Goal: Task Accomplishment & Management: Manage account settings

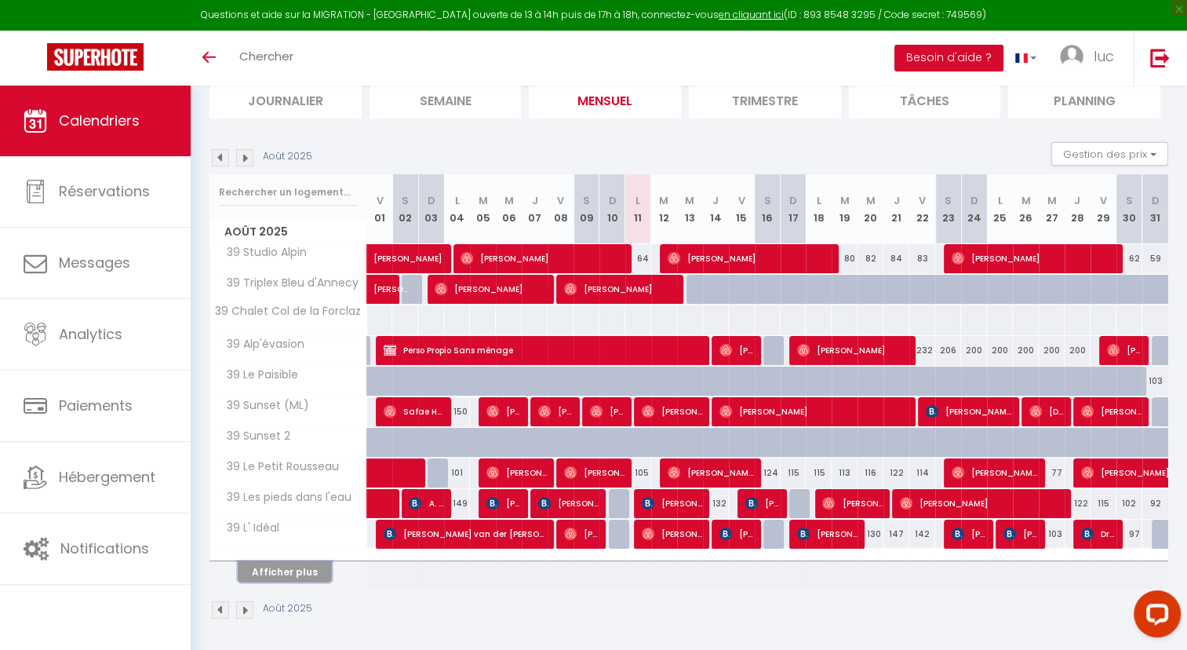
click at [308, 570] on button "Afficher plus" at bounding box center [285, 571] width 94 height 21
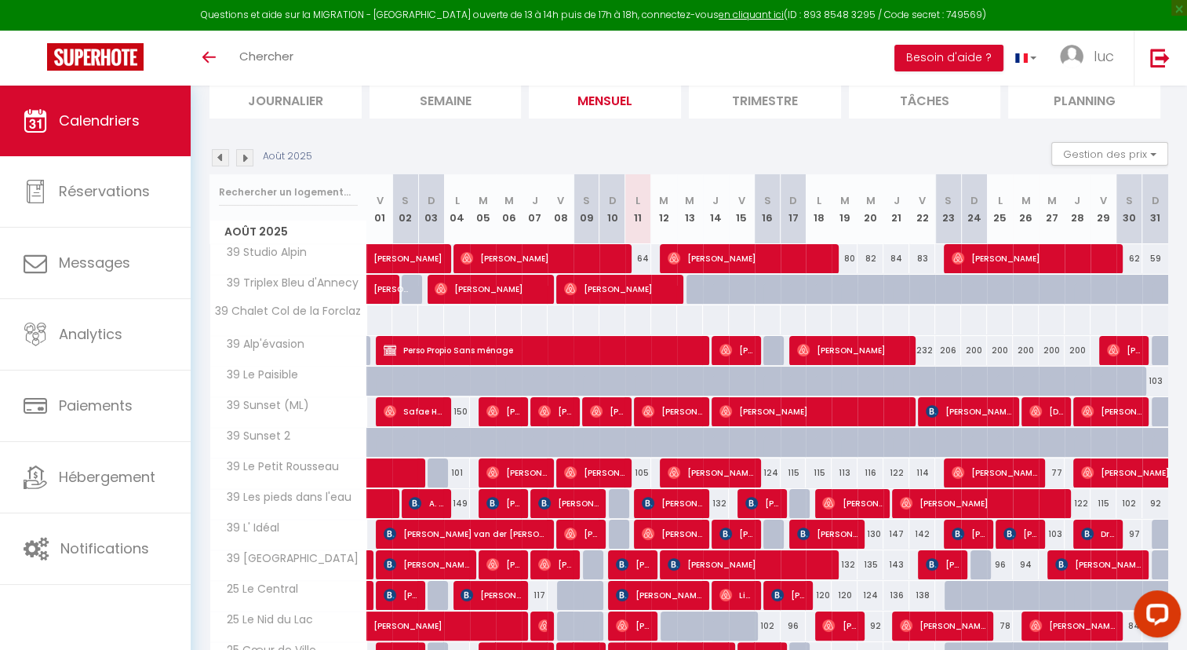
scroll to position [418, 0]
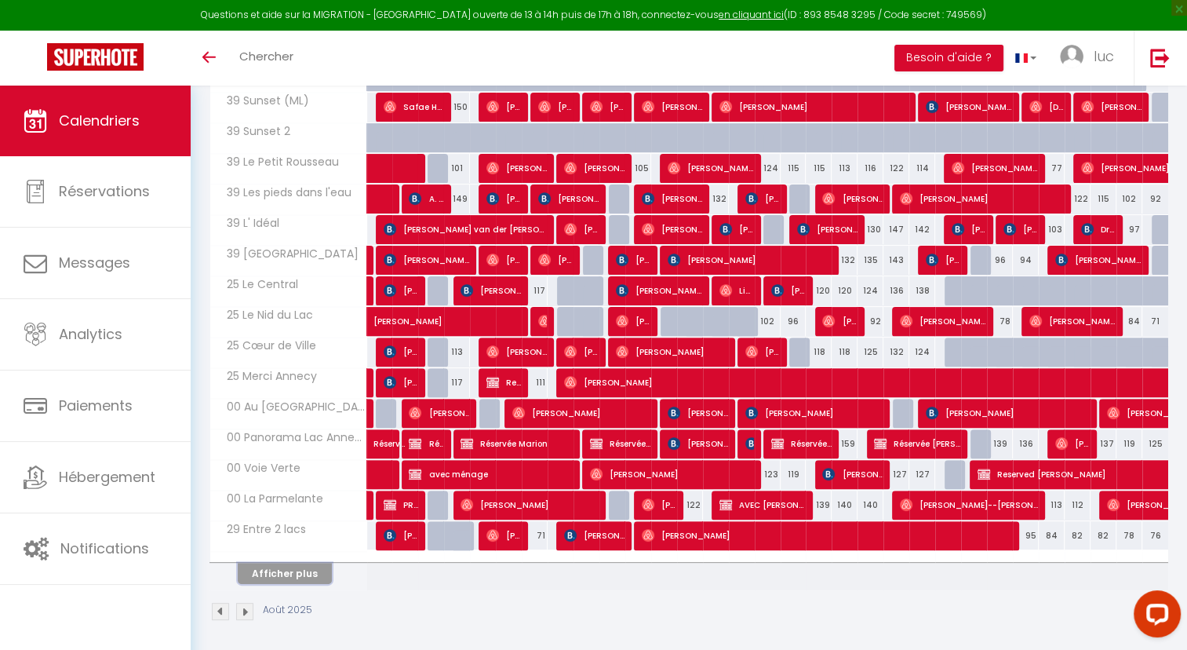
click at [281, 570] on button "Afficher plus" at bounding box center [285, 573] width 94 height 21
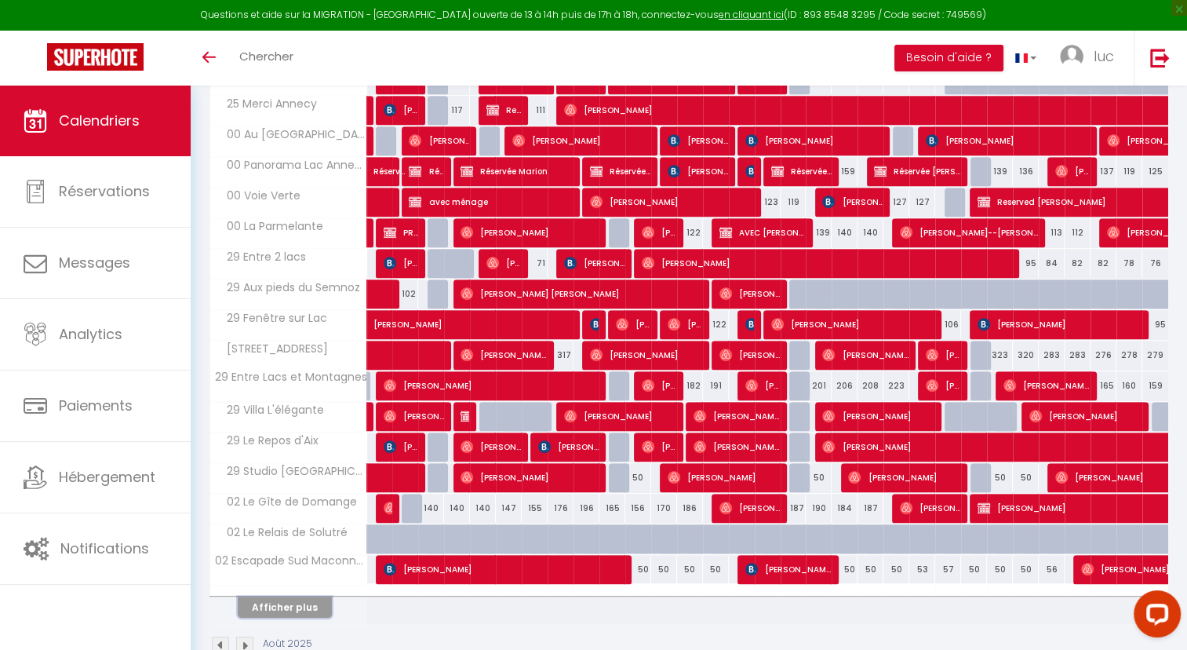
scroll to position [723, 0]
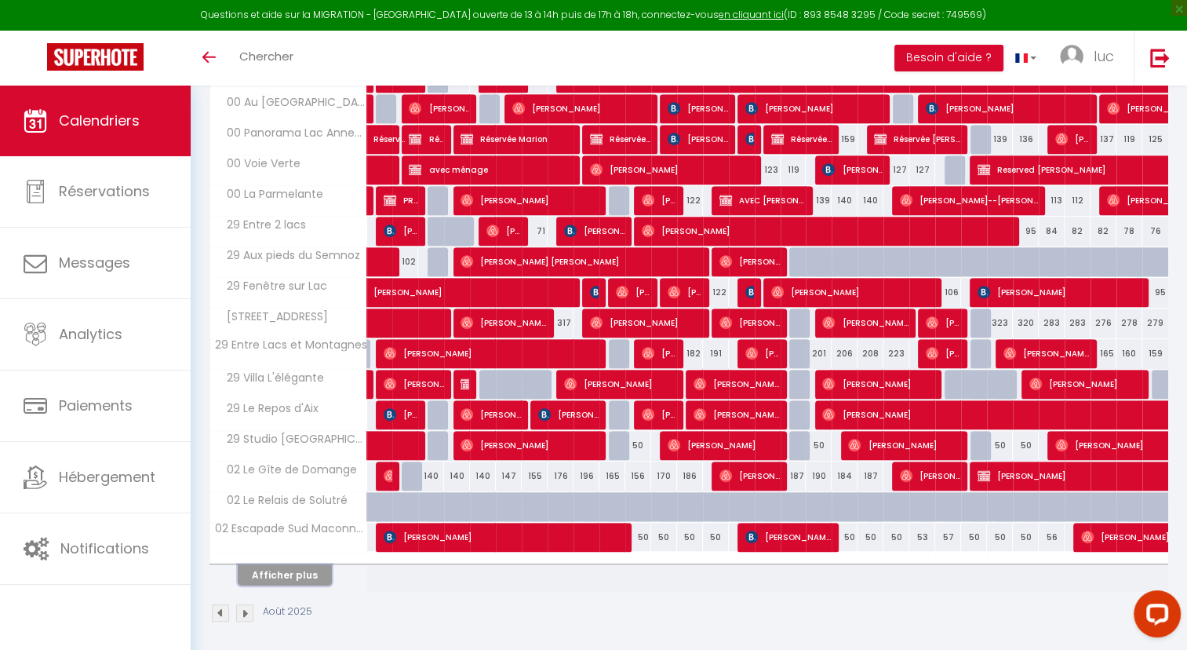
click at [303, 569] on button "Afficher plus" at bounding box center [285, 574] width 94 height 21
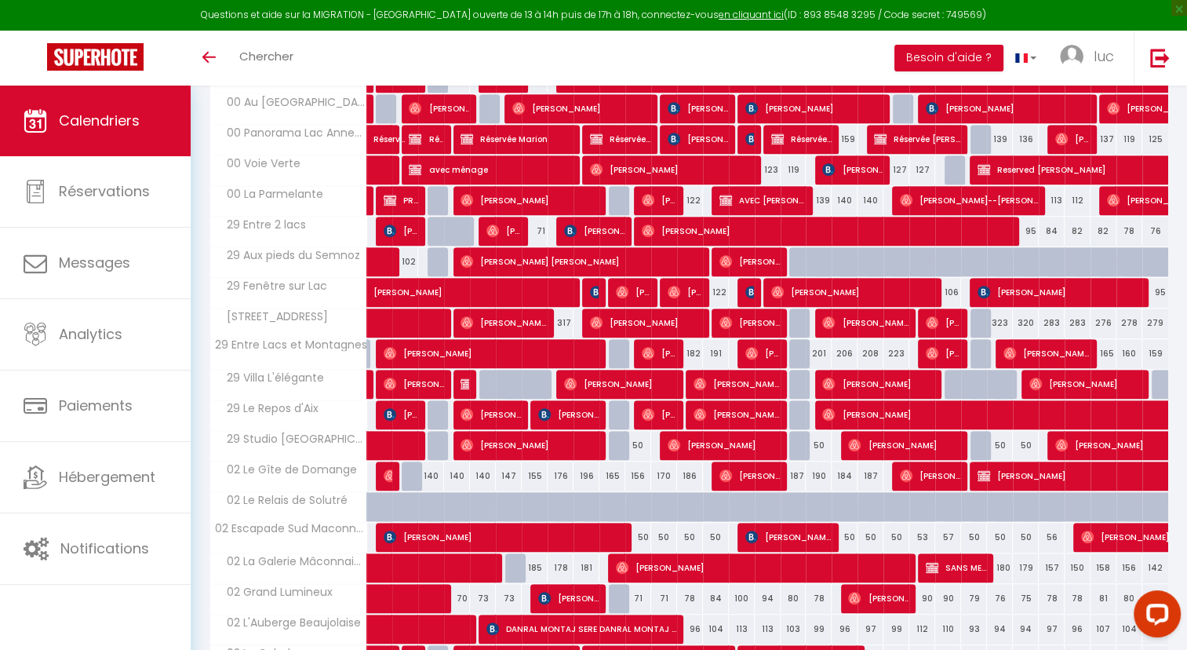
scroll to position [1027, 0]
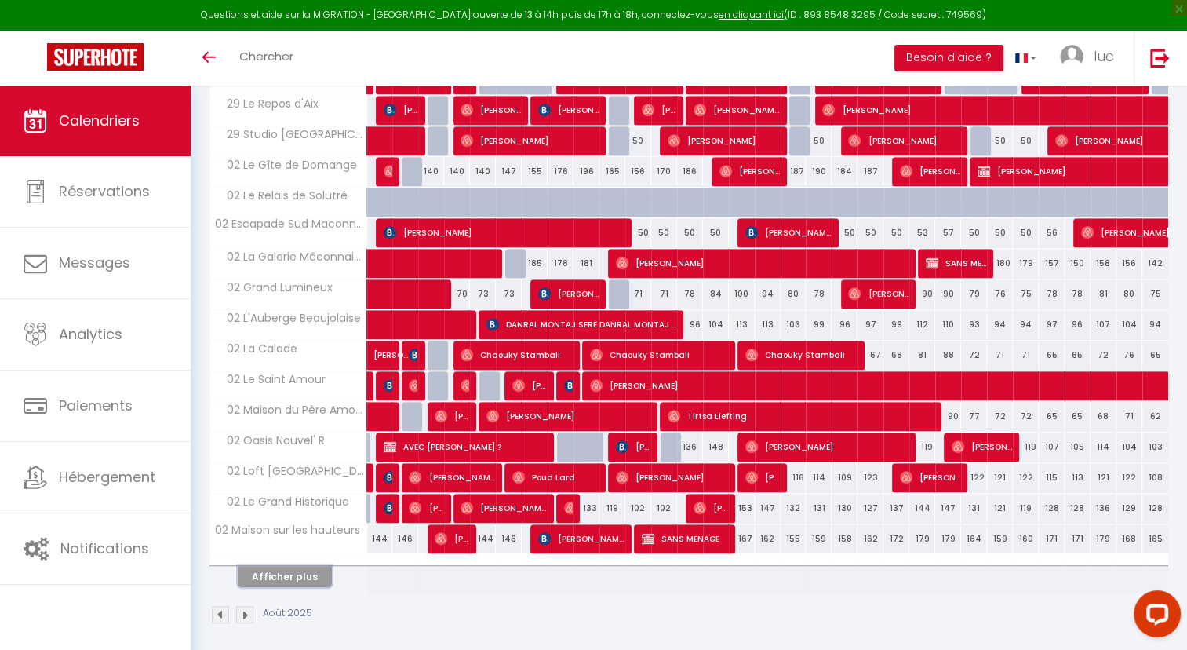
click at [293, 567] on button "Afficher plus" at bounding box center [285, 576] width 94 height 21
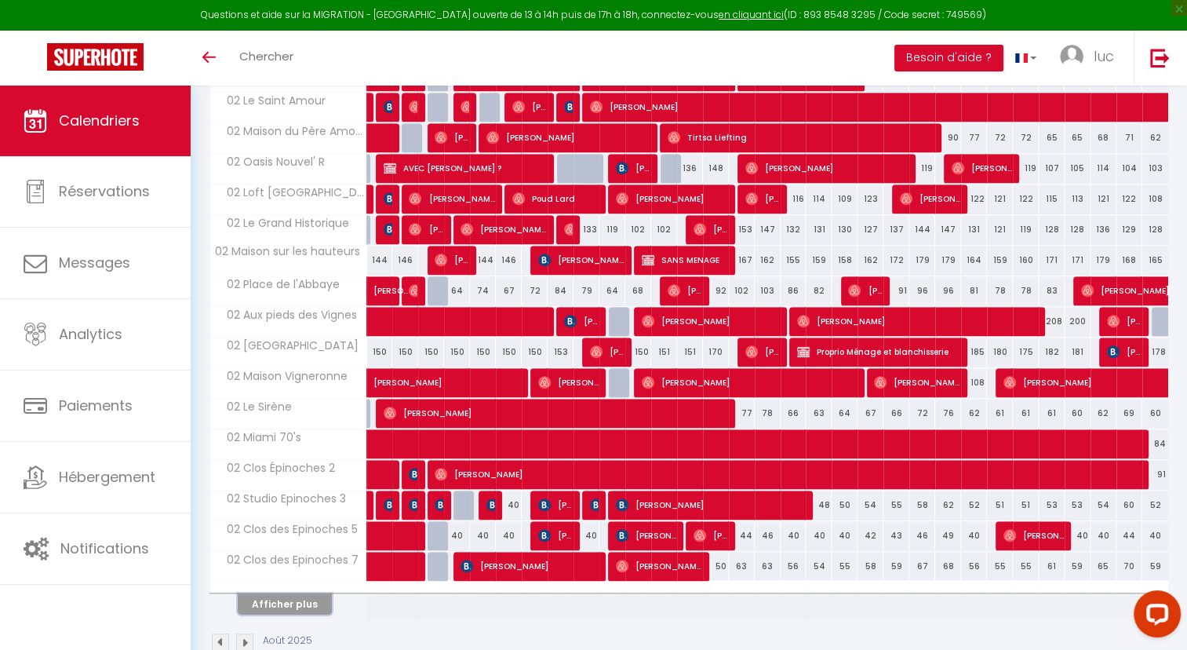
scroll to position [1332, 0]
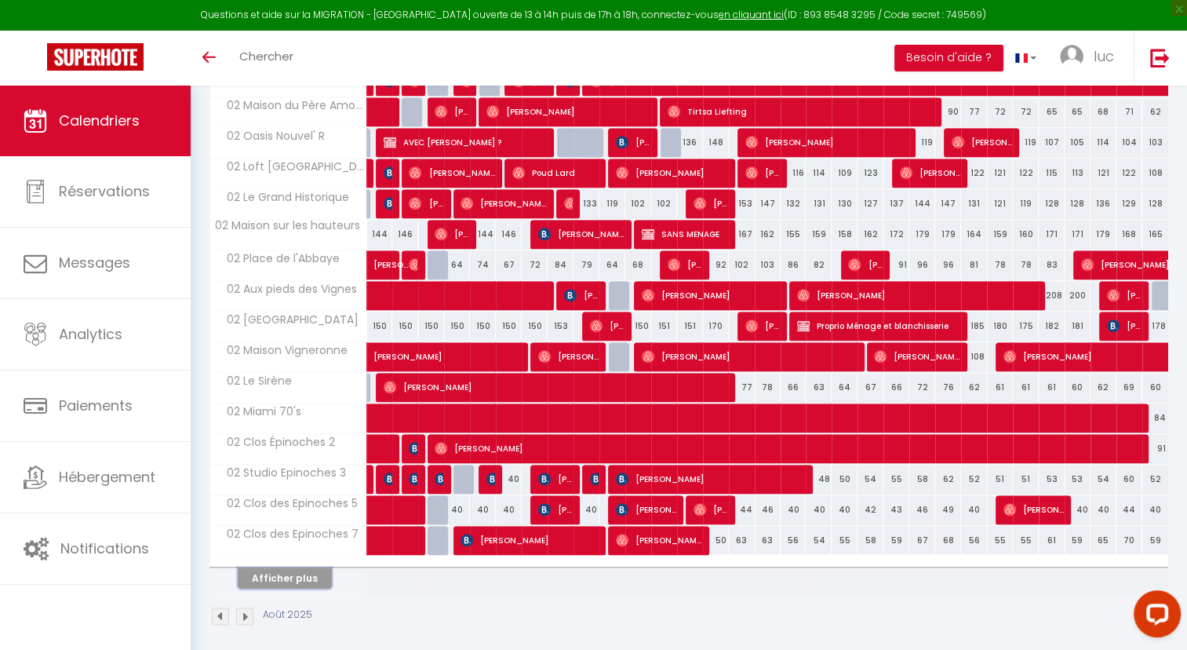
click at [304, 567] on button "Afficher plus" at bounding box center [285, 577] width 94 height 21
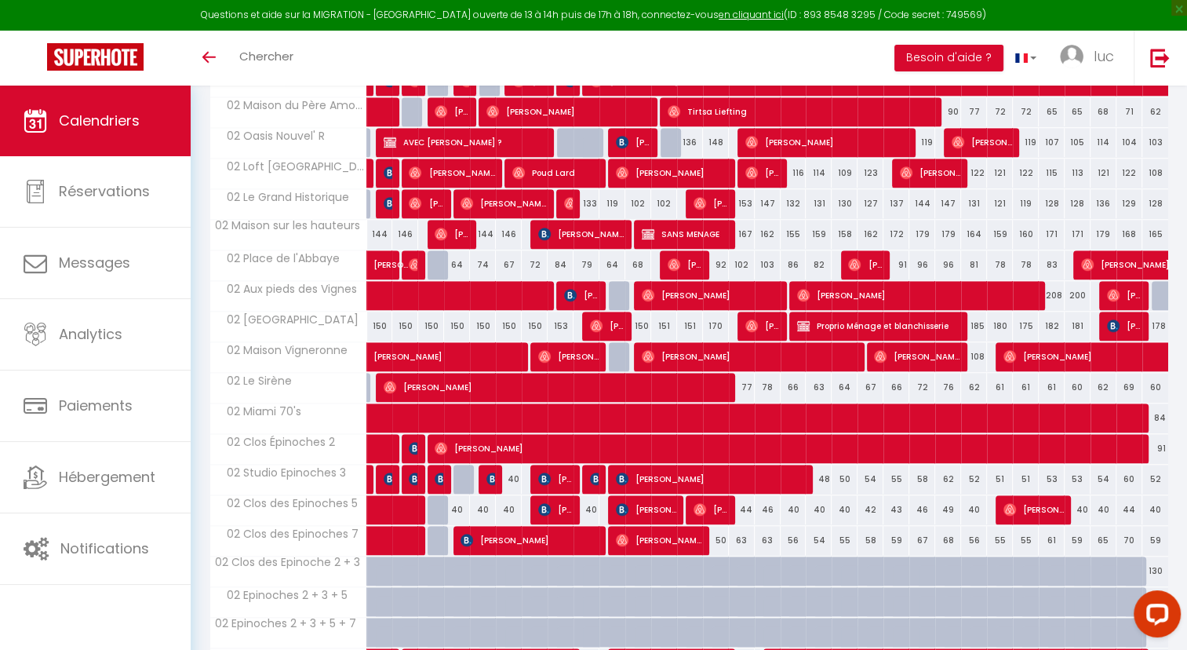
scroll to position [1636, 0]
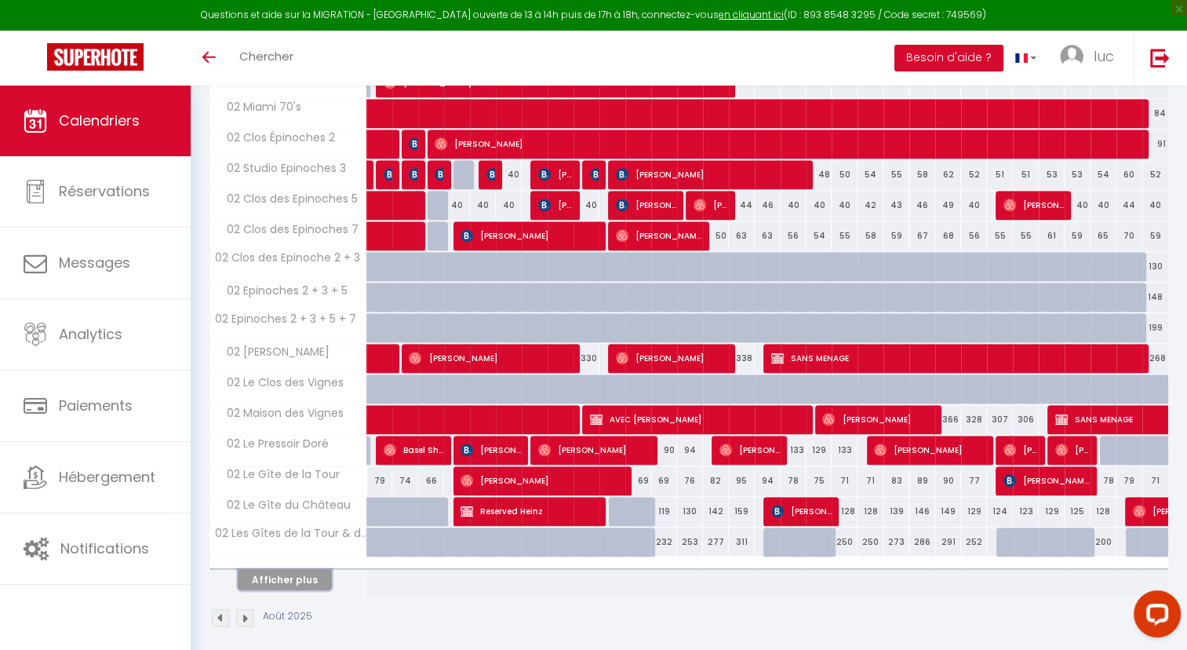
click at [291, 569] on button "Afficher plus" at bounding box center [285, 579] width 94 height 21
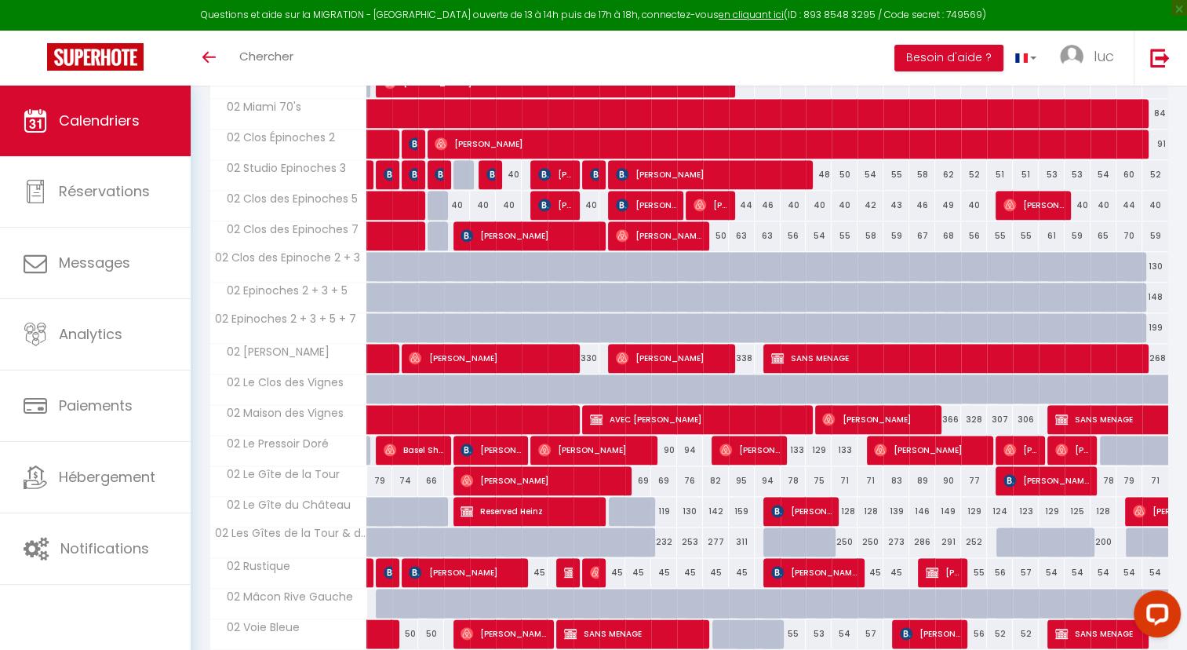
scroll to position [1941, 0]
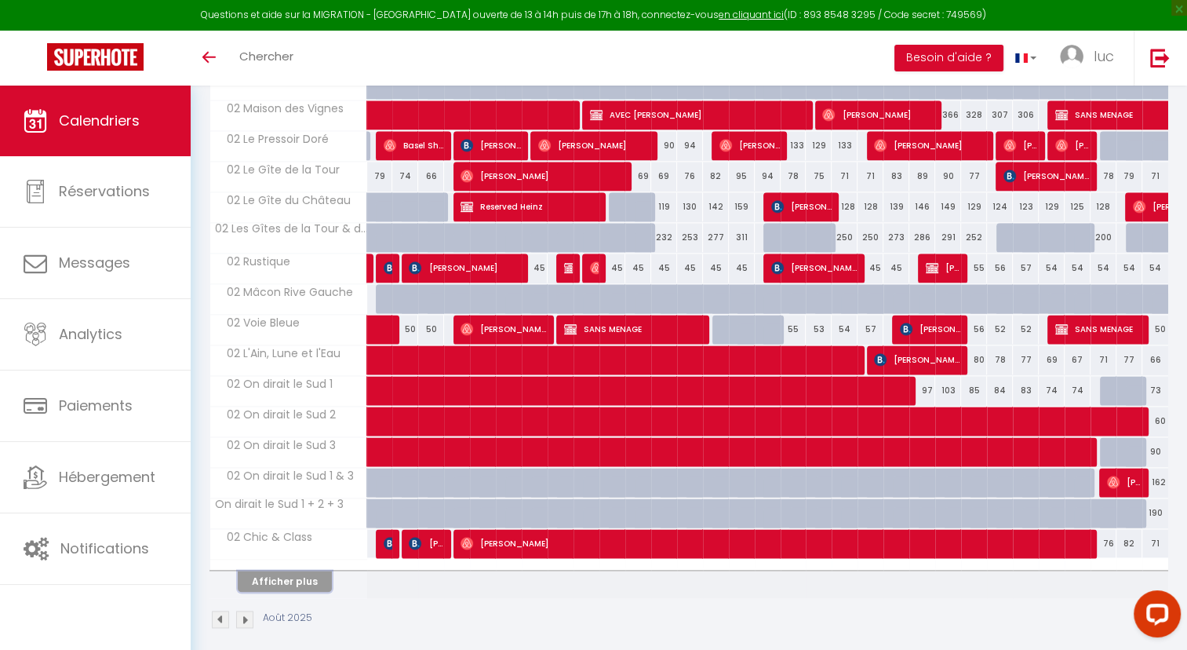
click at [298, 570] on button "Afficher plus" at bounding box center [285, 580] width 94 height 21
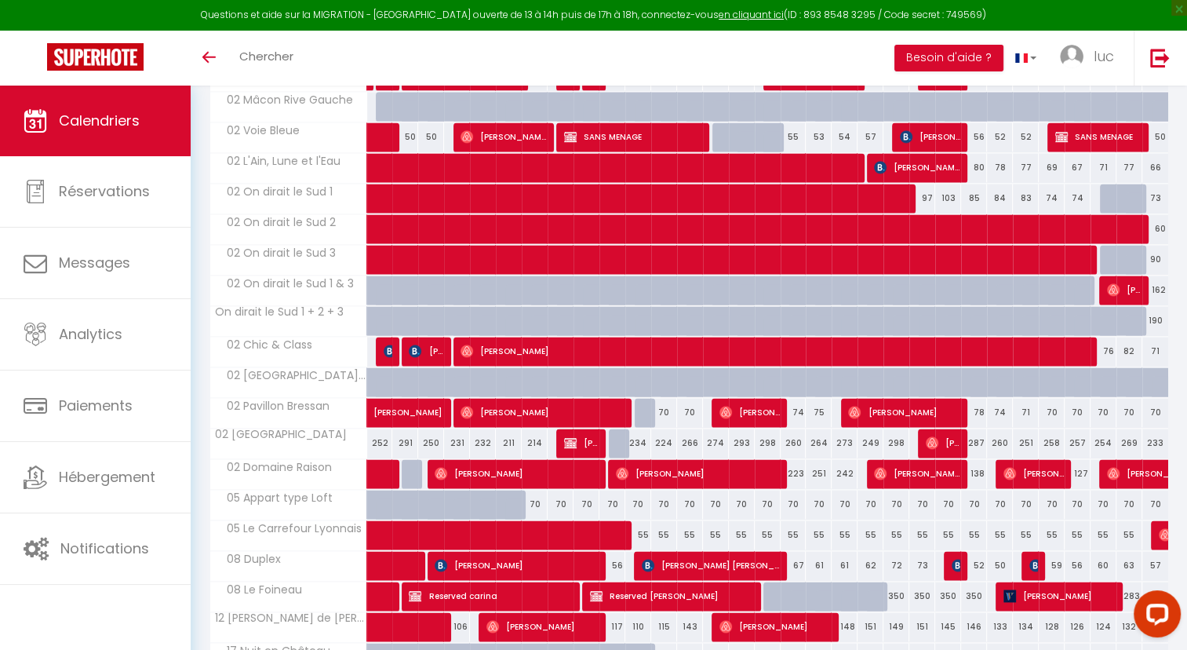
scroll to position [2245, 0]
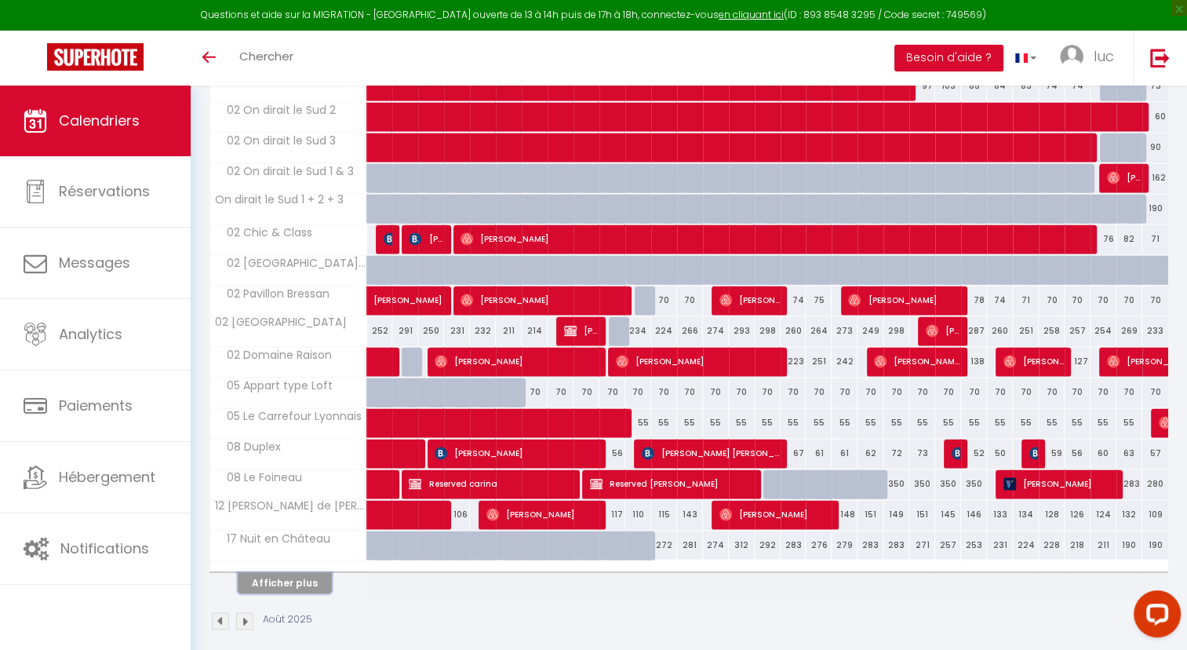
click at [298, 572] on button "Afficher plus" at bounding box center [285, 582] width 94 height 21
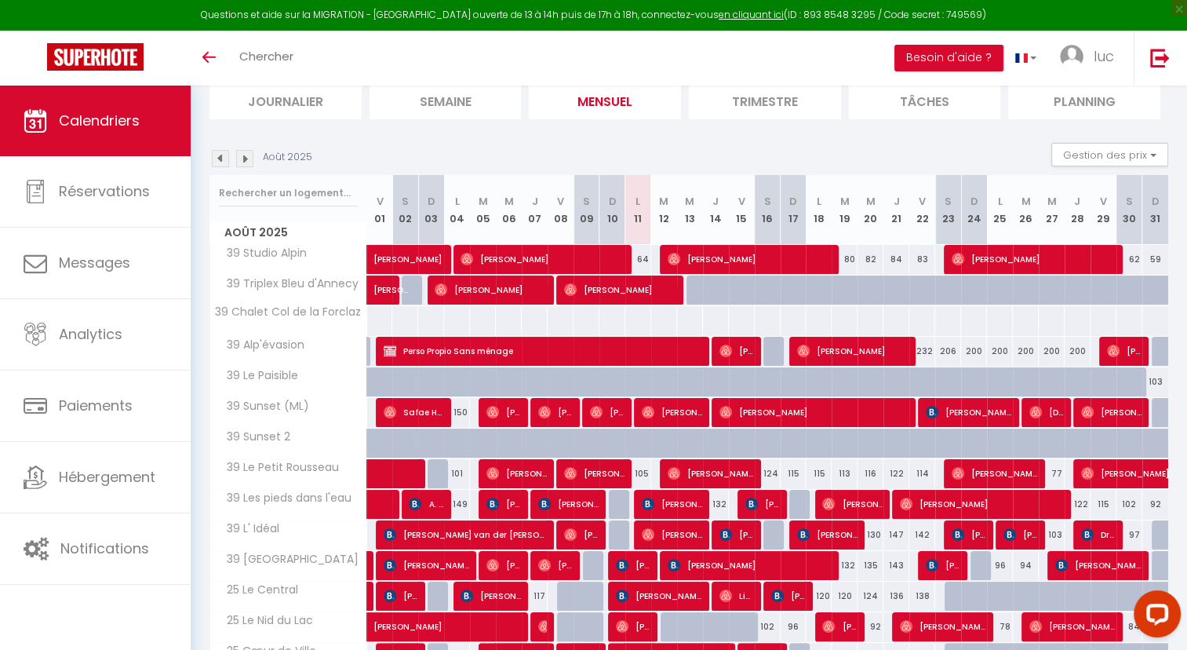
scroll to position [112, 0]
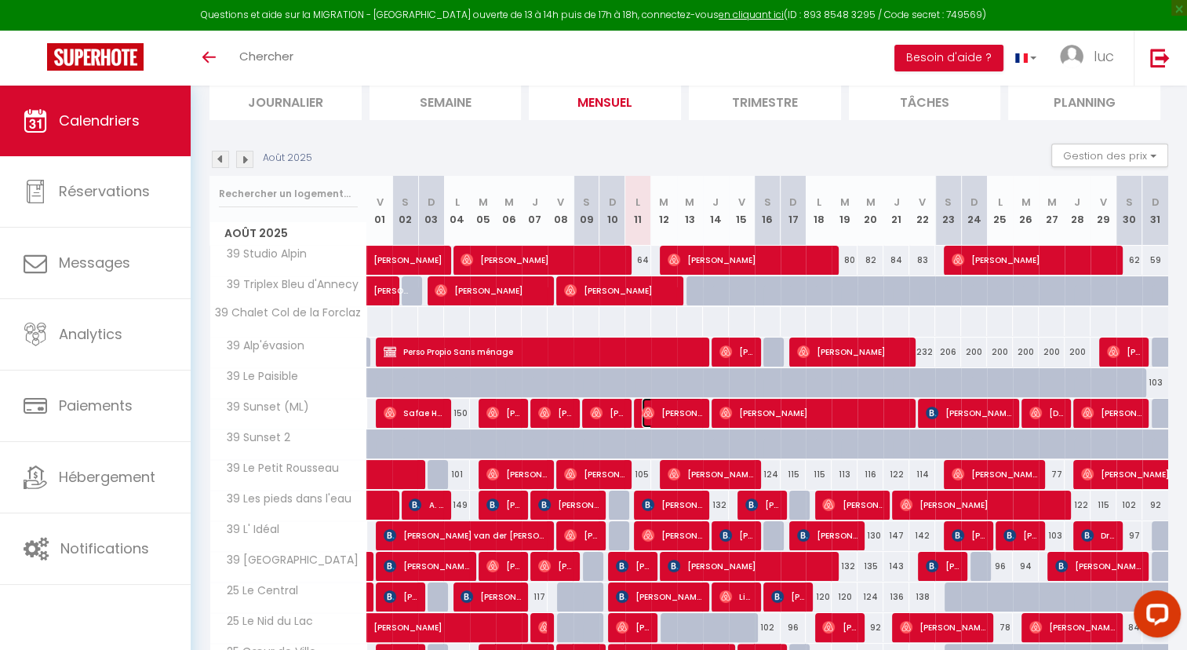
click at [651, 409] on img at bounding box center [648, 412] width 13 height 13
select select "OK"
select select "1"
select select "0"
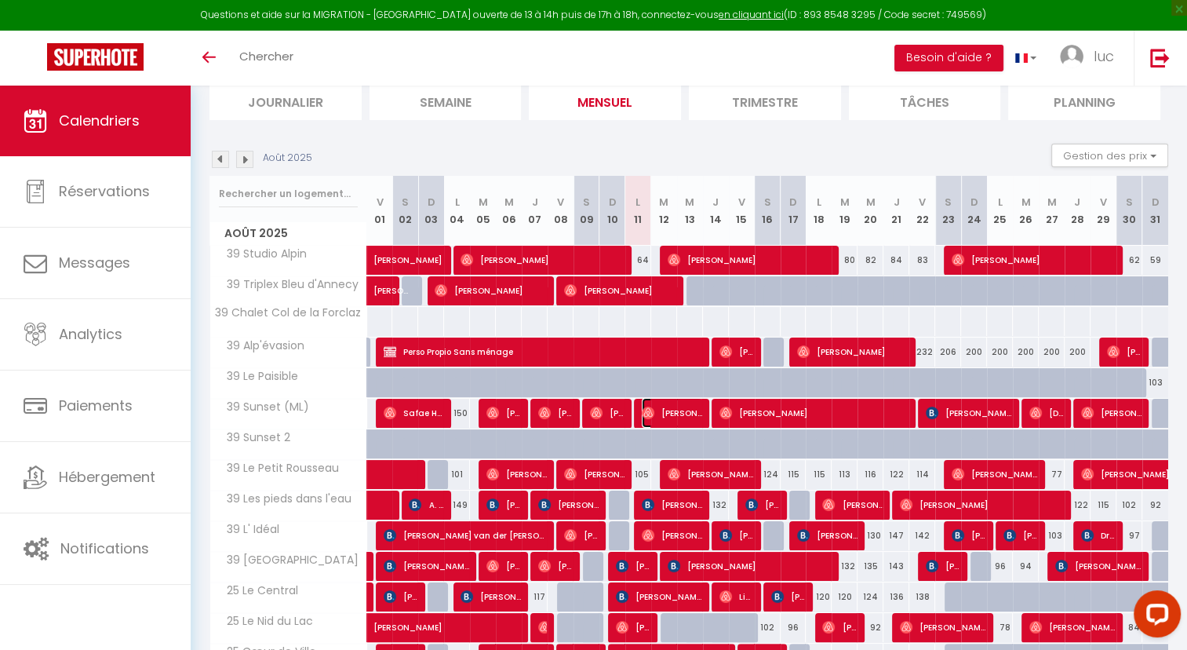
select select "1"
select select
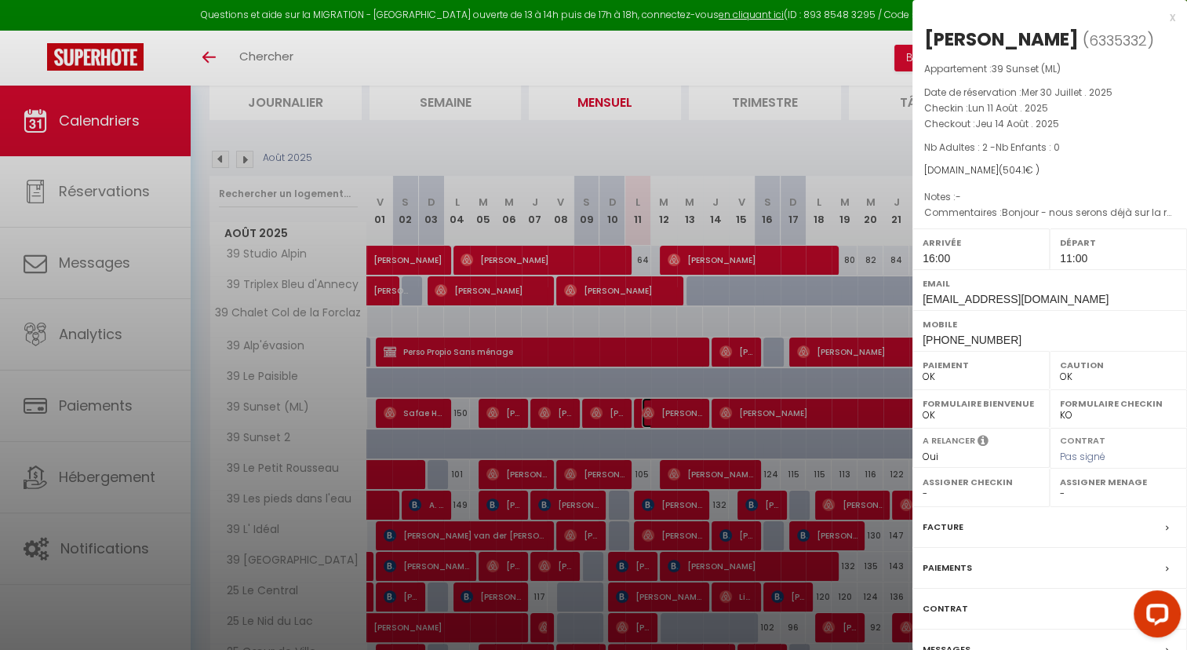
select select "45446"
click at [587, 409] on div at bounding box center [593, 325] width 1187 height 650
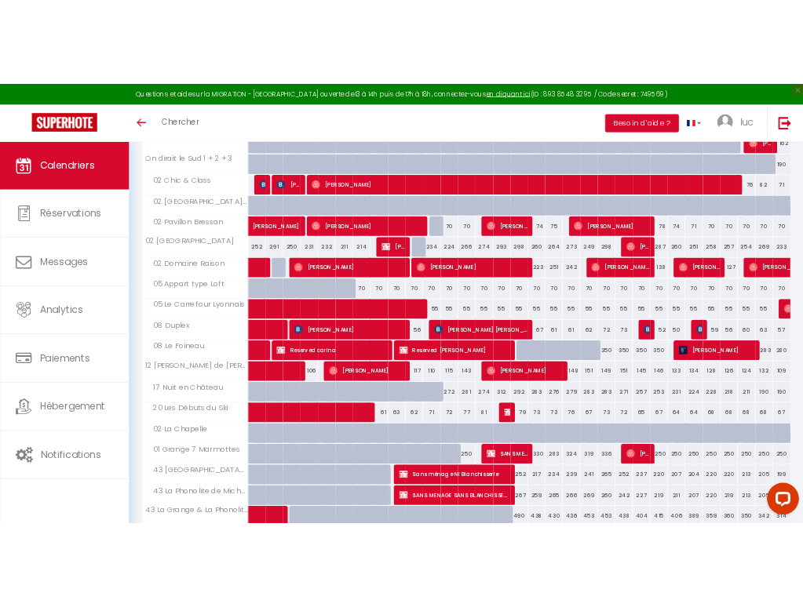
scroll to position [2390, 0]
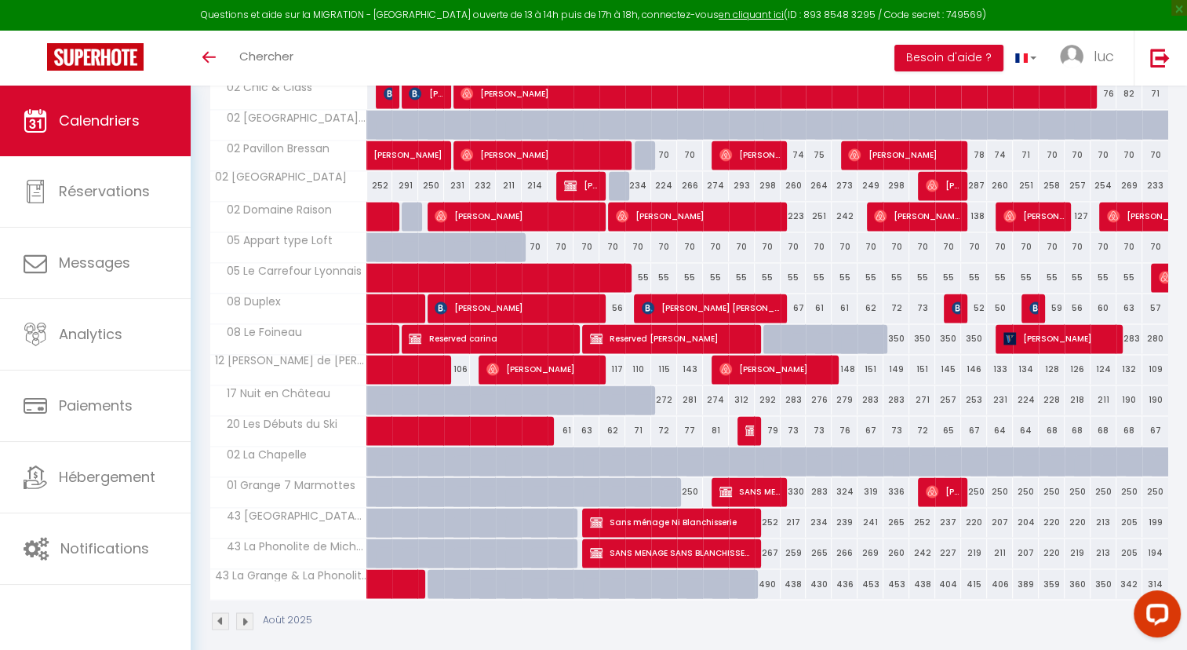
click at [896, 324] on div "350" at bounding box center [897, 338] width 26 height 29
type input "350"
type input "[DEMOGRAPHIC_DATA] 21 Août 2025"
type input "Ven 22 Août 2025"
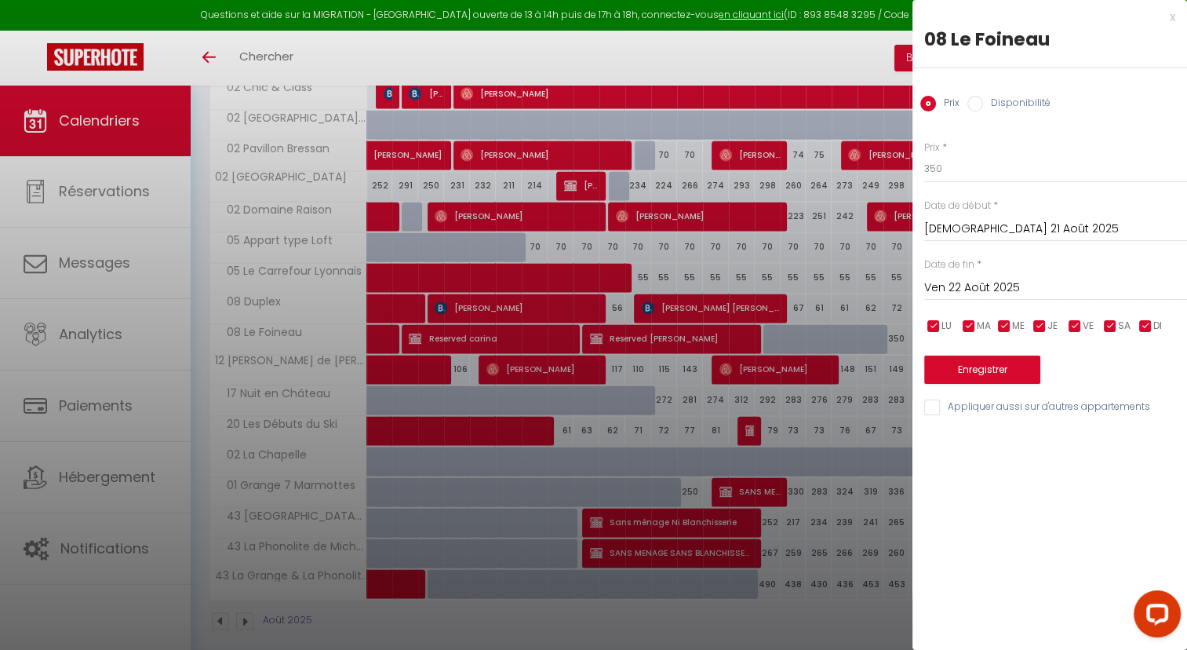
click at [978, 100] on input "Disponibilité" at bounding box center [976, 104] width 16 height 16
radio input "true"
radio input "false"
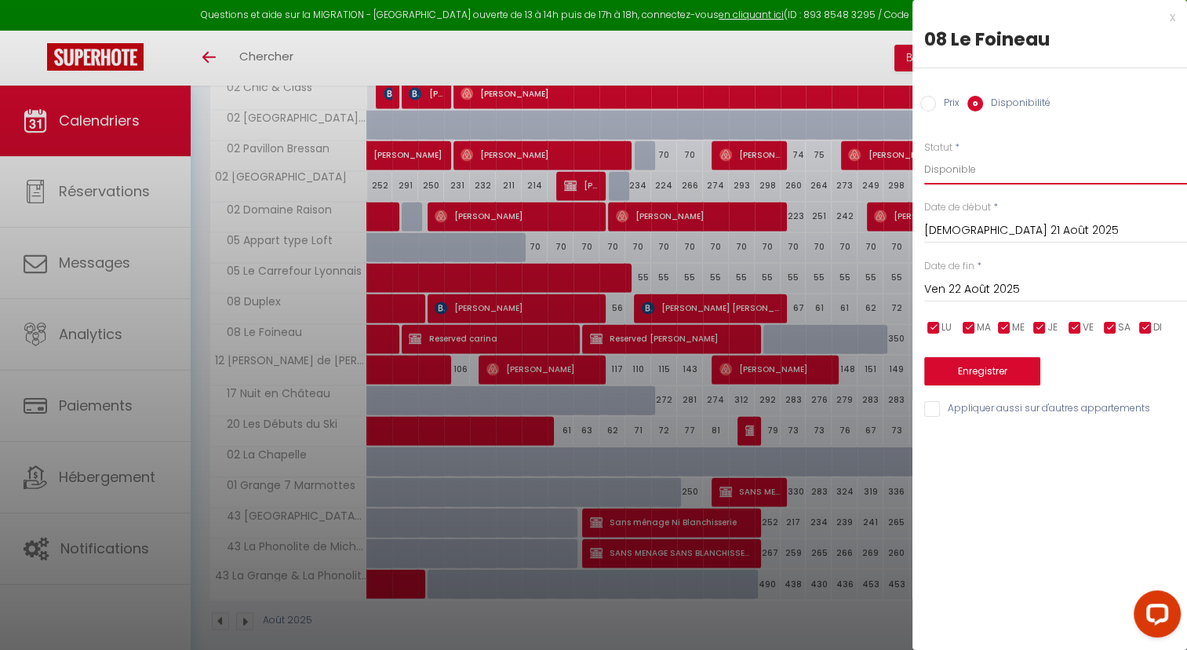
click at [973, 165] on select "Disponible Indisponible" at bounding box center [1055, 170] width 263 height 30
select select "0"
click at [924, 155] on select "Disponible Indisponible" at bounding box center [1055, 170] width 263 height 30
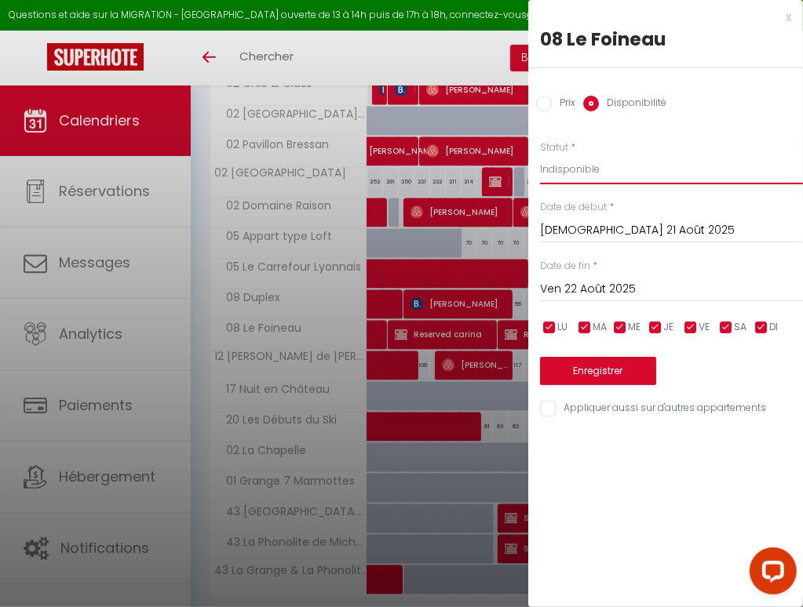
scroll to position [2440, 0]
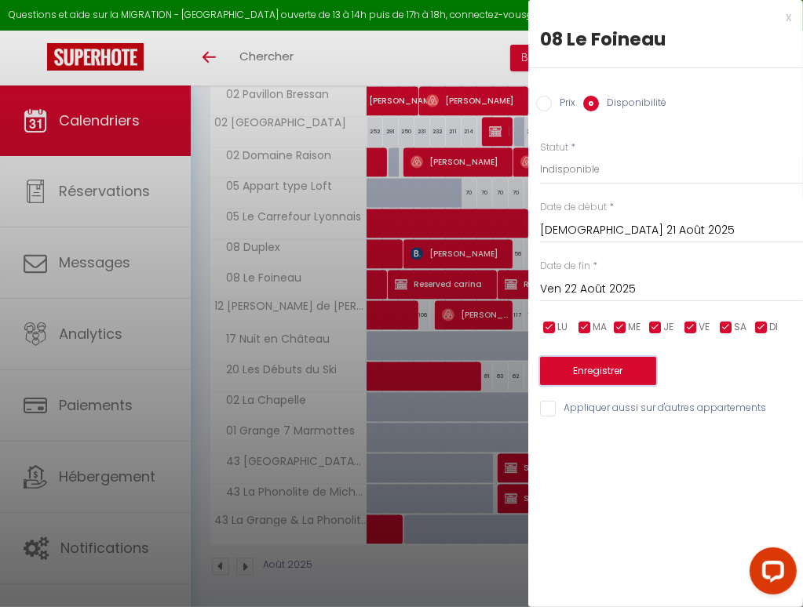
click at [590, 365] on button "Enregistrer" at bounding box center [598, 371] width 116 height 28
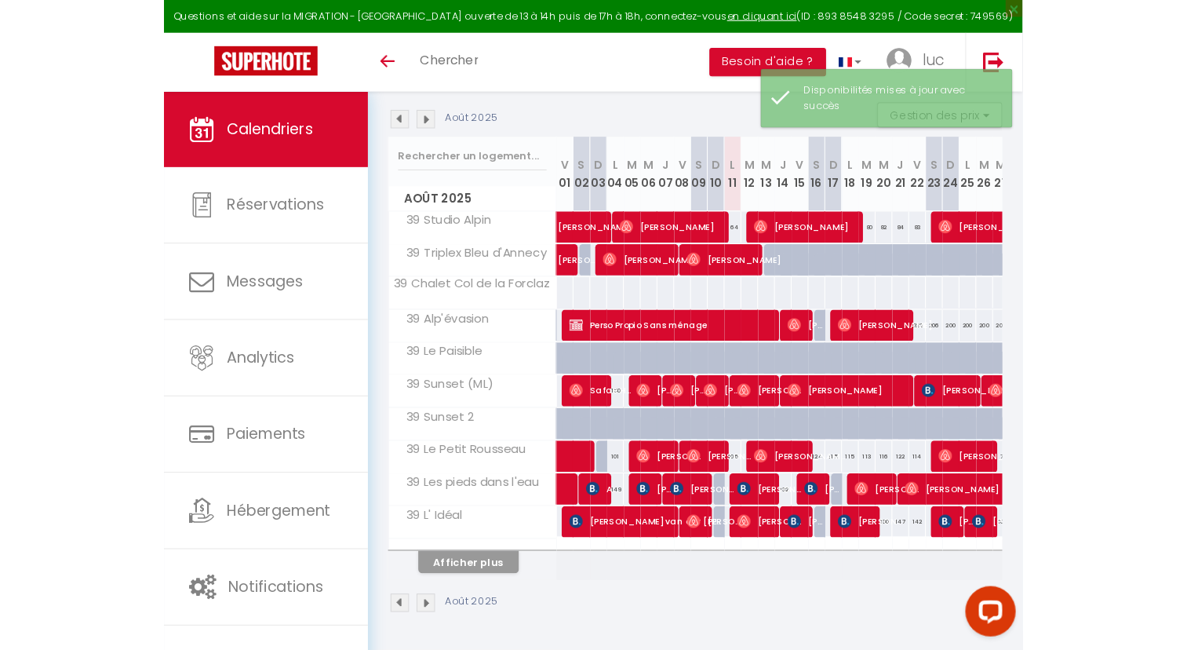
scroll to position [114, 0]
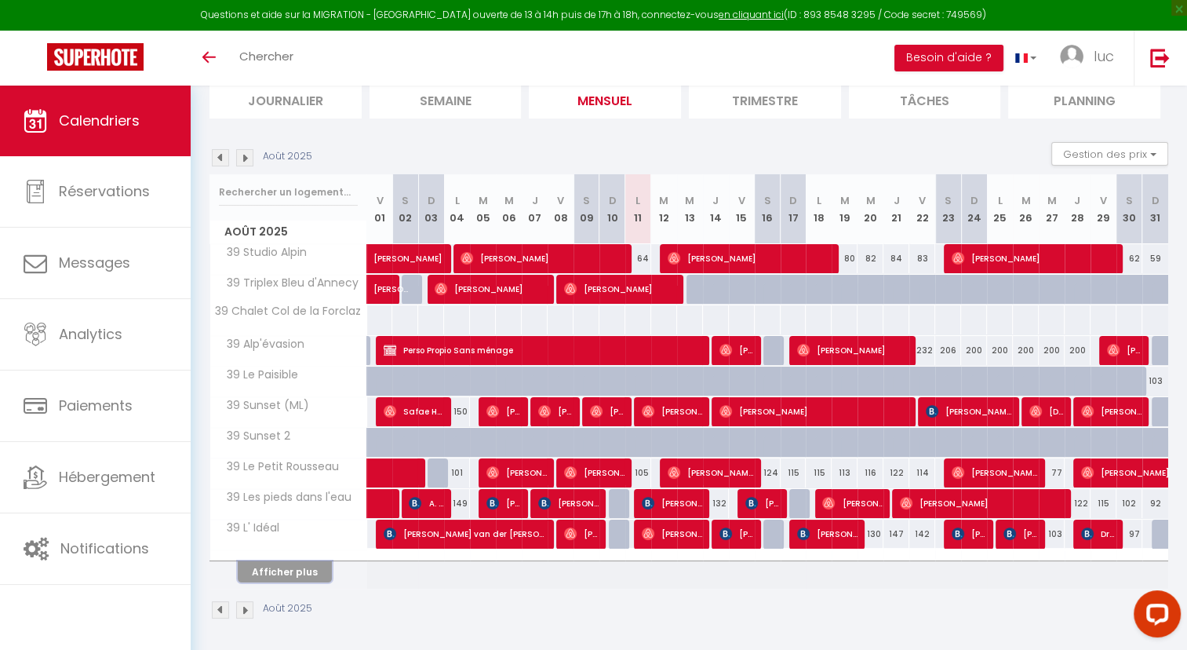
click at [304, 565] on button "Afficher plus" at bounding box center [285, 571] width 94 height 21
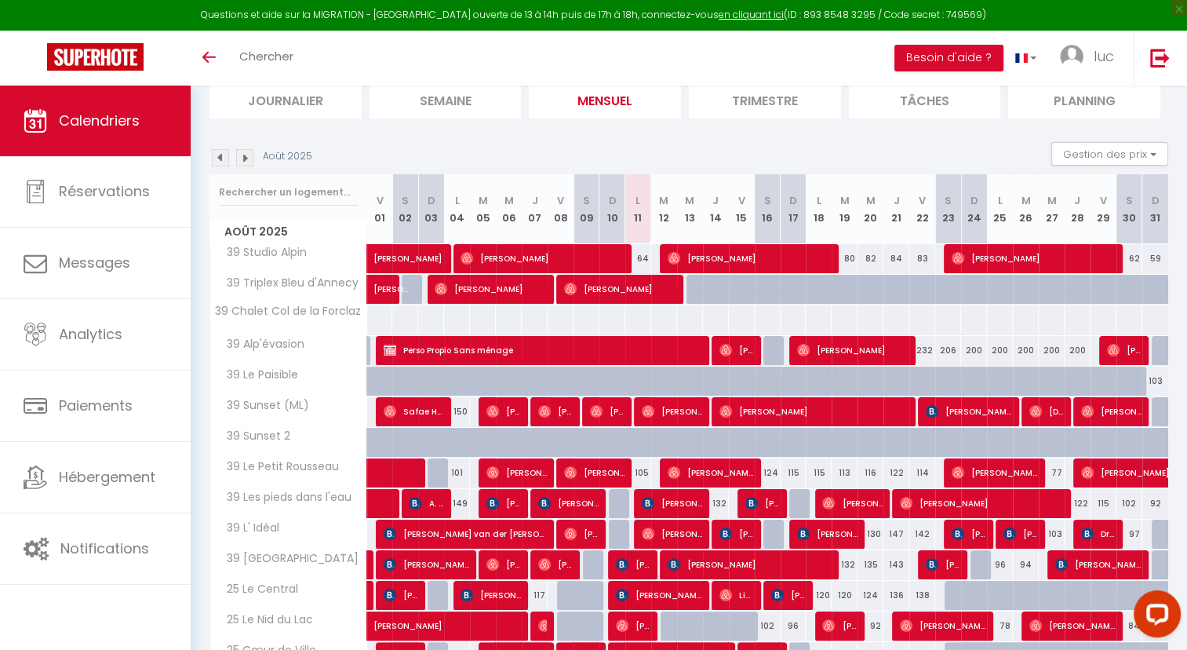
scroll to position [418, 0]
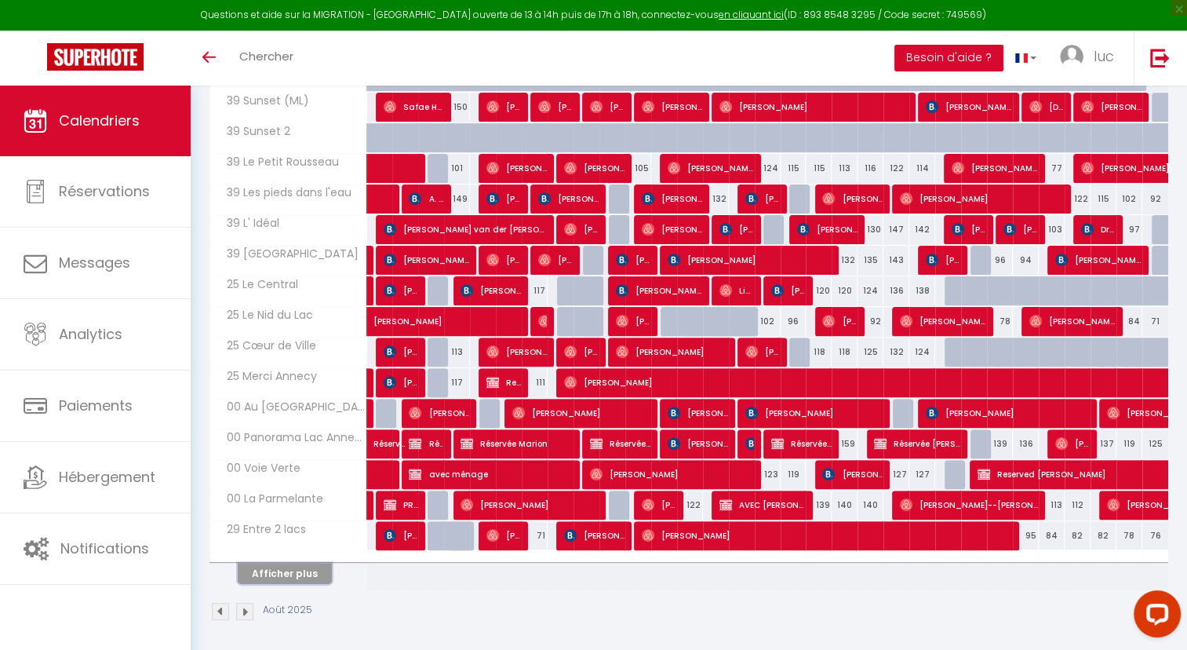
click at [312, 568] on button "Afficher plus" at bounding box center [285, 573] width 94 height 21
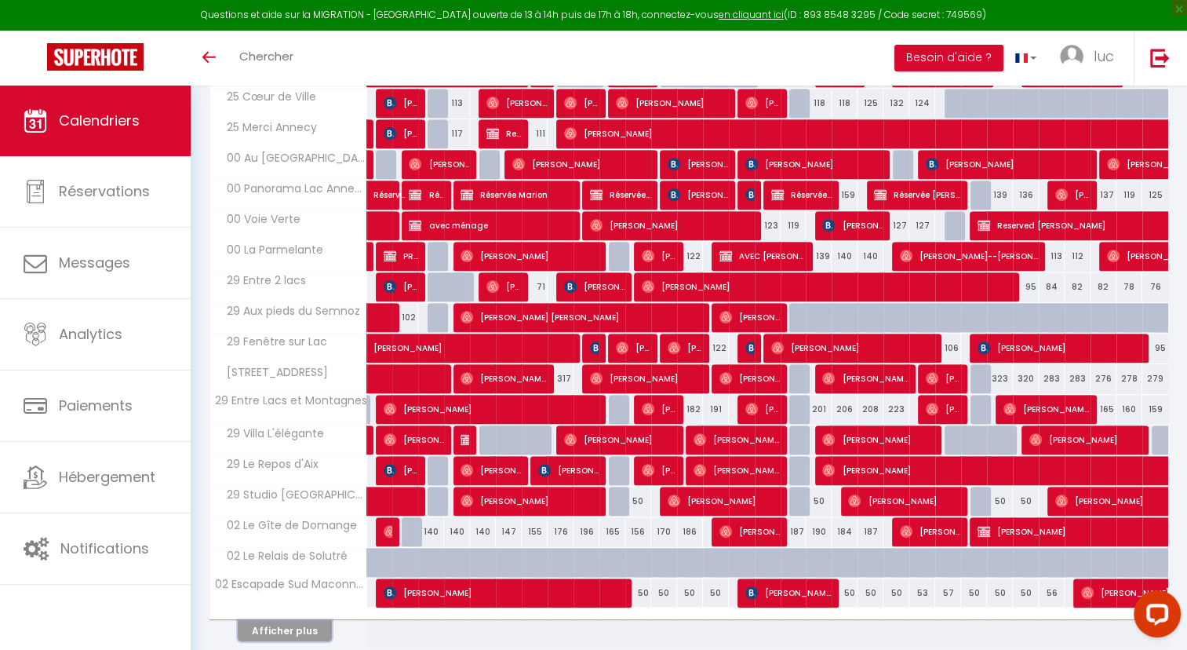
scroll to position [723, 0]
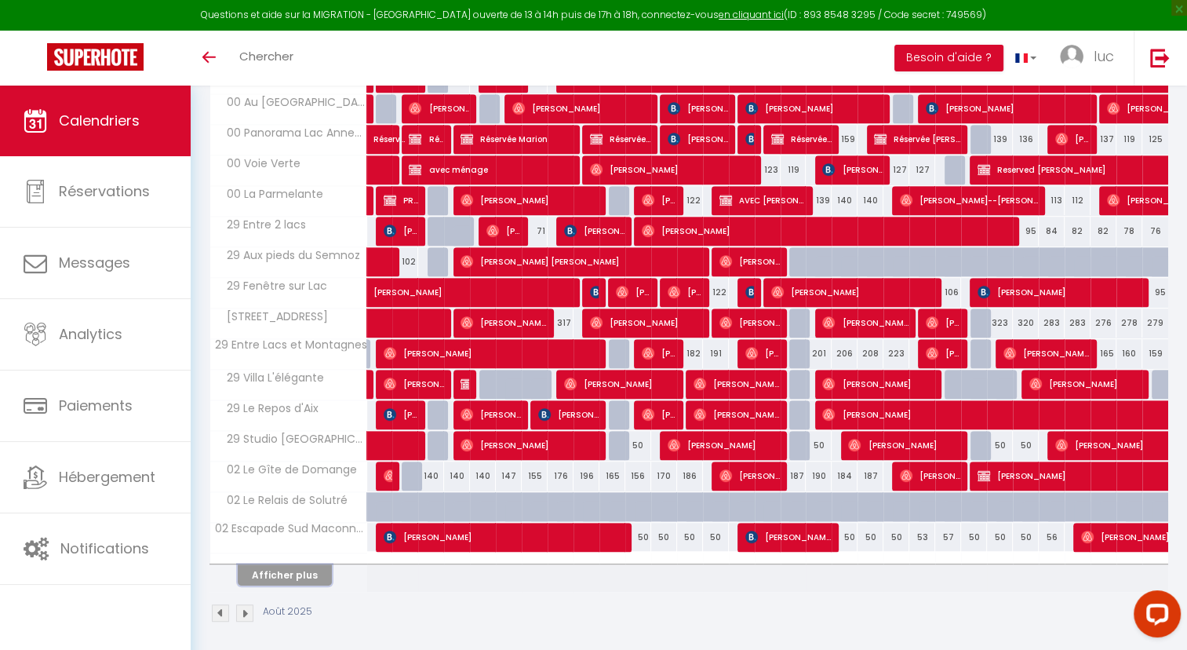
click at [296, 564] on button "Afficher plus" at bounding box center [285, 574] width 94 height 21
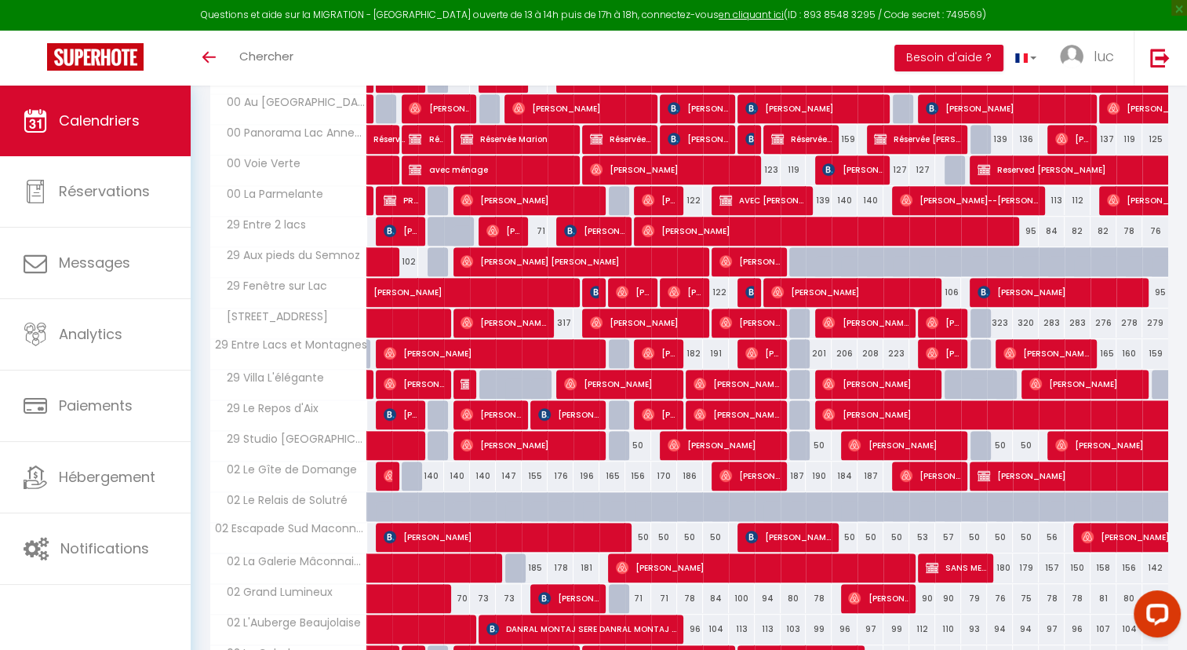
scroll to position [1027, 0]
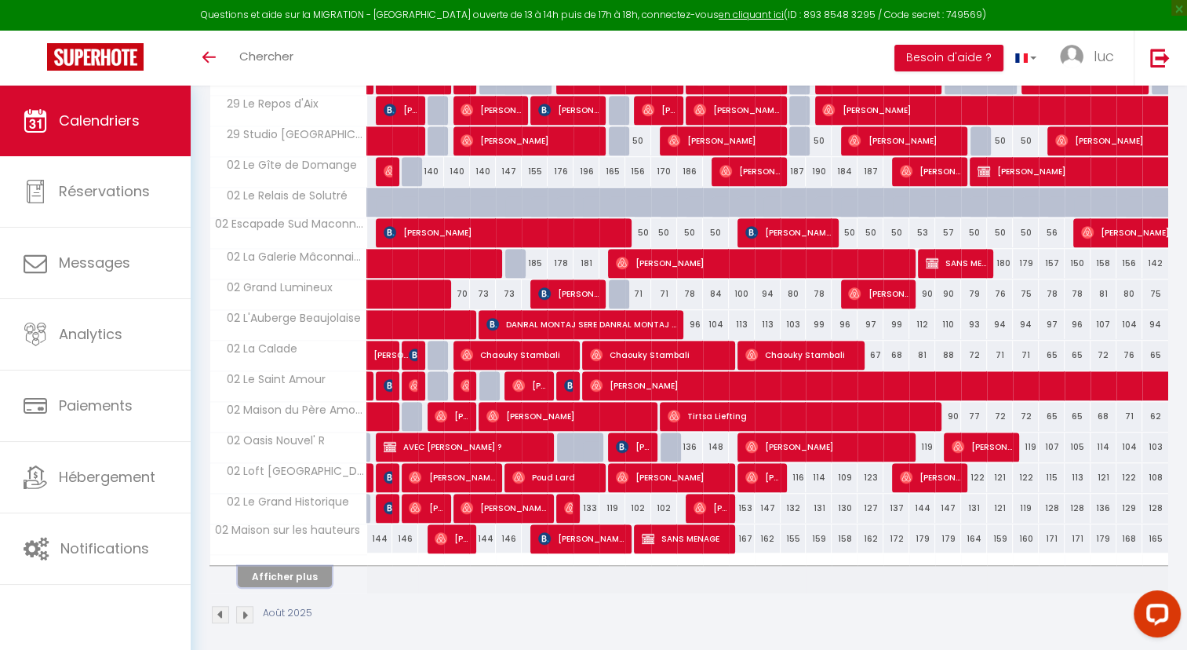
click at [309, 566] on button "Afficher plus" at bounding box center [285, 576] width 94 height 21
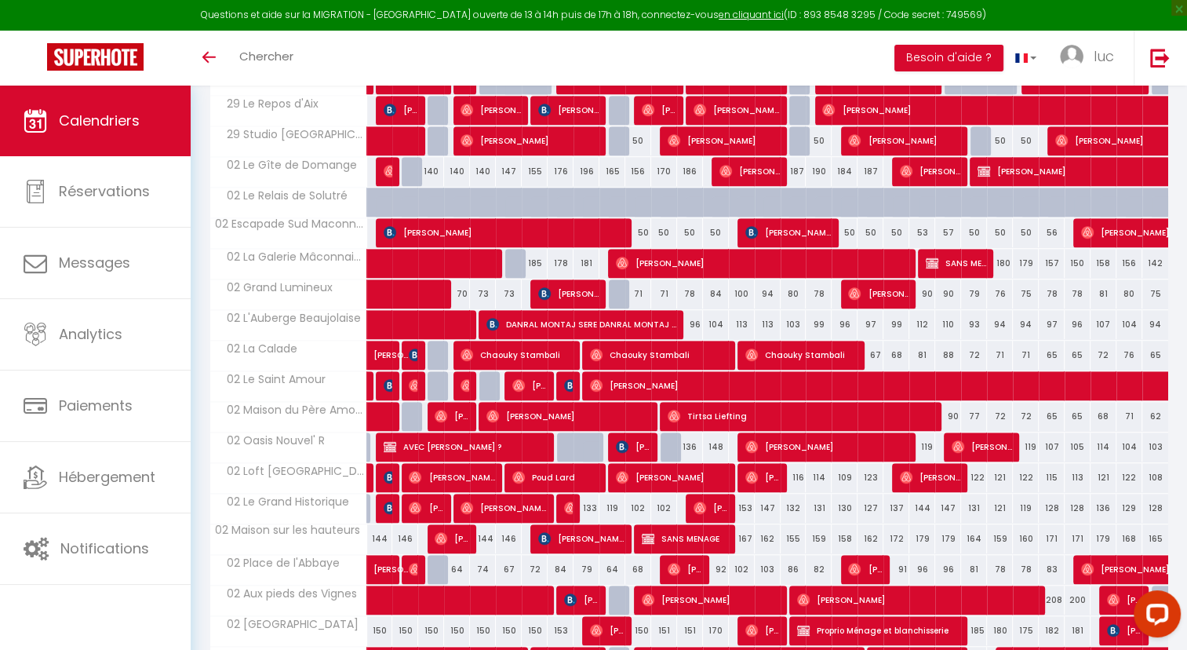
scroll to position [1332, 0]
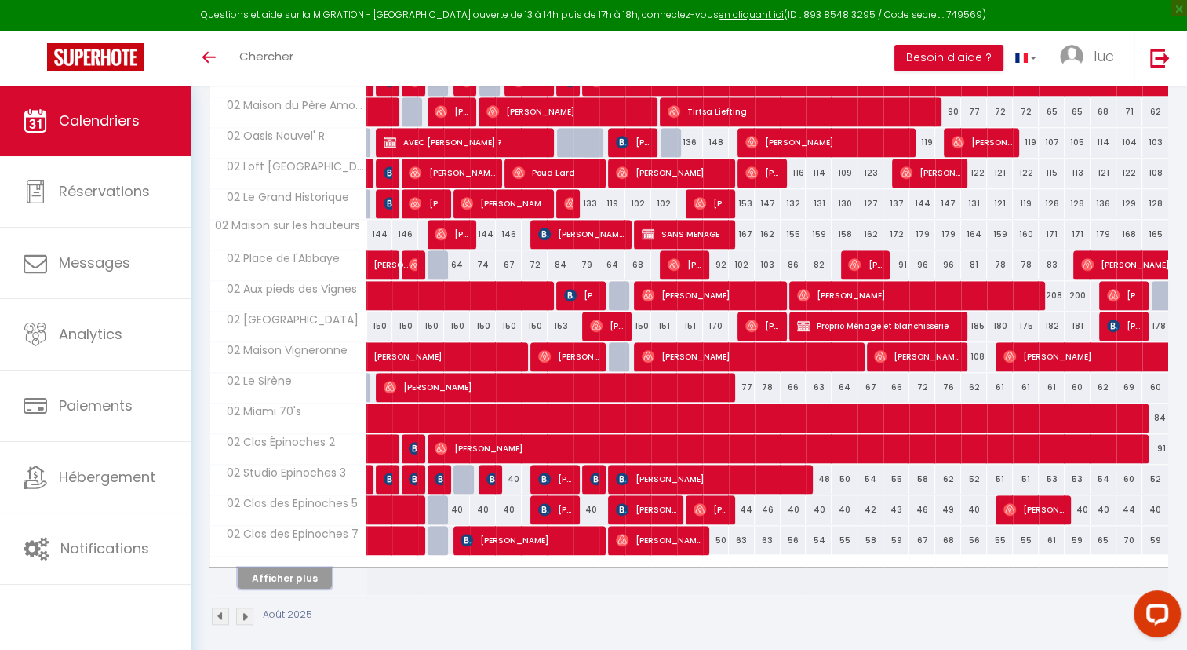
click at [298, 571] on button "Afficher plus" at bounding box center [285, 577] width 94 height 21
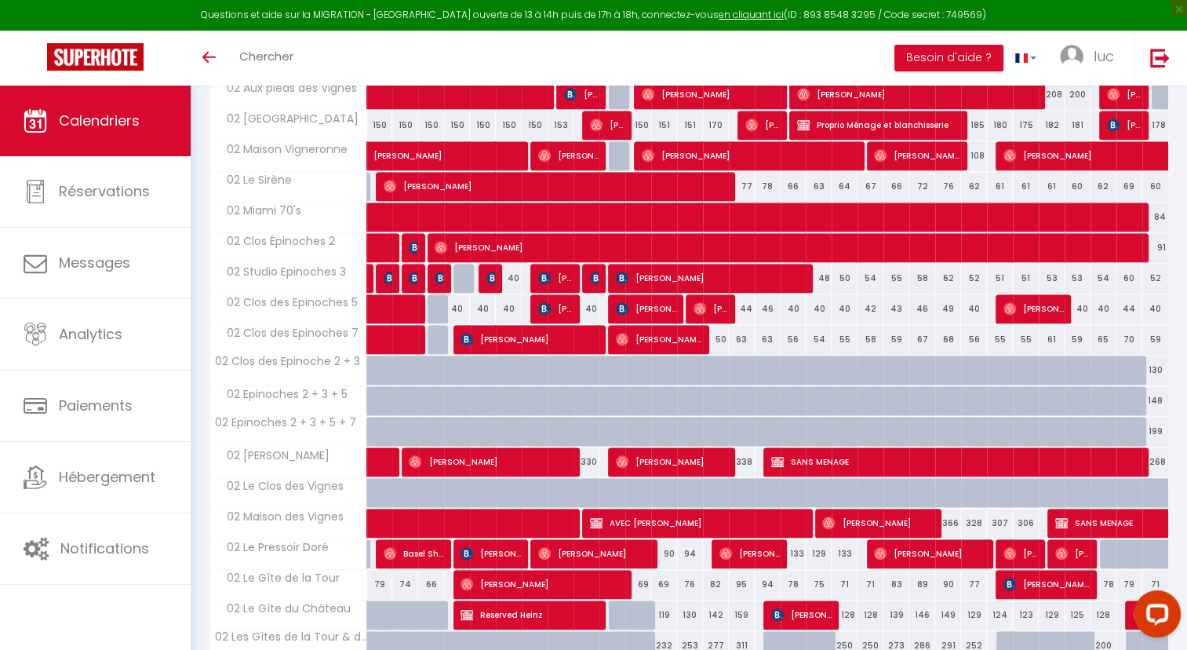
scroll to position [1636, 0]
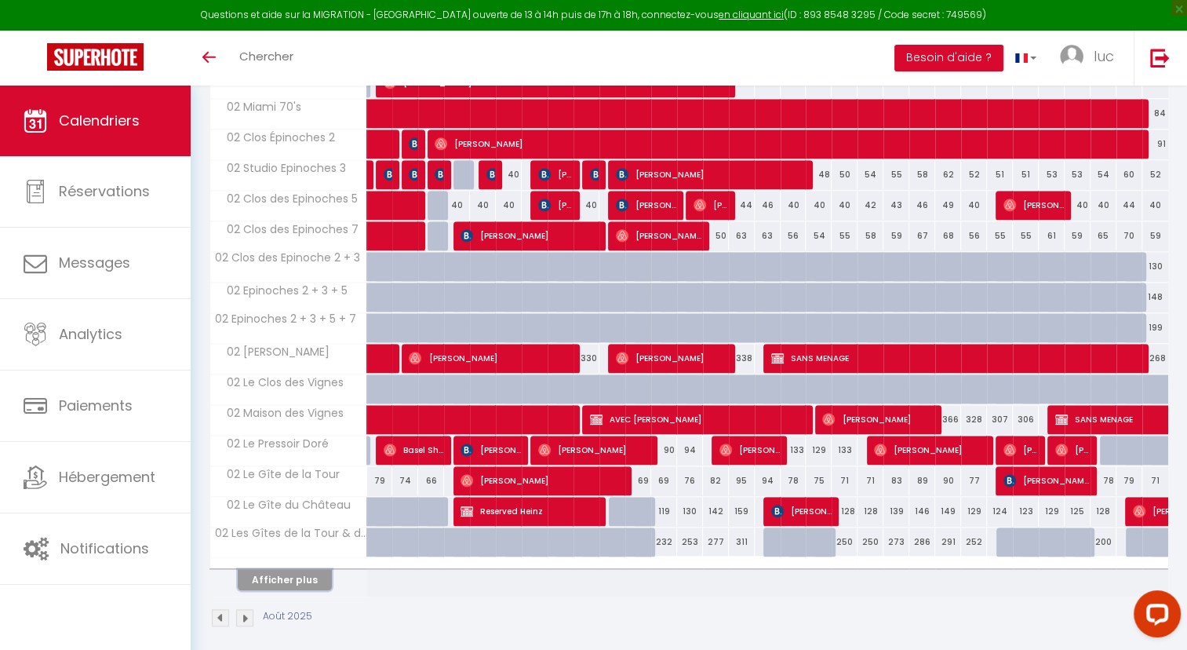
click at [314, 569] on button "Afficher plus" at bounding box center [285, 579] width 94 height 21
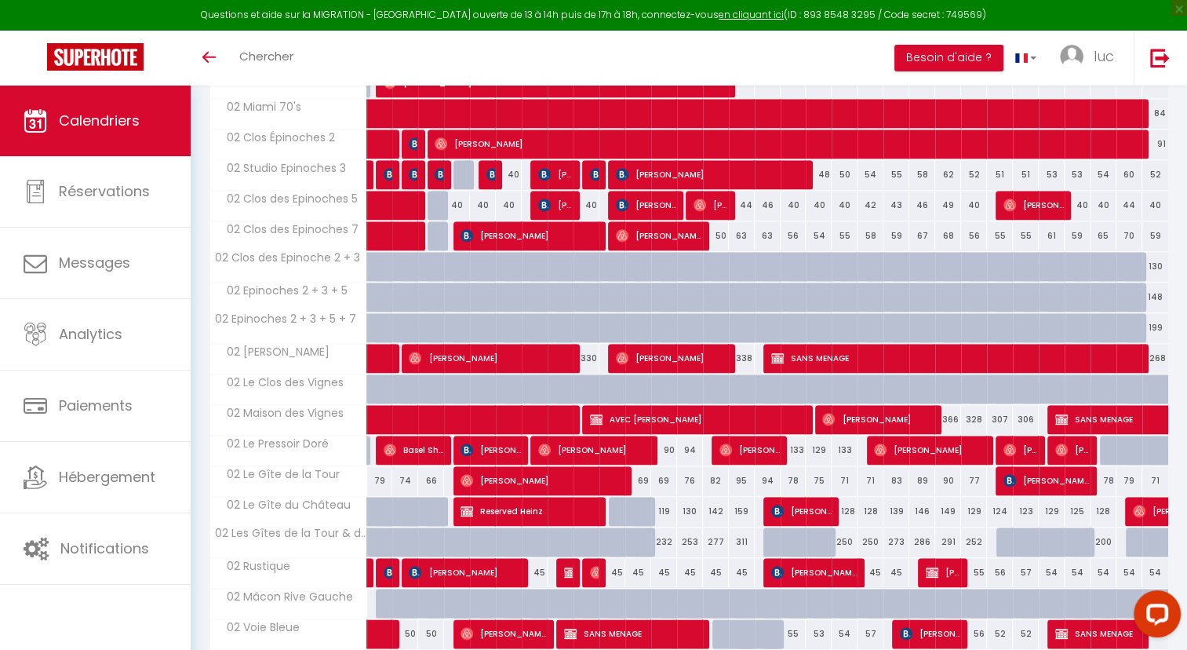
scroll to position [1941, 0]
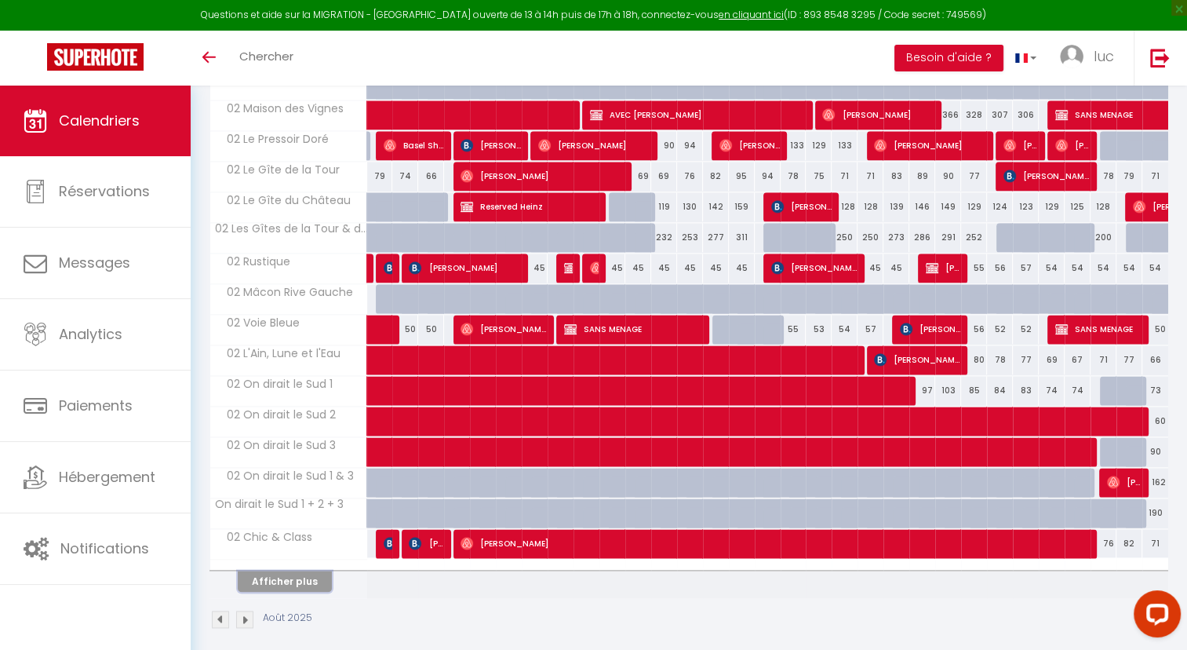
click at [307, 570] on button "Afficher plus" at bounding box center [285, 580] width 94 height 21
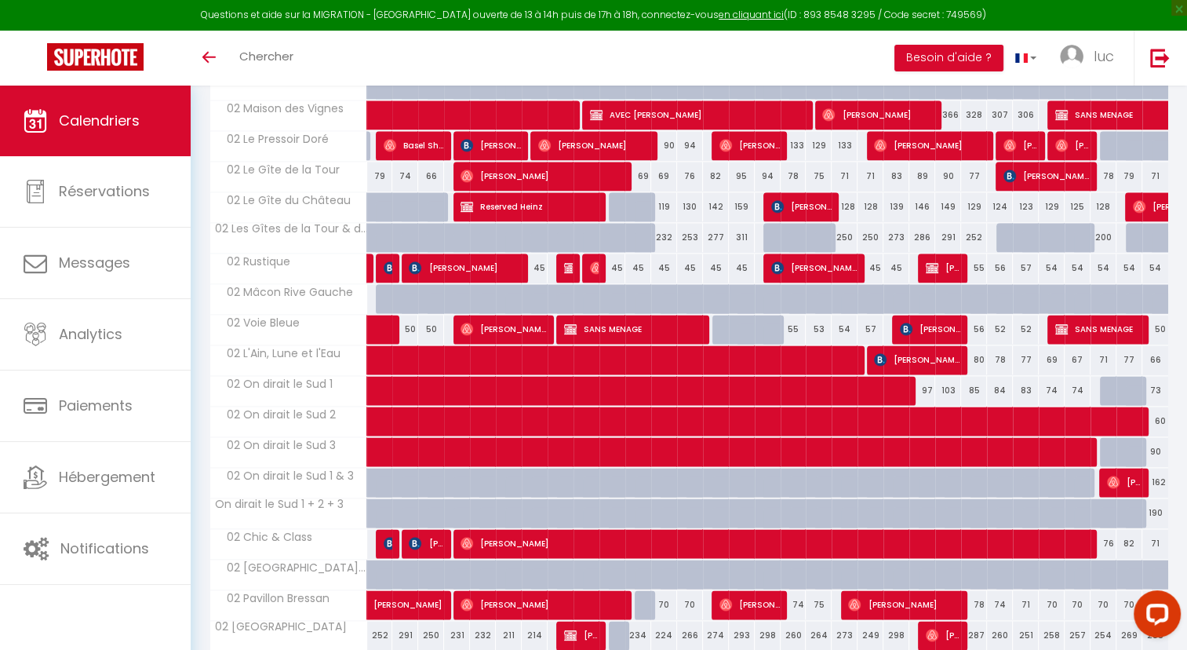
scroll to position [2245, 0]
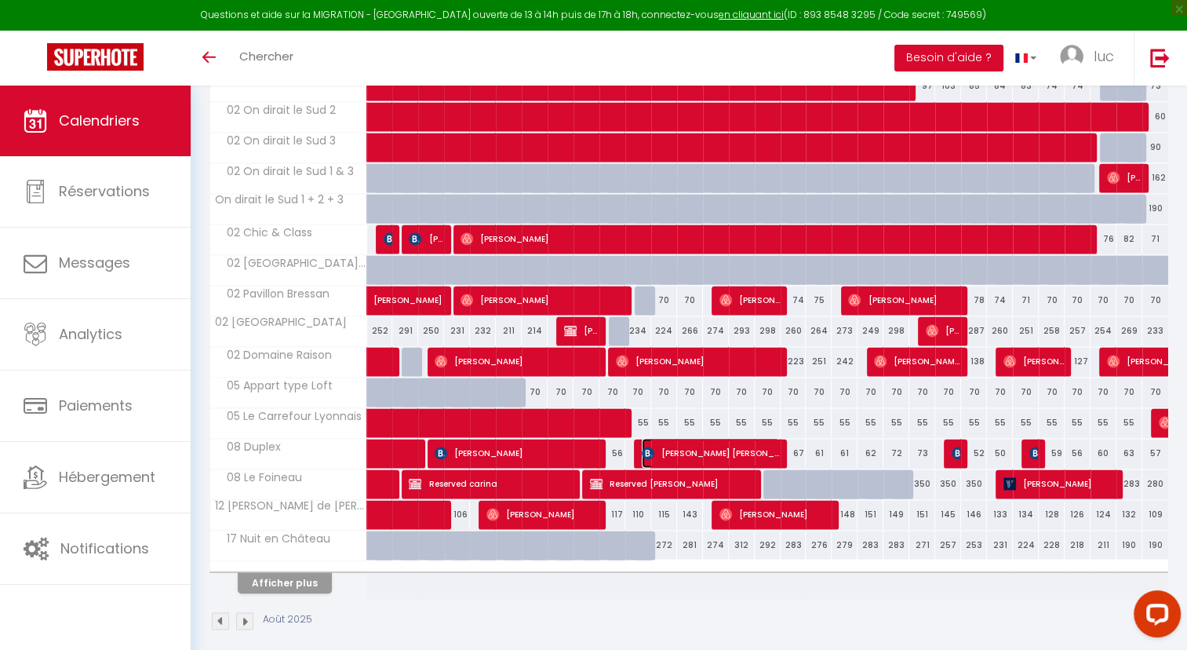
click at [697, 443] on span "[PERSON_NAME] [PERSON_NAME]" at bounding box center [711, 453] width 138 height 30
select select "KO"
select select "4428"
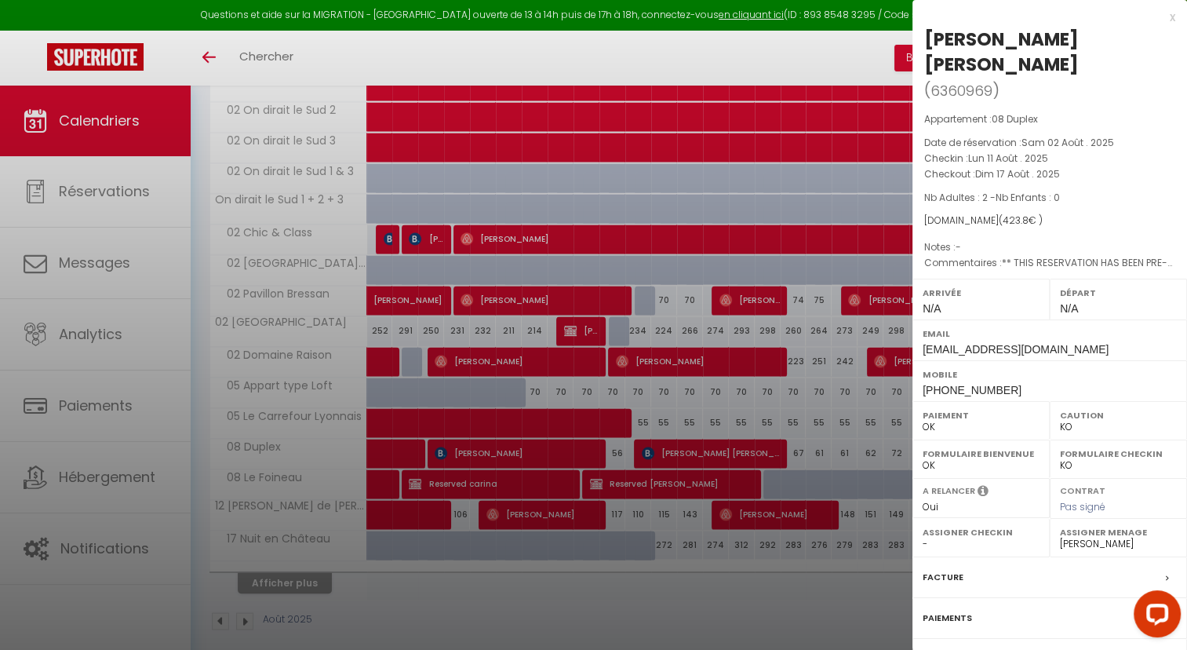
click at [940, 569] on label "Facture" at bounding box center [943, 577] width 41 height 16
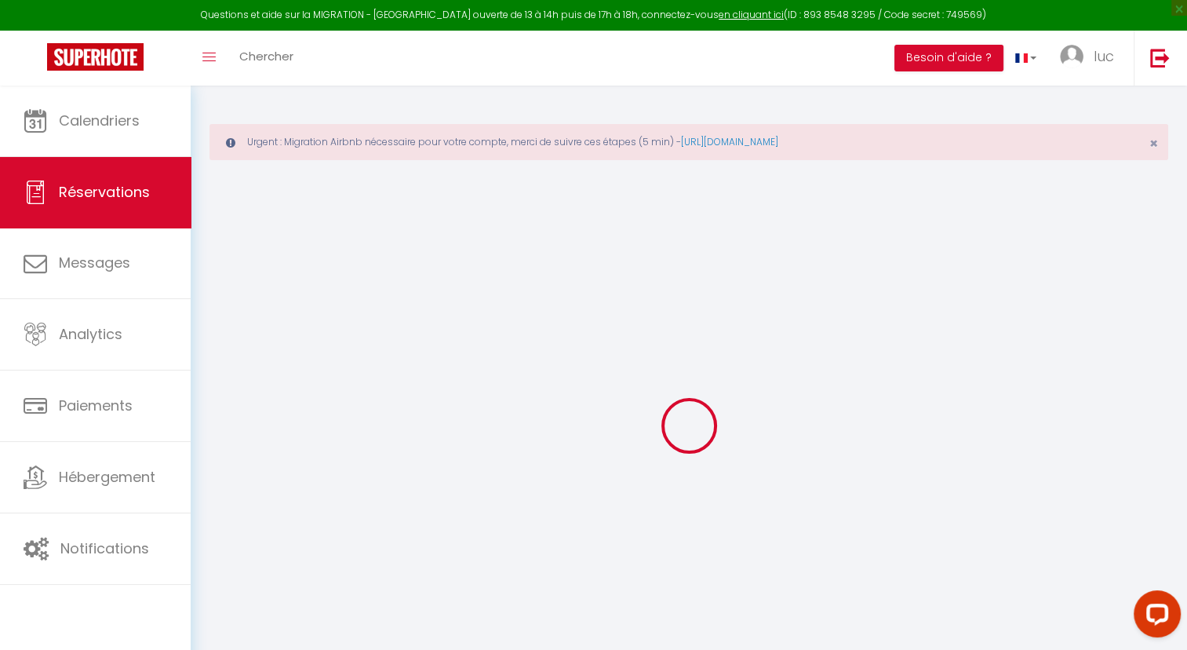
select select
checkbox input "false"
select select
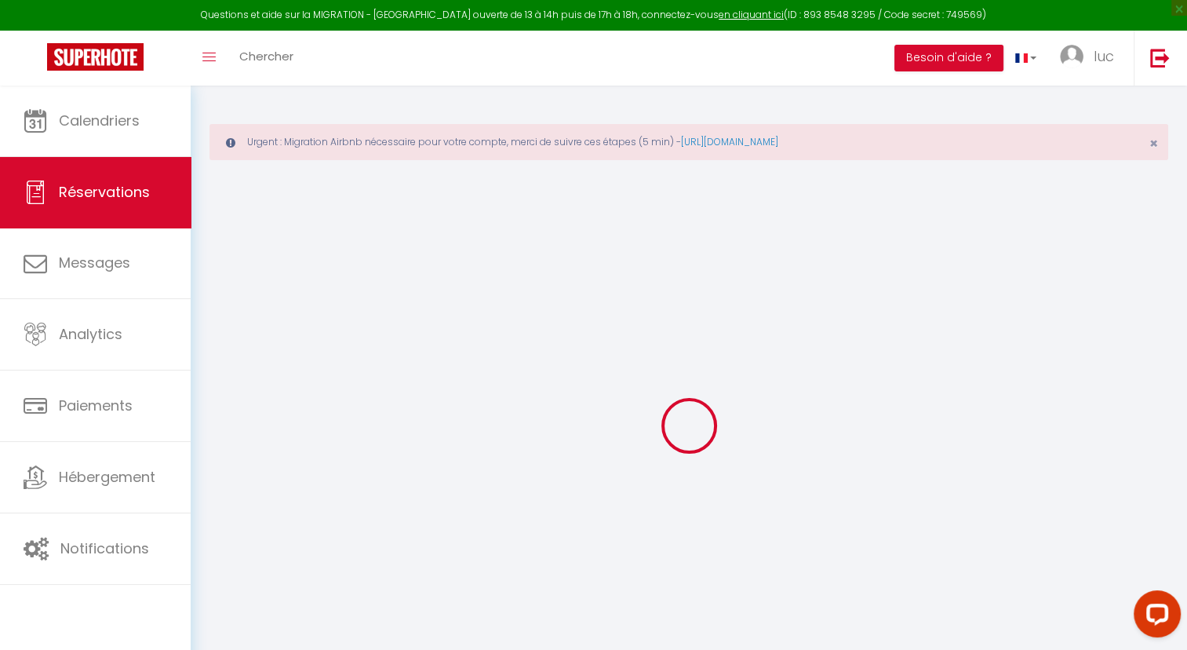
checkbox input "false"
type textarea "** THIS RESERVATION HAS BEEN PRE-PAID ** Approximate time of arrival: between 1…"
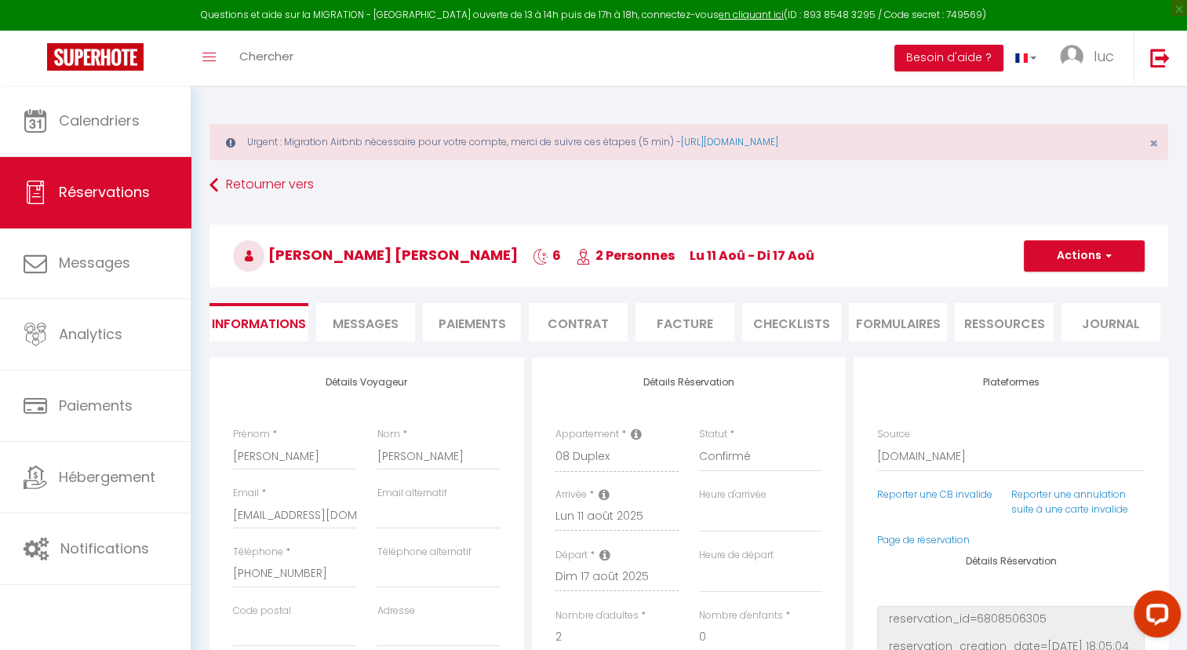
click at [388, 328] on span "Messages" at bounding box center [366, 324] width 66 height 18
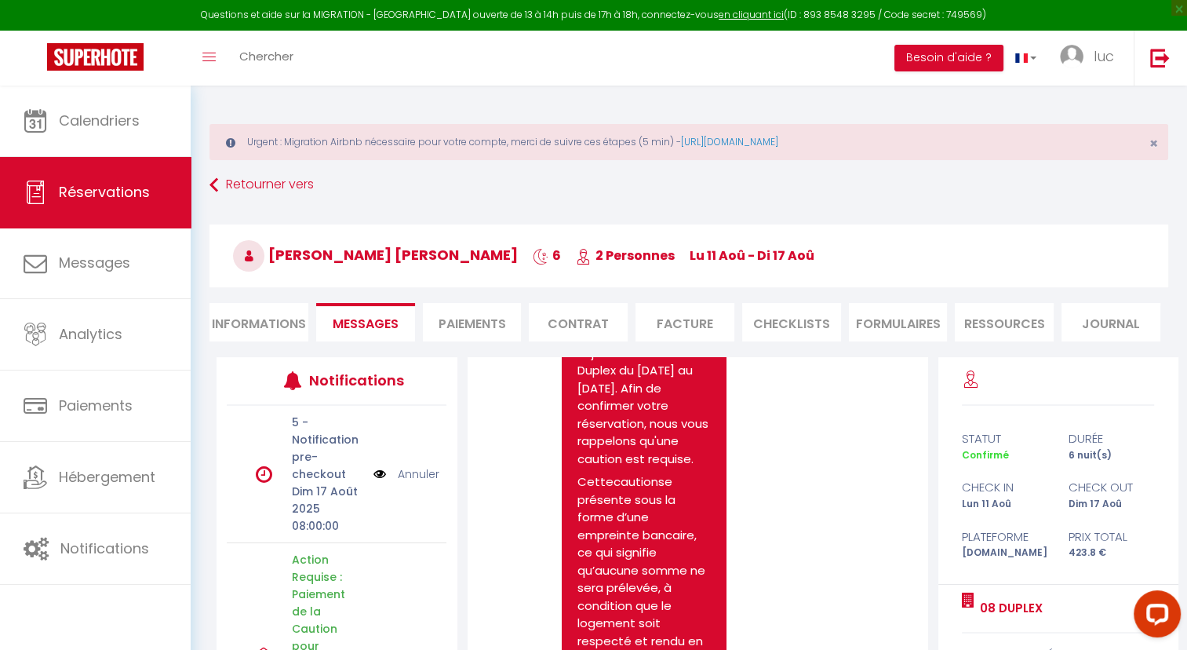
scroll to position [1535, 0]
click at [625, 469] on p "Merci d'avoir choisi de séjourner chez 08 Duplex du [DATE] au [DATE]. Afin de c…" at bounding box center [645, 398] width 134 height 141
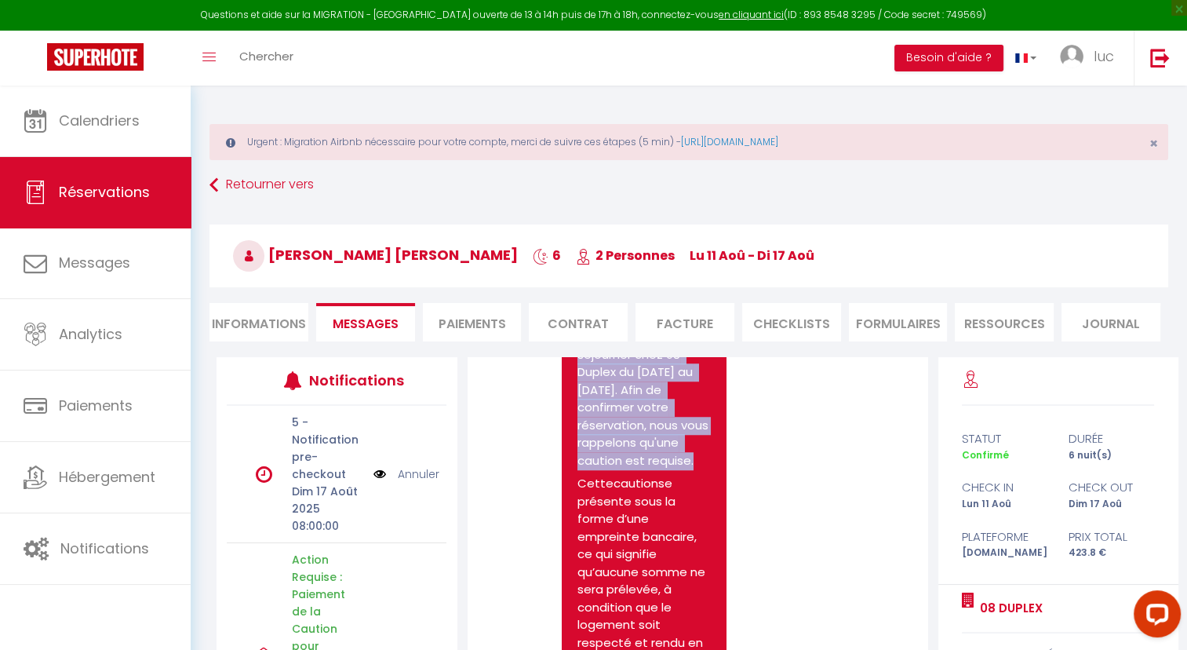
click at [625, 469] on p "Merci d'avoir choisi de séjourner chez 08 Duplex du [DATE] au [DATE]. Afin de c…" at bounding box center [645, 398] width 134 height 141
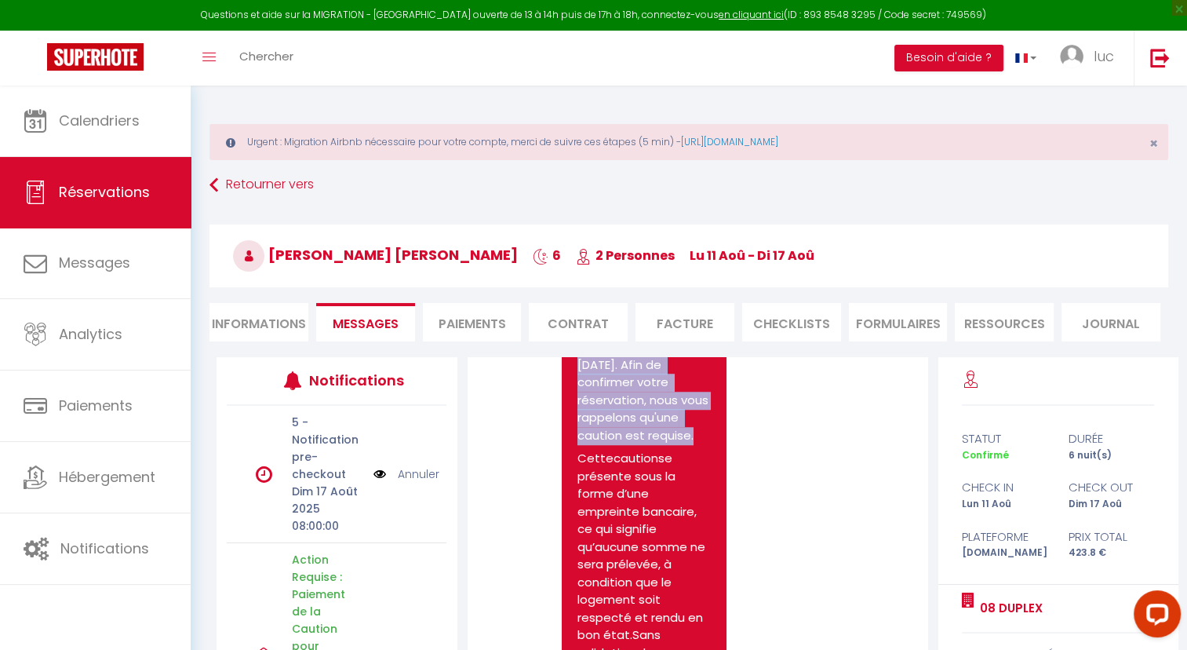
scroll to position [1602, 0]
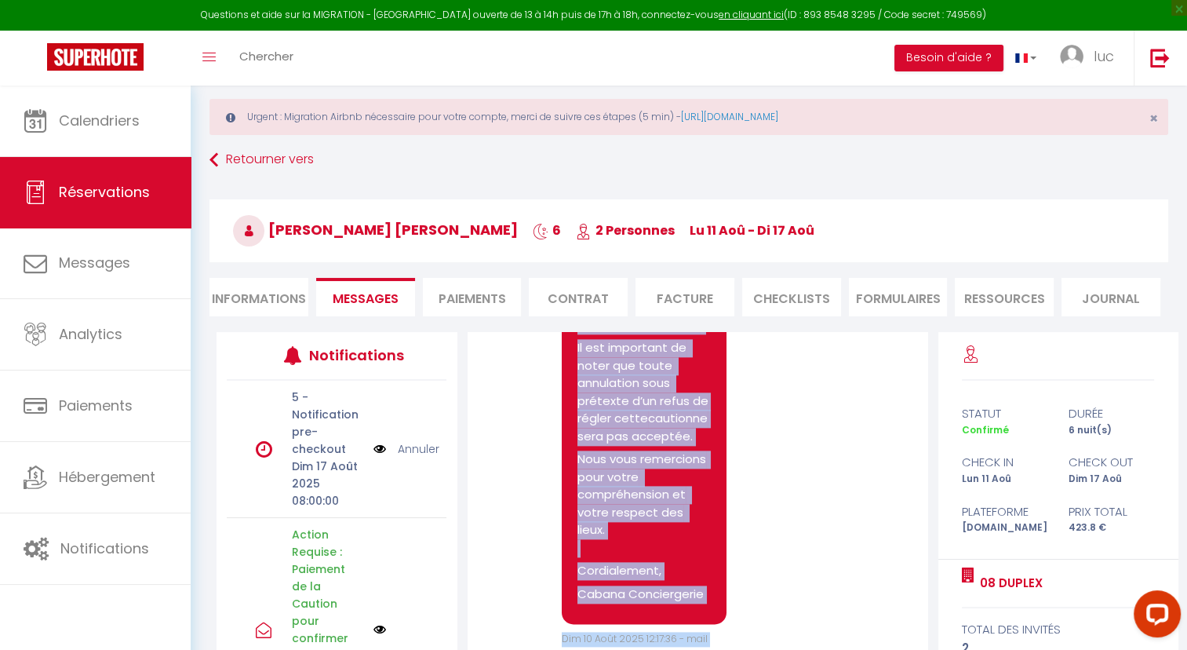
scroll to position [2315, 0]
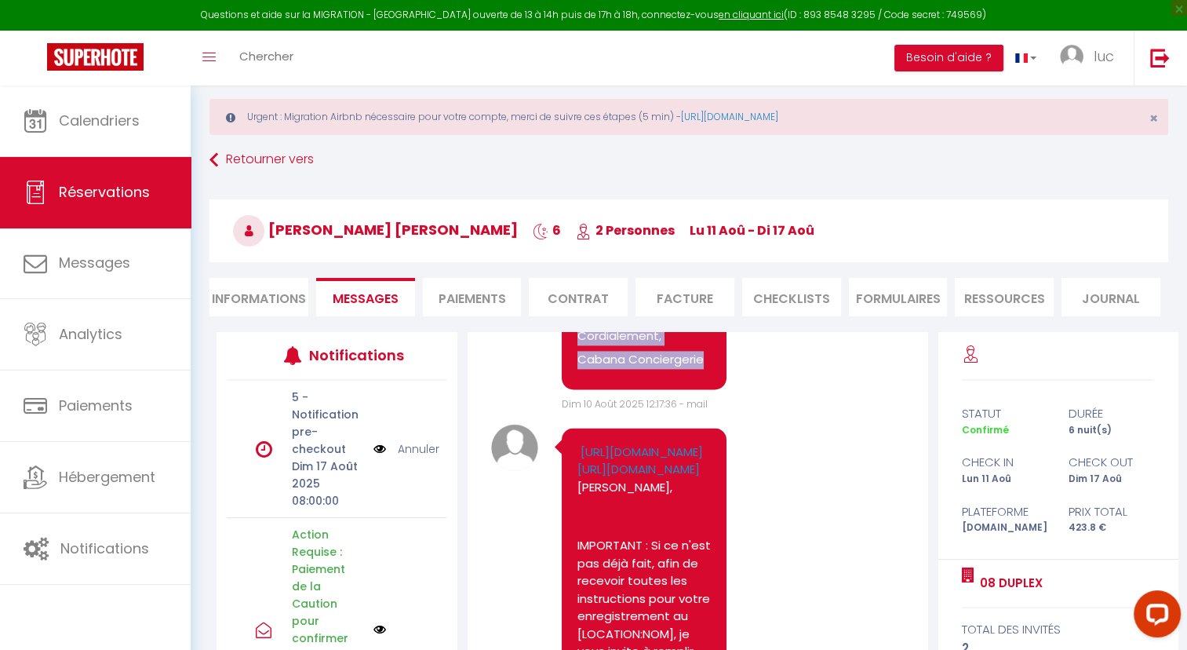
drag, startPoint x: 576, startPoint y: 375, endPoint x: 708, endPoint y: 618, distance: 276.7
drag, startPoint x: 708, startPoint y: 618, endPoint x: 618, endPoint y: 376, distance: 258.4
copy pre "[PERSON_NAME] d'avoir choisi de séjourner chez 08 Duplex du [DATE] au [DATE]. A…"
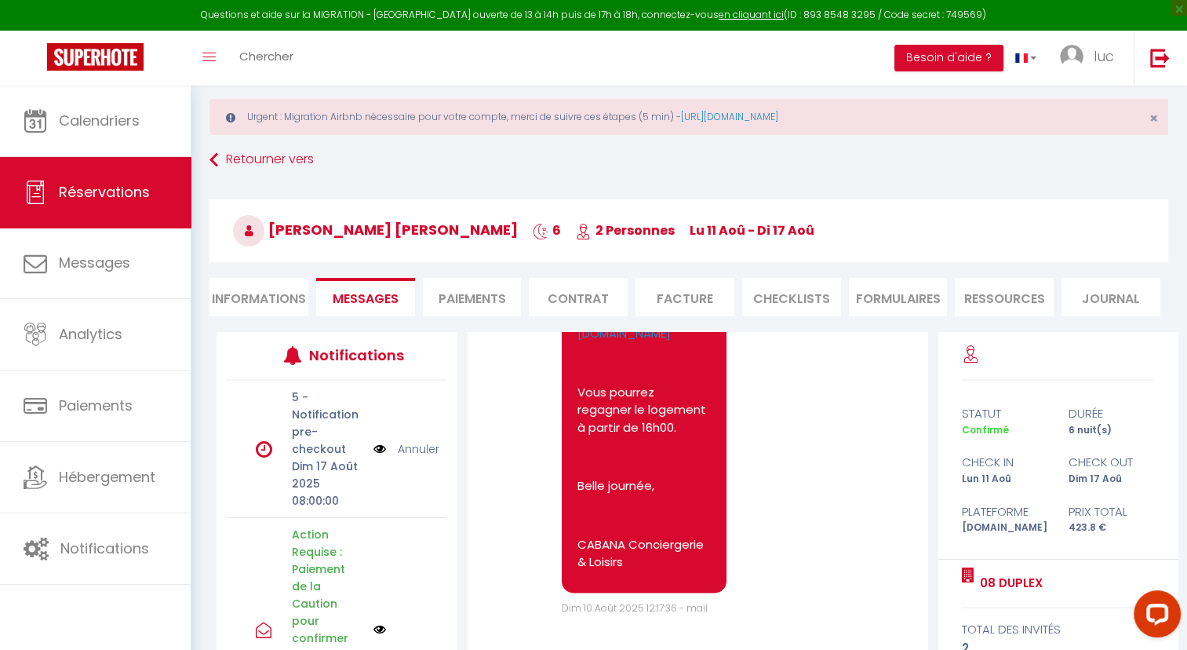
scroll to position [216, 0]
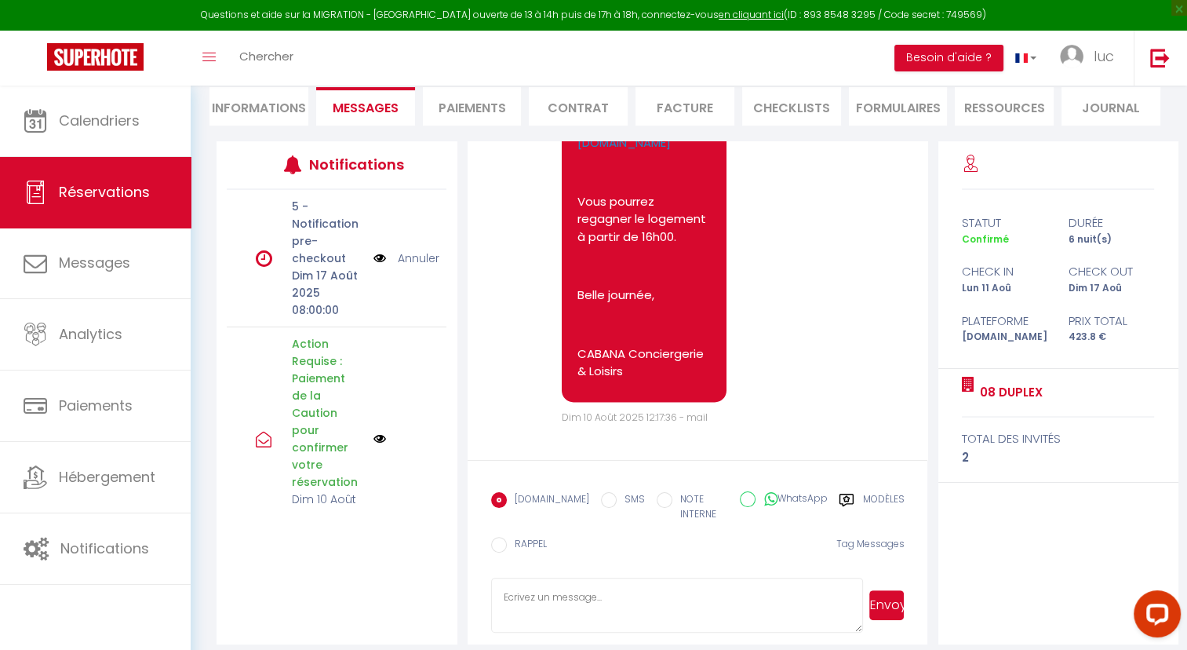
click at [570, 579] on textarea at bounding box center [677, 605] width 372 height 55
paste textarea "[PERSON_NAME] Merci d'avoir choisi de séjourner chez 08 Duplex du [DATE] au [DA…"
type textarea "[PERSON_NAME] Merci d'avoir choisi de séjourner chez 08 Duplex du [DATE] au [DA…"
click at [884, 592] on button "Envoyer" at bounding box center [886, 605] width 35 height 30
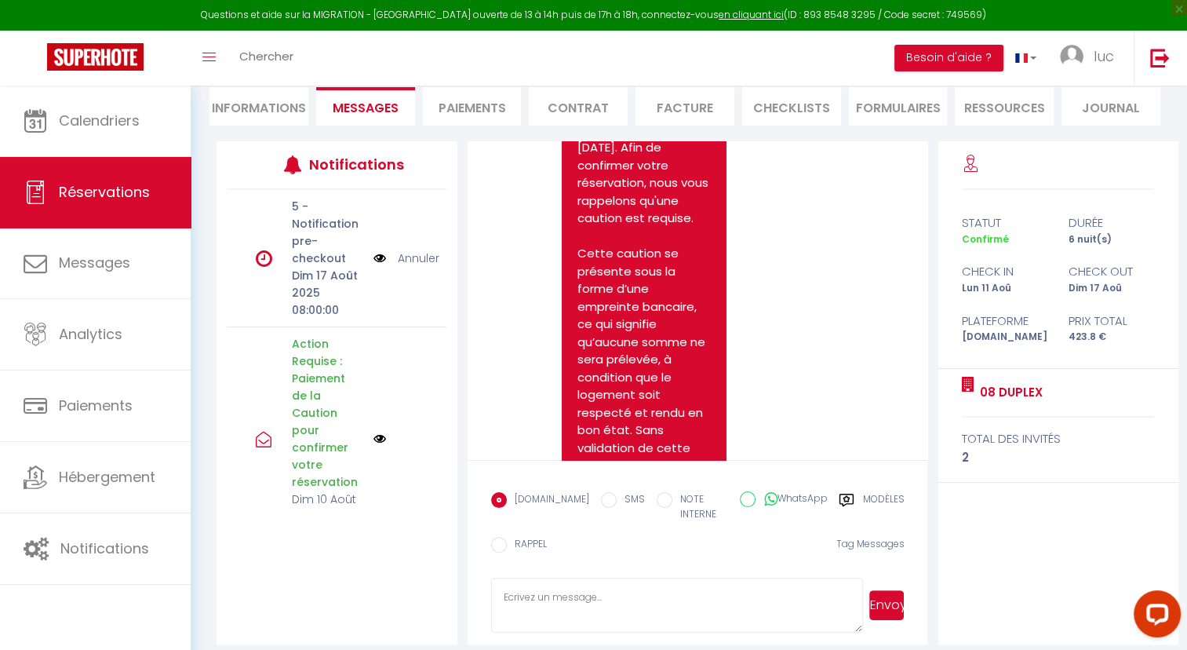
scroll to position [4221, 0]
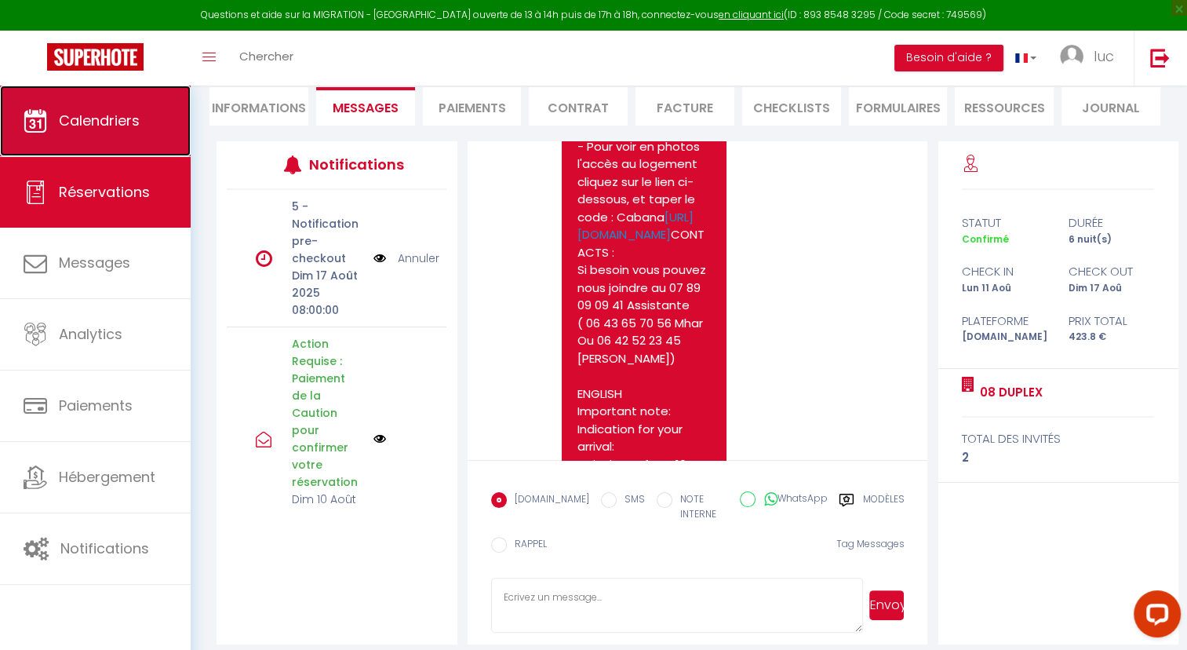
click at [129, 120] on span "Calendriers" at bounding box center [99, 121] width 81 height 20
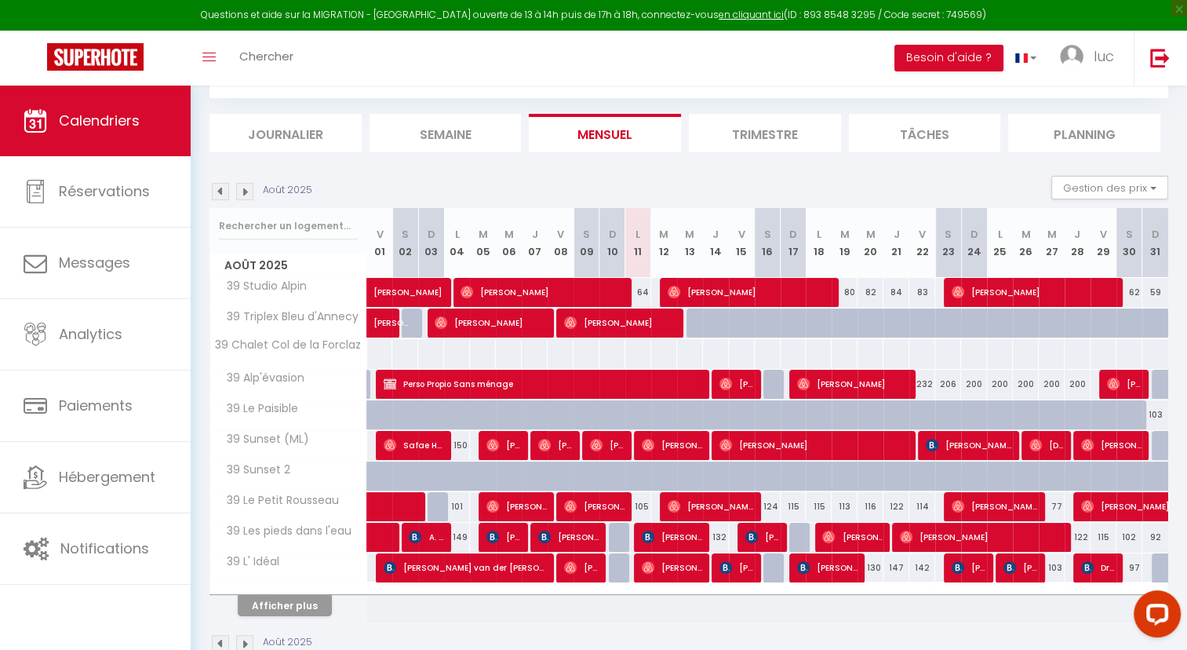
scroll to position [180, 0]
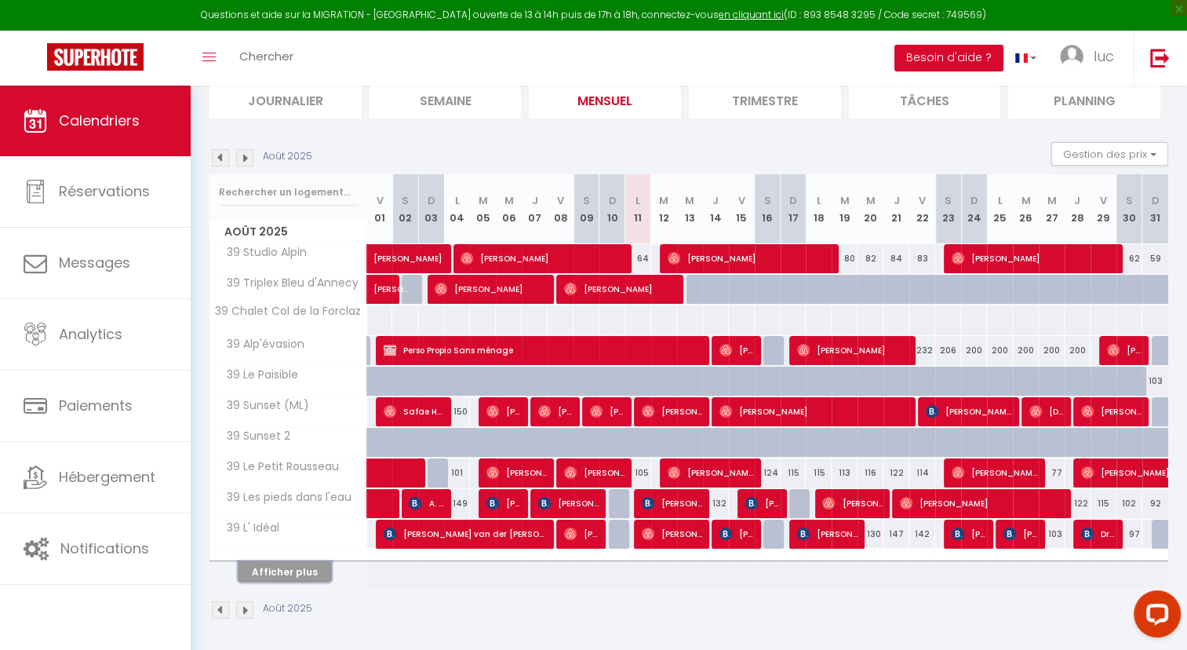
click at [311, 572] on button "Afficher plus" at bounding box center [285, 571] width 94 height 21
select select
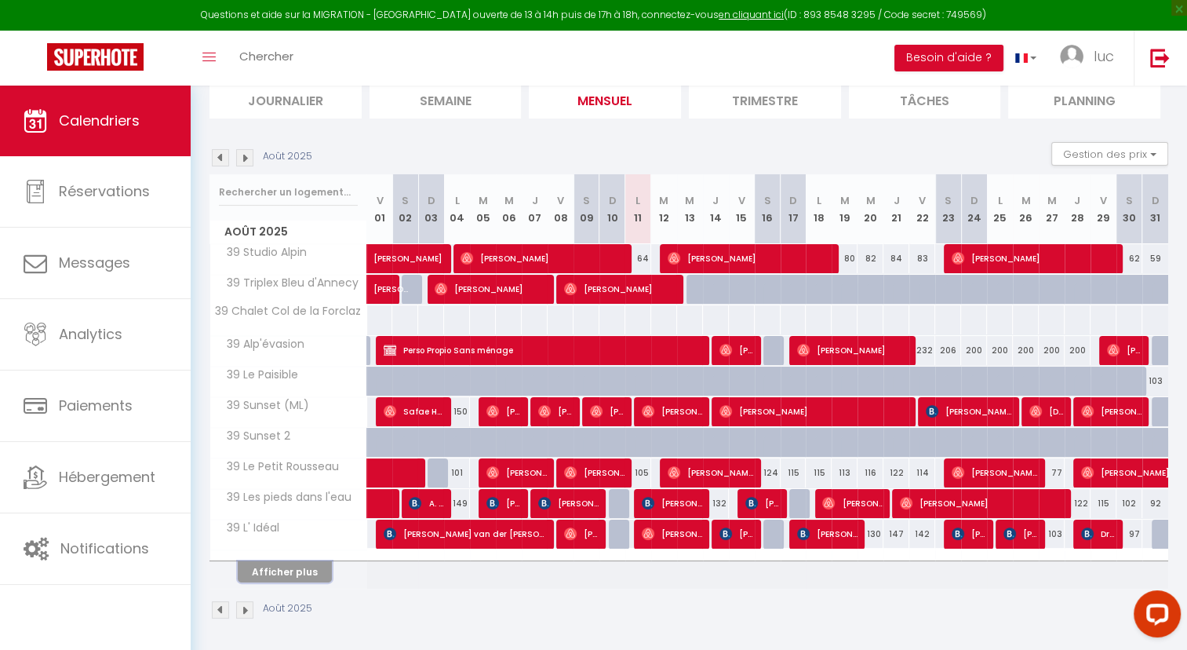
select select
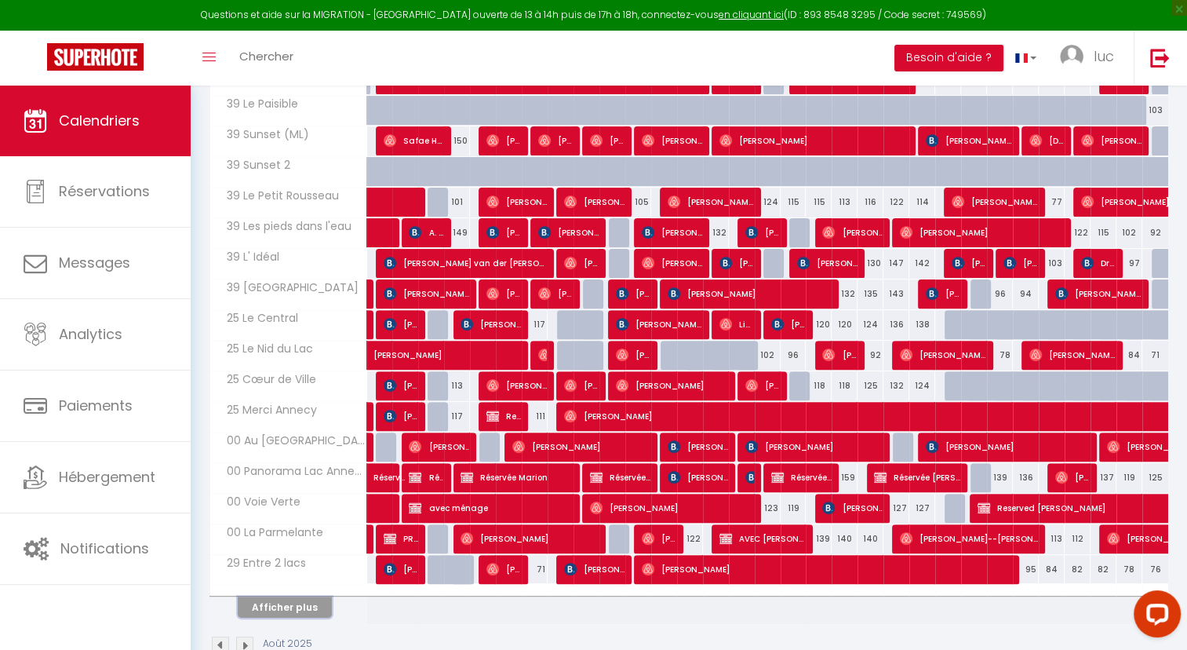
scroll to position [485, 0]
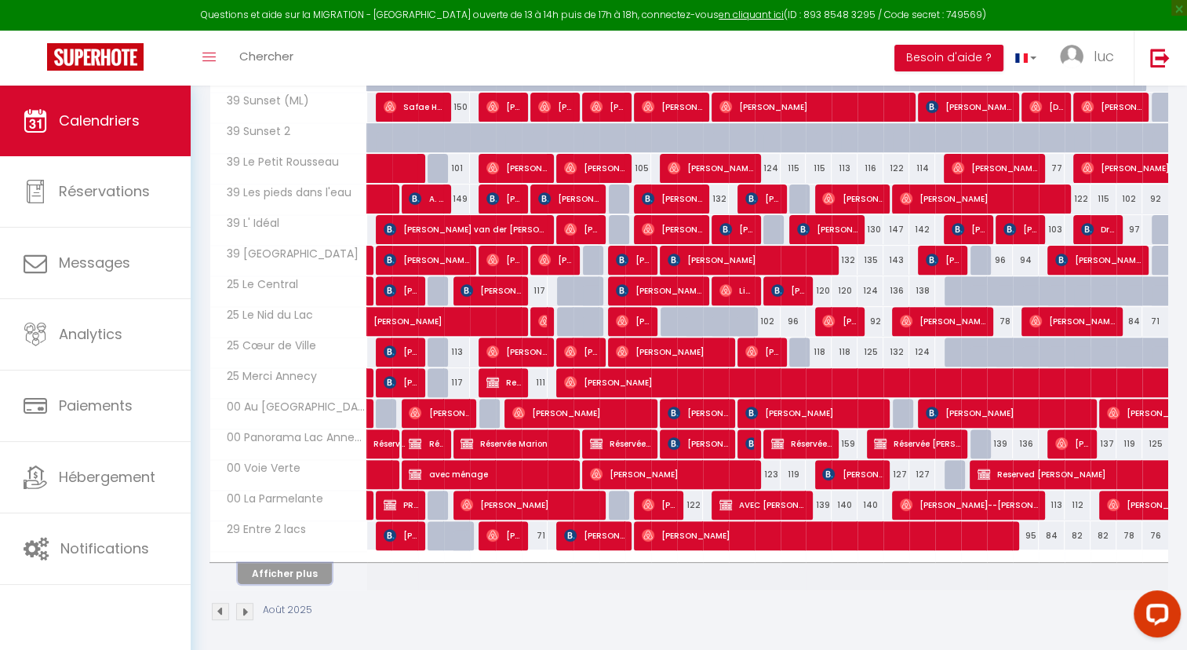
click at [300, 571] on button "Afficher plus" at bounding box center [285, 573] width 94 height 21
select select
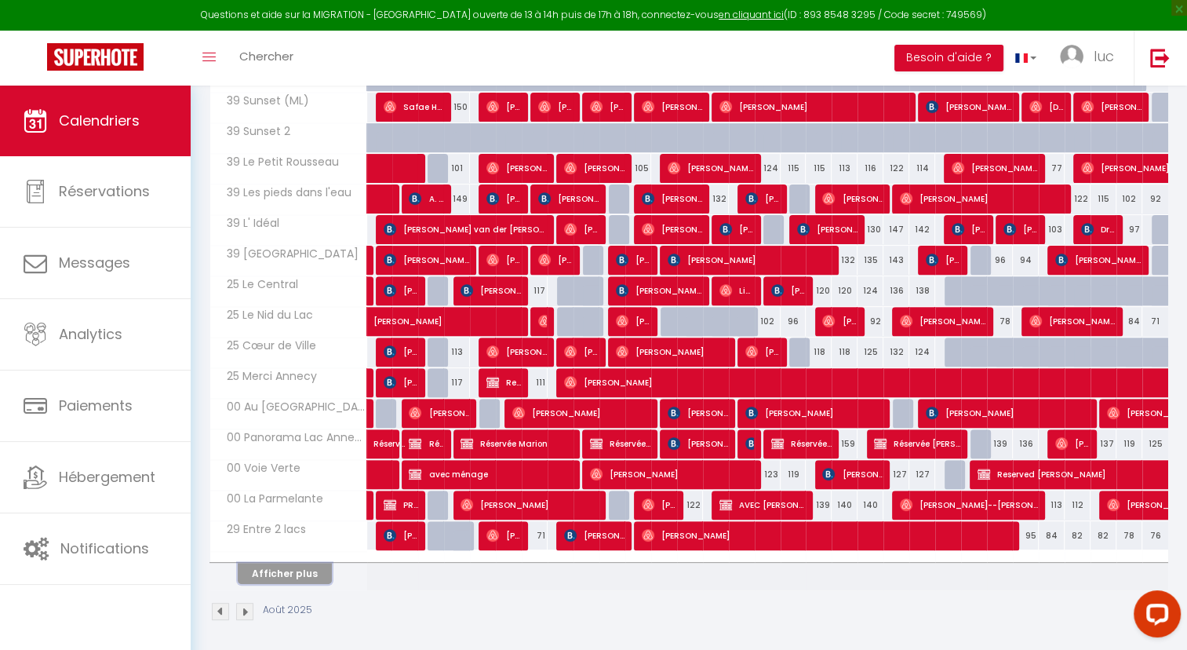
select select
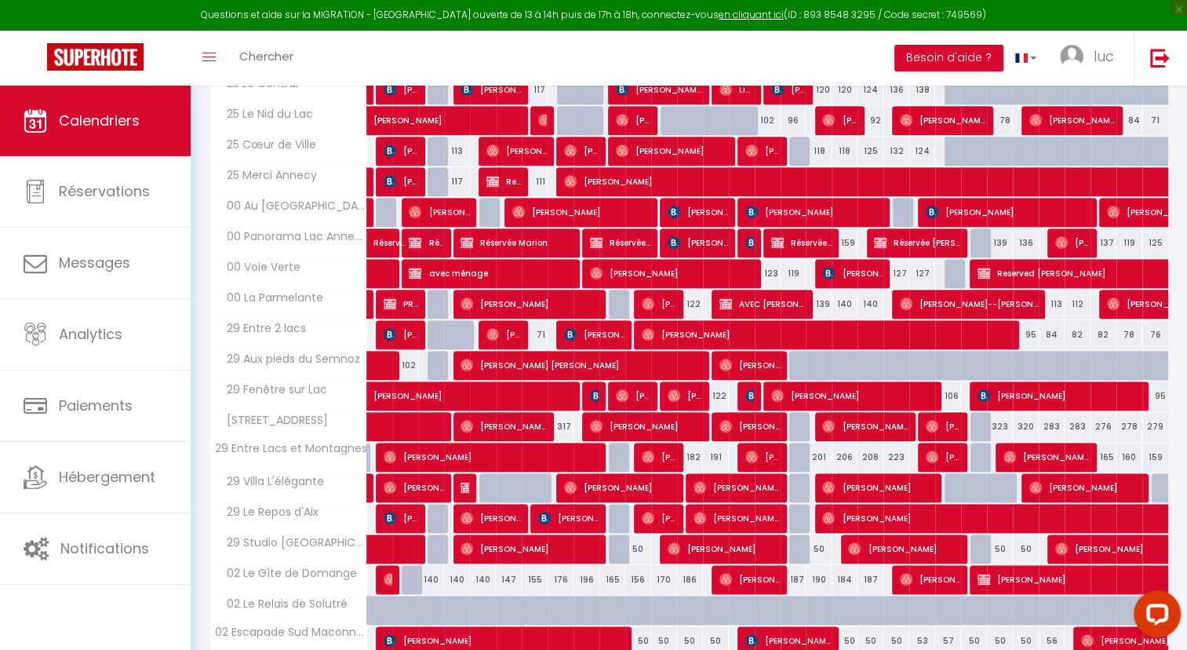
scroll to position [688, 0]
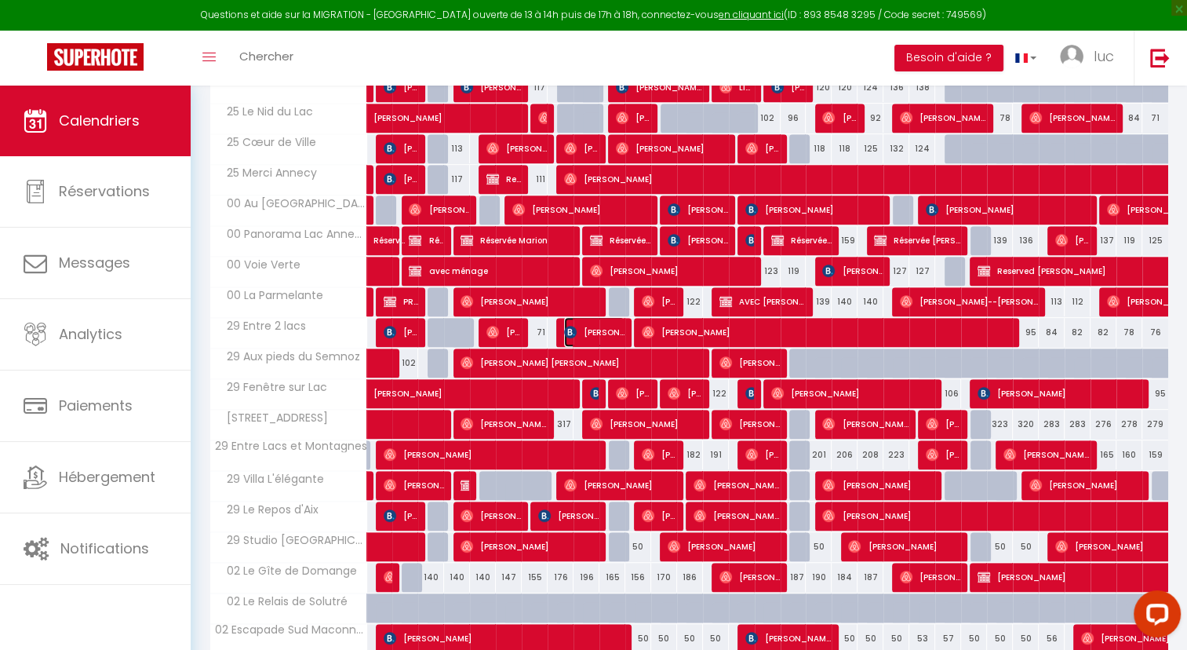
click at [598, 331] on span "[PERSON_NAME]" at bounding box center [594, 332] width 60 height 30
select select "OK"
select select "1"
select select "0"
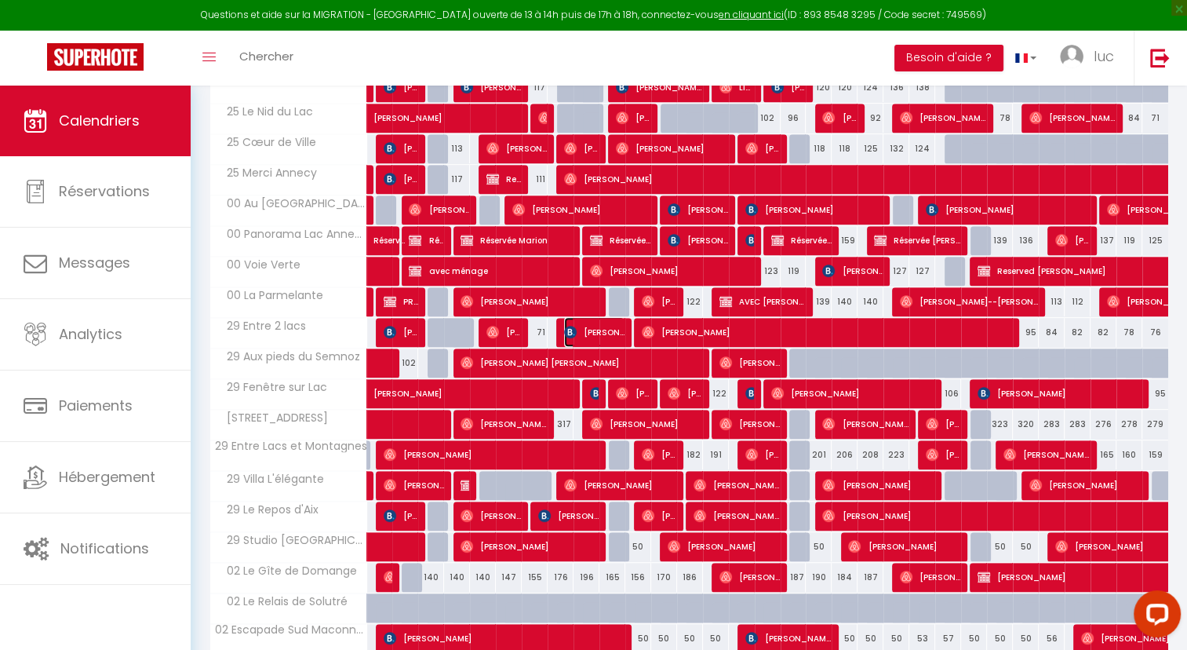
select select "1"
select select
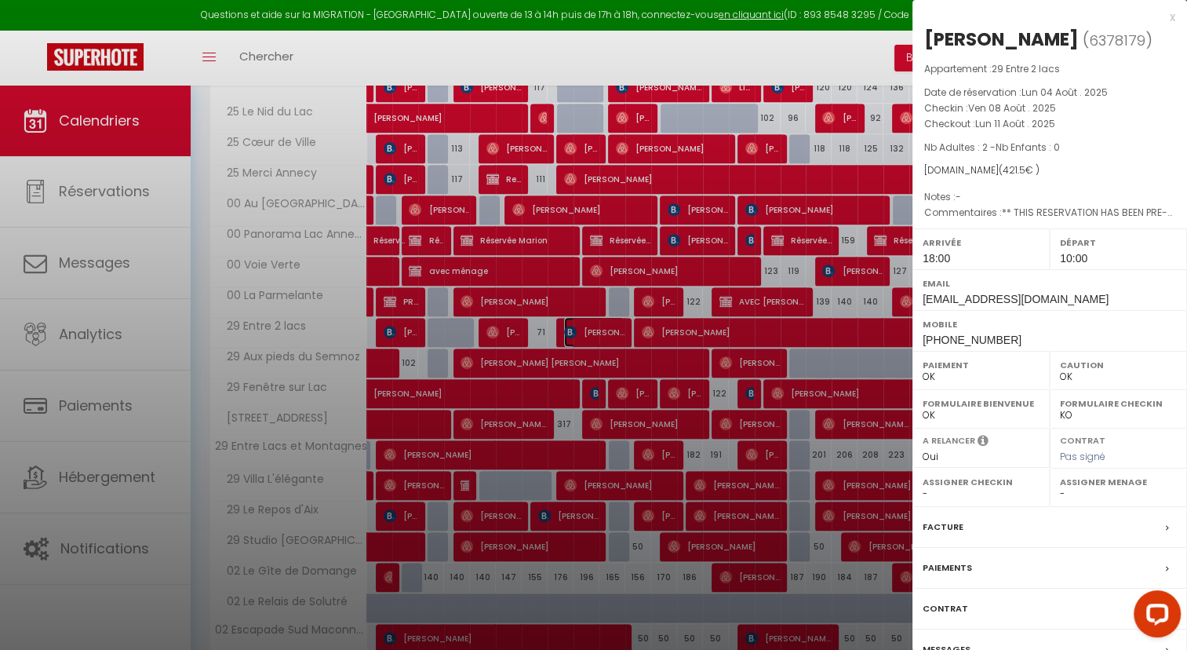
select select "28177"
click at [705, 326] on div at bounding box center [593, 325] width 1187 height 650
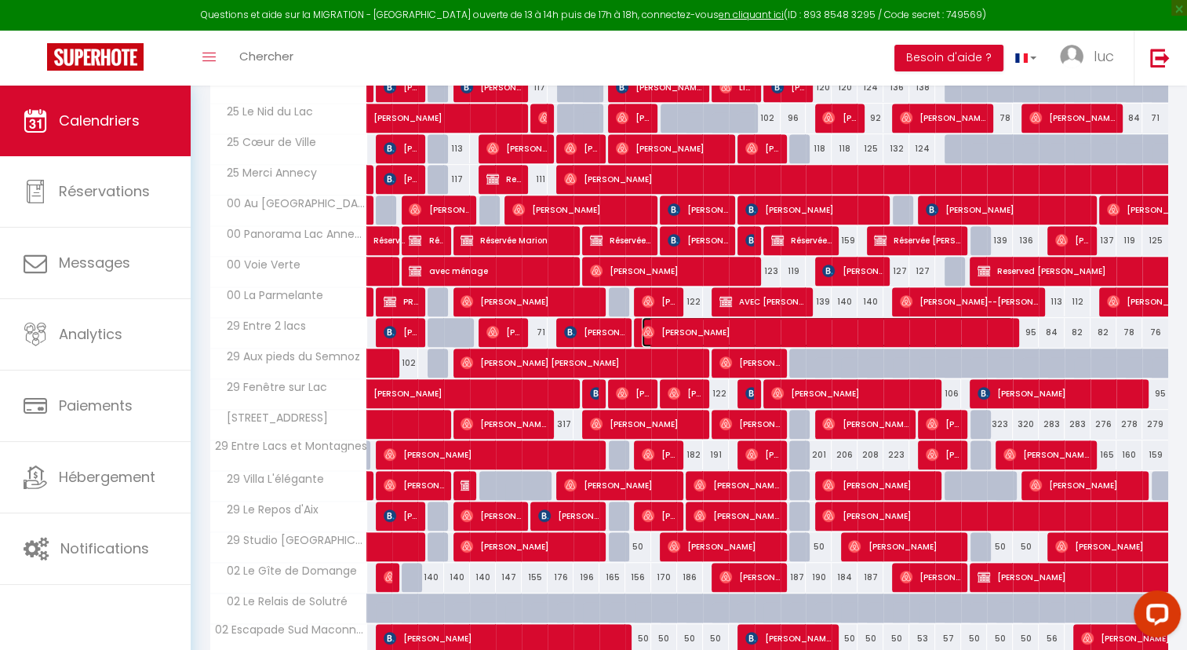
click at [705, 326] on span "[PERSON_NAME]" at bounding box center [827, 332] width 371 height 30
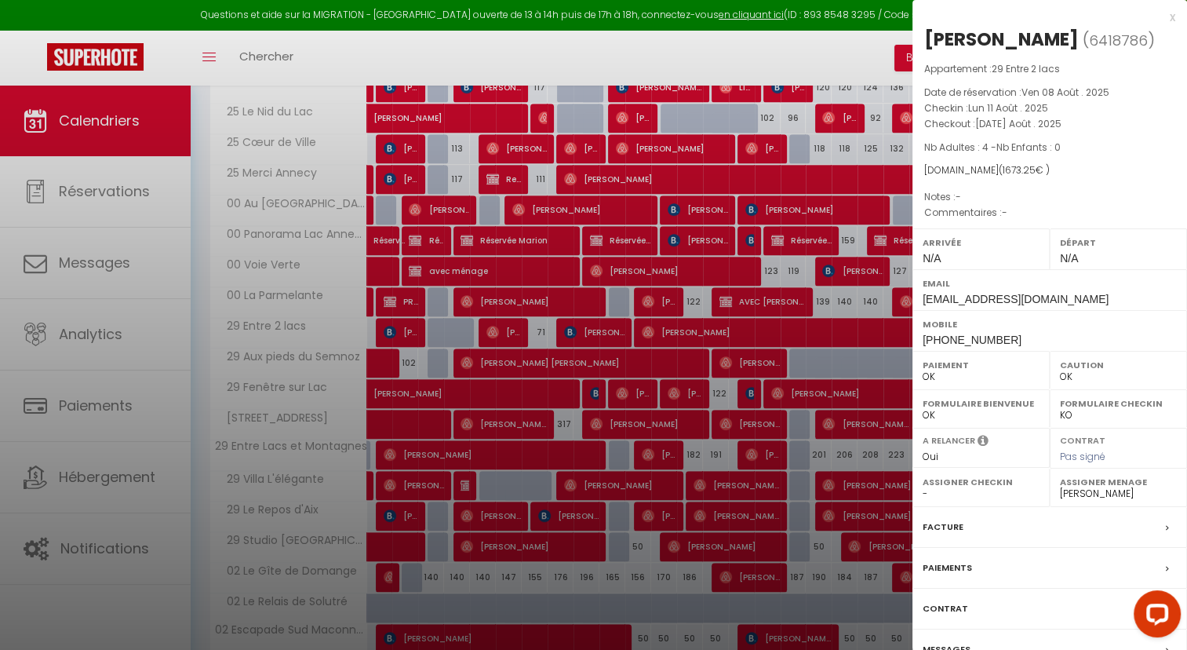
click at [705, 326] on div at bounding box center [593, 325] width 1187 height 650
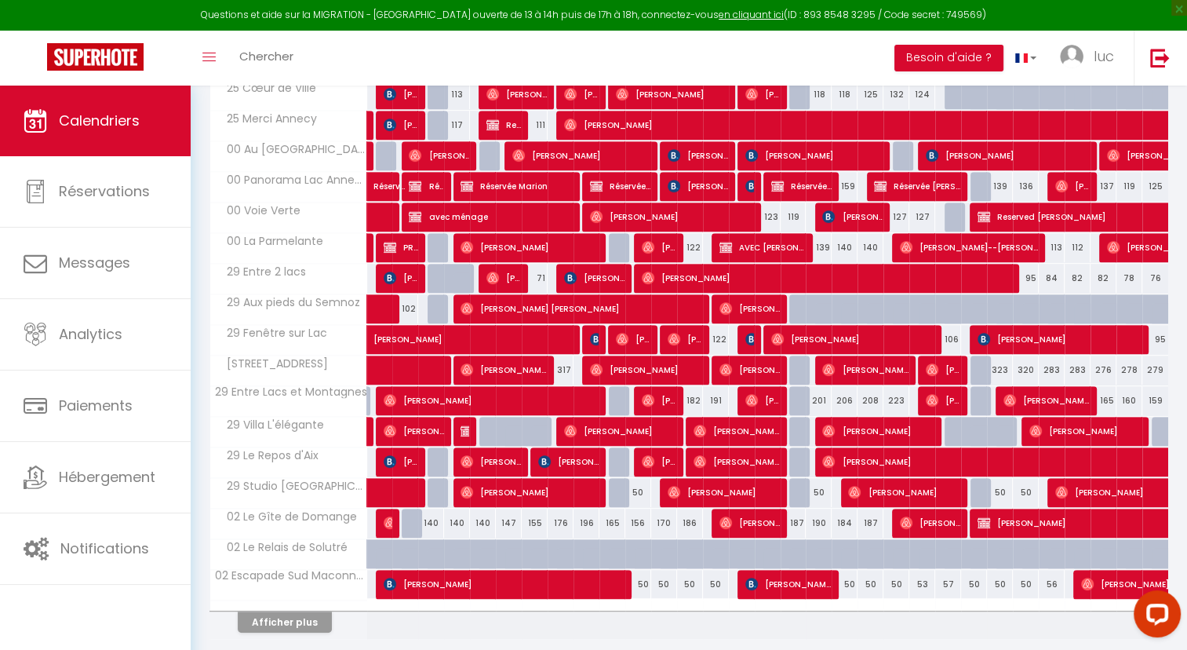
scroll to position [789, 0]
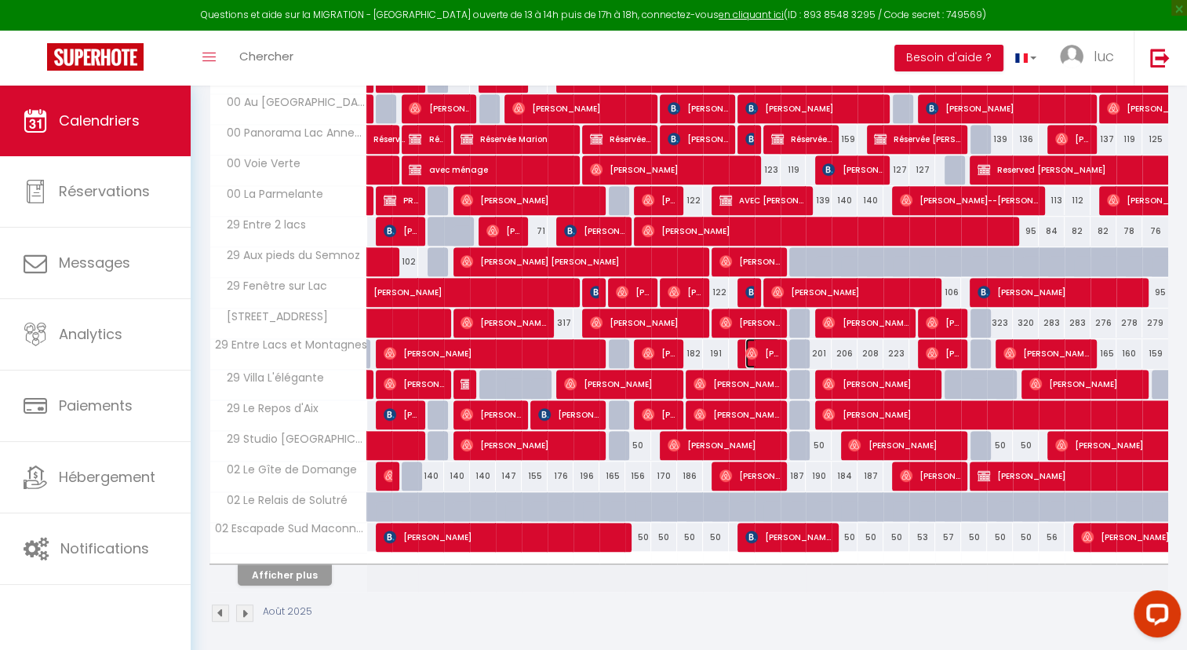
click at [764, 342] on span "[PERSON_NAME]" at bounding box center [762, 353] width 35 height 30
select select "1"
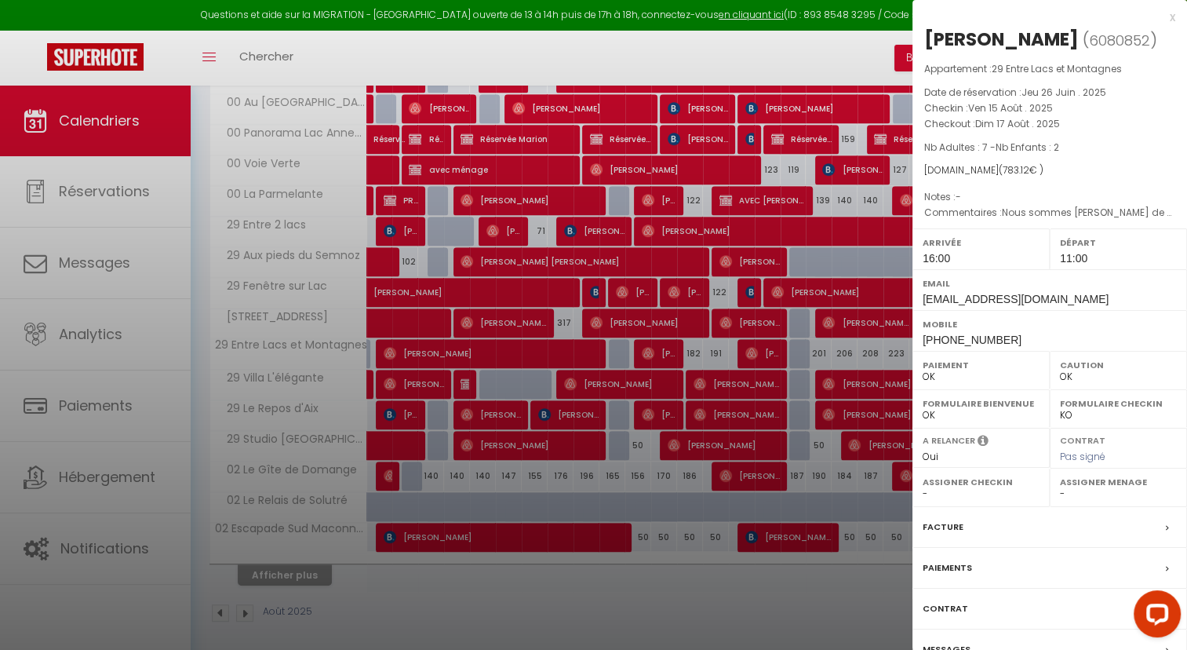
click at [764, 342] on div at bounding box center [593, 325] width 1187 height 650
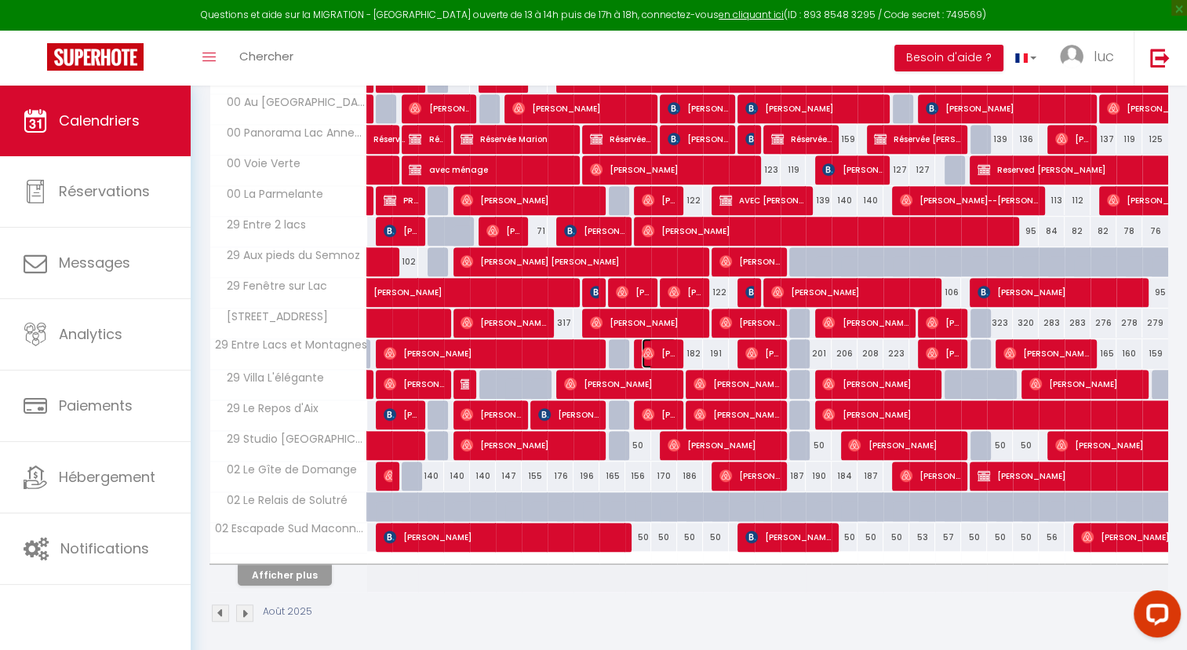
click at [647, 350] on img at bounding box center [648, 353] width 13 height 13
select select "28177"
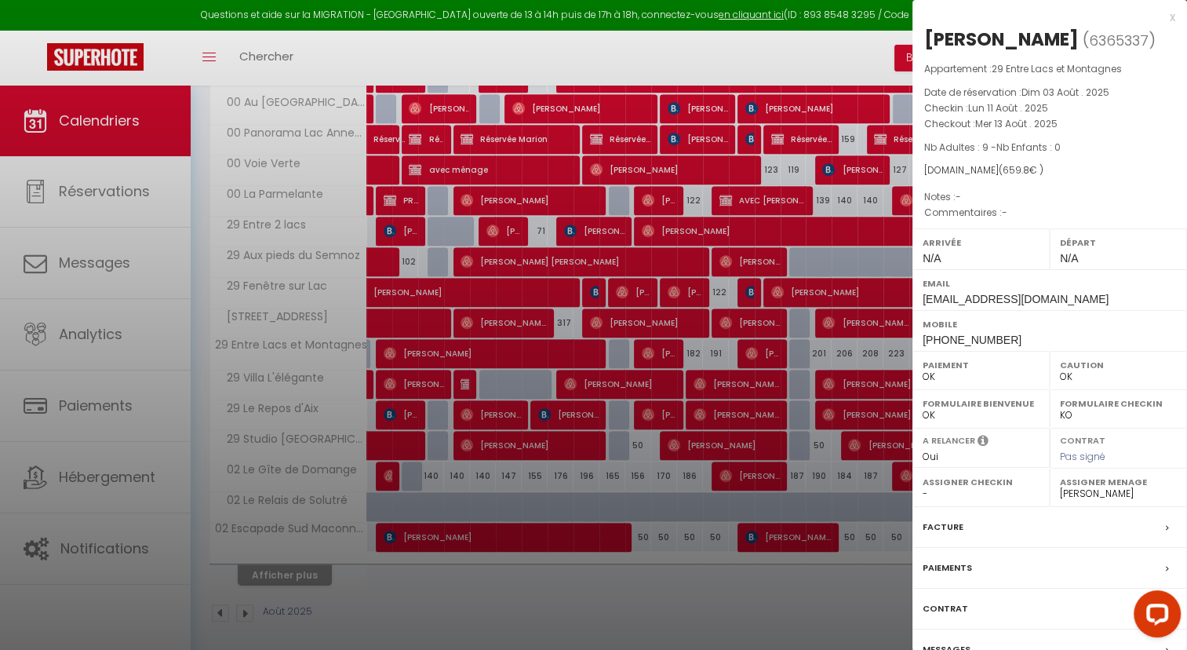
click at [756, 339] on div at bounding box center [593, 325] width 1187 height 650
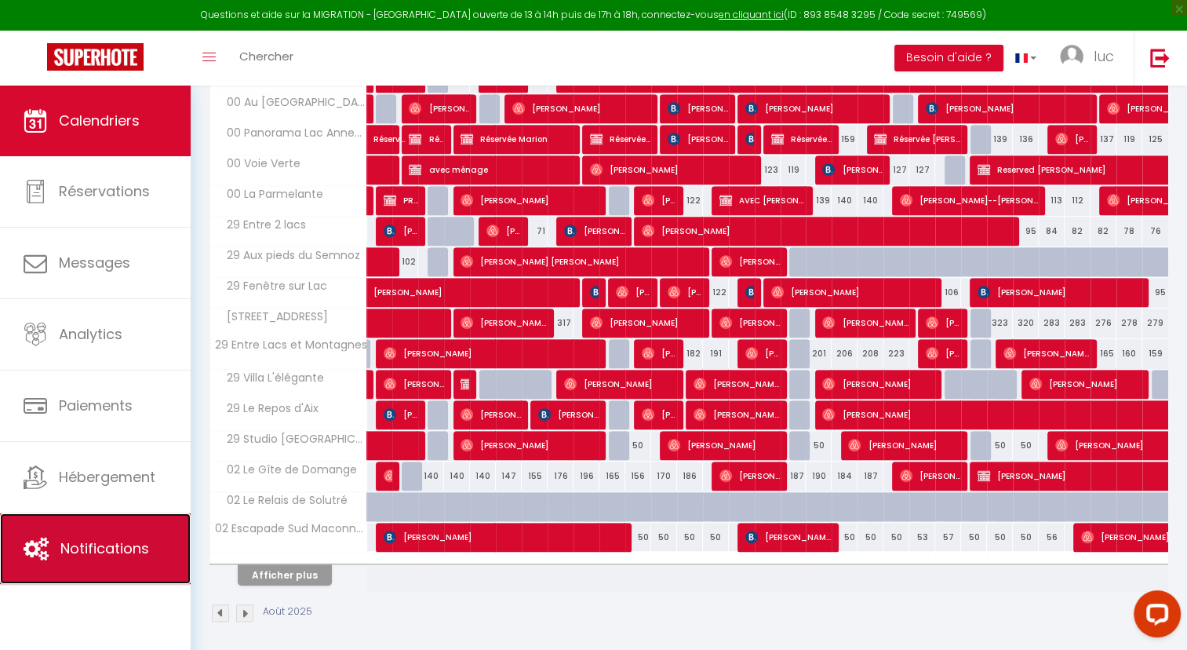
click at [139, 554] on span "Notifications" at bounding box center [104, 548] width 89 height 20
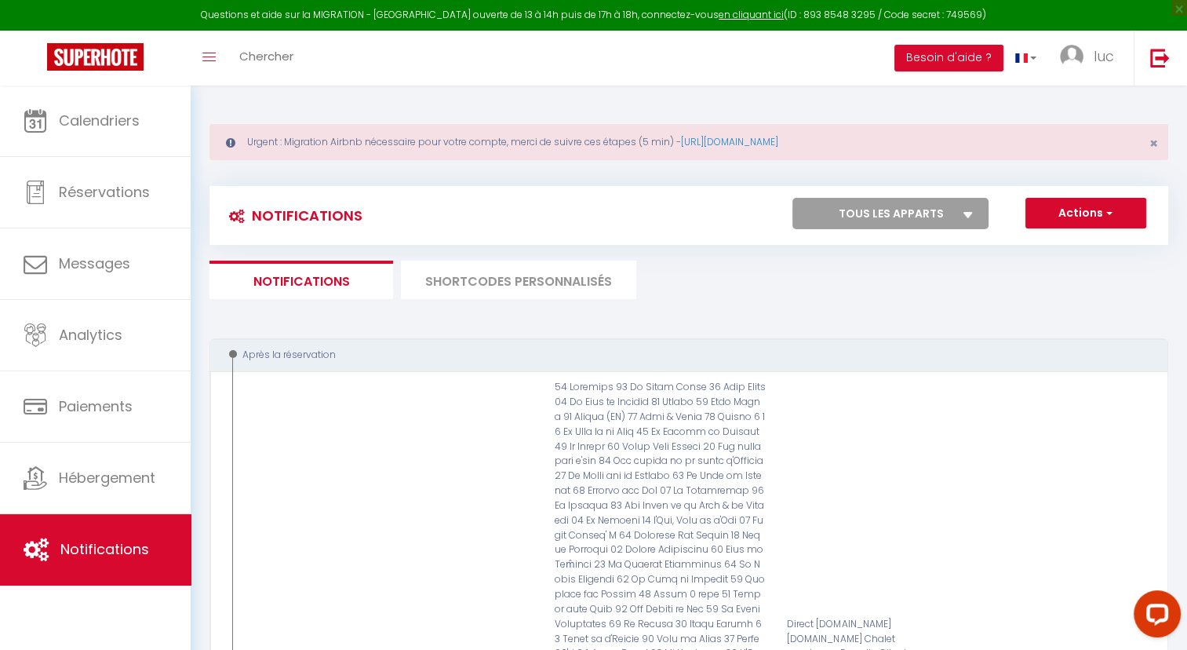
click at [549, 295] on li "SHORTCODES PERSONNALISÉS" at bounding box center [518, 280] width 235 height 38
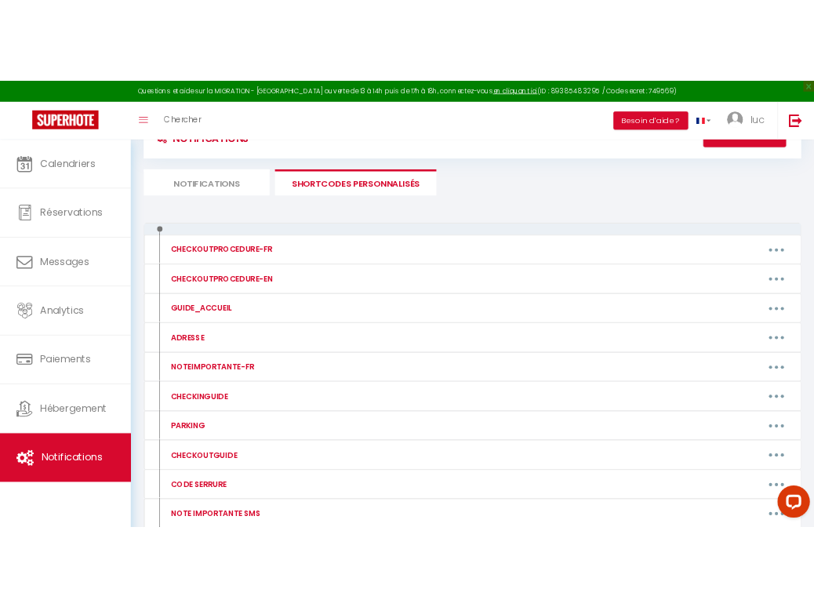
scroll to position [232, 0]
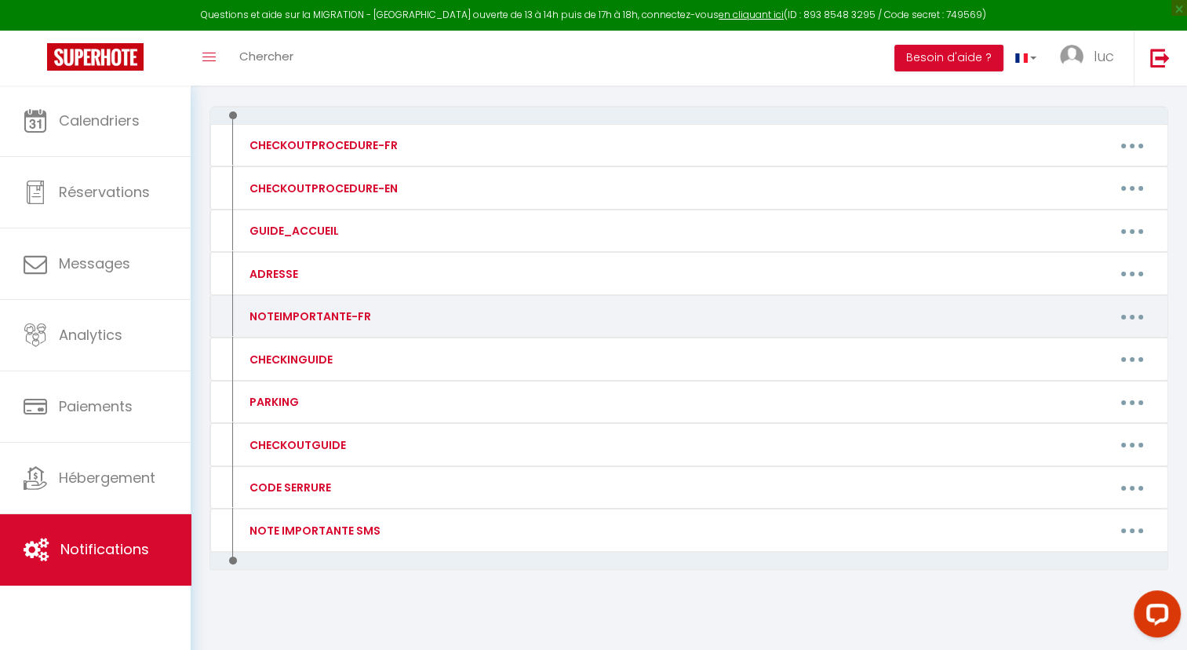
click at [1135, 311] on button "button" at bounding box center [1132, 316] width 44 height 25
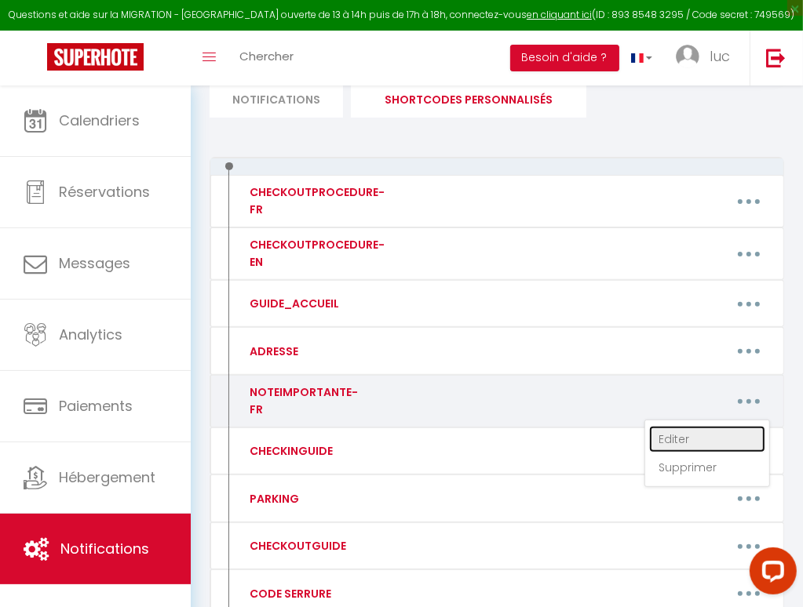
click at [668, 437] on link "Editer" at bounding box center [707, 439] width 116 height 27
type input "NOTEIMPORTANTE-FR"
type textarea "NOTEIMPORTANTE-FR"
type textarea "Loremipsu do Sitame & Consec Adipisci Eli seddoeiu te inci u labore et 55 dolor…"
type textarea "Loremipsu dolo Sitame & Co Adipisci Elit seddoe, te incididu ut labor et 30 Dol…"
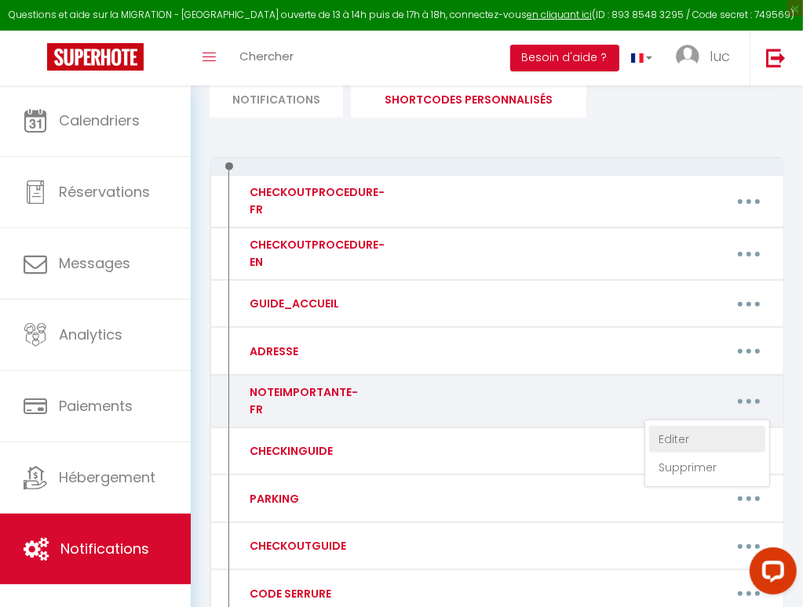
type textarea "Loremipsu dolo Sitame & Consec Adi elitsedd ei temp i utlabo et 89 dolore ma al…"
type textarea "Loremipsu dolo Sitame & Co Adipi Elitsedd Eiu temporin ut labo e dolore ma 05 a…"
type textarea "Loremipsu dolo Sitame & Con Adipi elit s'Doe TEMPOR I’UTLABOR ET DO MAGNAA : • …"
type textarea "Loremipsu dolo Sitame & Co Adipi Elitse Doeius Temp incidi, ut laboreet do magn…"
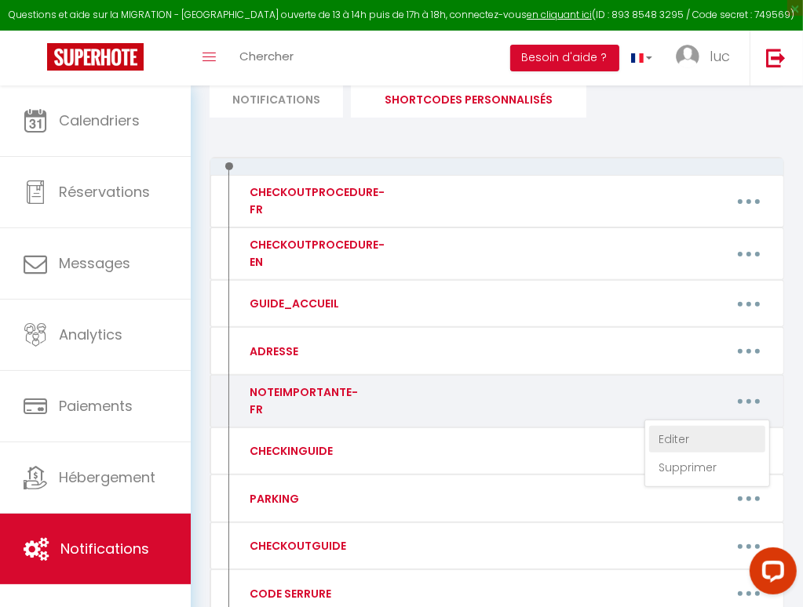
type textarea "Loremipsu dolo Sitame & Co Adipisc Eli seddoeiu te inci u labore et 16 dolore m…"
type textarea "Loremipsu dolo Sitame & Conse ad Elits Doe temporin ut labo e dolore ma 54 aliq…"
type textarea "Loremipsu dolo Sitame & Conse Adipis Eli seddoeiu te inci u labore et 16 dolore…"
type textarea "Loremipsu dolo Sitame & Co Adipi el Seddoei Tem incididu ut labo e dolore ma 31…"
type textarea "Loremipsu dolo Sitame & Consecte Adi Elitse DOEIUS T’INCIDID UT LA ETDOLO : • M…"
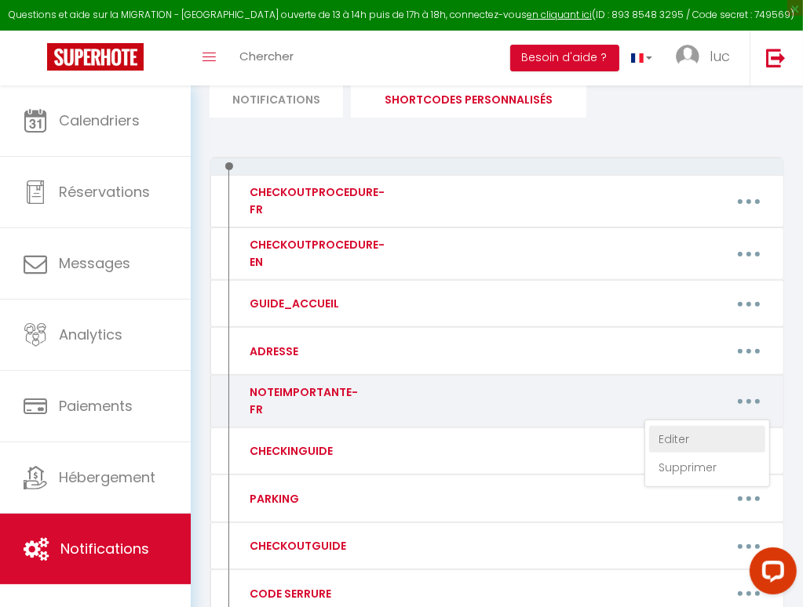
type textarea "Loremipsu dolo Sitame & Cons Adipi Eli seddoeiu te inci u labore et 24 dolore m…"
type textarea "Loremipsu dolo Sitame & Co Adipiscing Eli seddoeiu te inci u labore et 67 dolor…"
type textarea "Loremipsu dolo Sitame & Conse 6 adip Eli seddoeiu te inci u labore et 93 dolore…"
type textarea "Loremipsu do Sitame & Consec Adipi Elit se Doeiusmod Tem incididu ut labo e dol…"
type textarea "Loremipsu dolo Sitame & Co Adip el Seddoei Tem incididu ut labo e dolore ma 06 …"
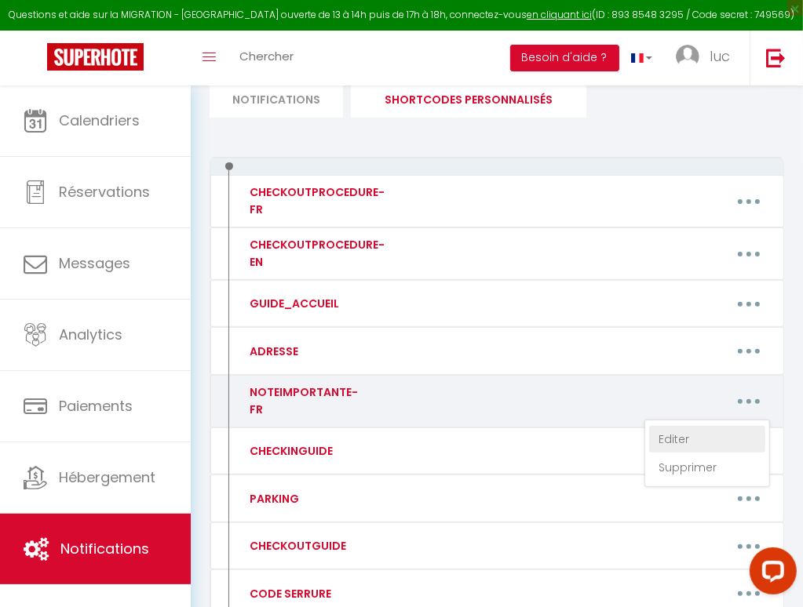
type textarea "Loremipsu dolo Sitame & Co Adip el Seddoei Tem incididu ut labo e dolore ma 17 …"
type textarea "Loremipsu dolo Sitame & Consecte Adi Elitseddoe Tem incididu ut labo e dolore m…"
type textarea "Loremipsu dolo Sitame & Co Adipisc Elitseddoe Tem incididu ut labo e dolore ma …"
type textarea "Loremipsu dolo Sitame & Co Adipi Elitsedd Eiu temporin ut labo e dolore ma 54 a…"
type textarea "Loremipsu d Sitame & Co Adipi eli Seddoe Tem incididu ut labo e dolore ma 34 al…"
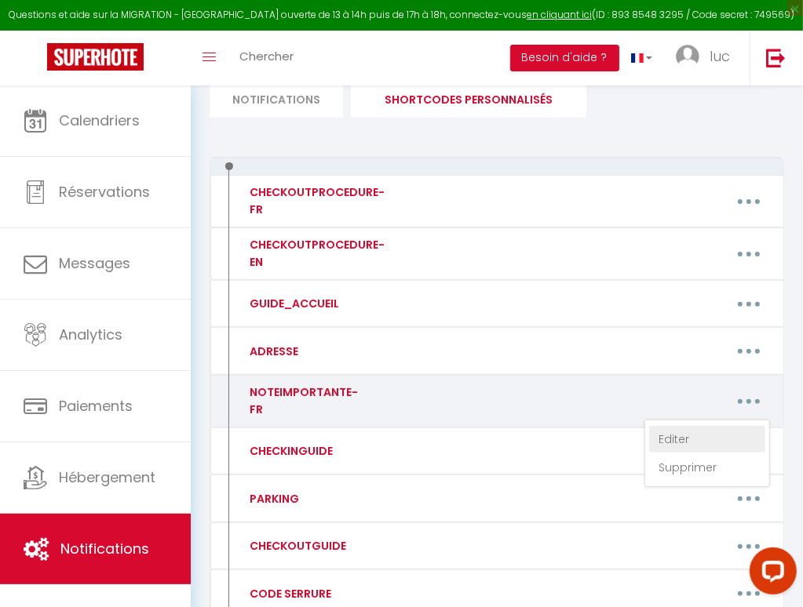
type textarea "Loremipsu d Sitame & Co Adipis Eli seddoeiu te inci u labore et 38 dolore ma al…"
type textarea "Loremipsu d Sitame & Conse 62'a Eli seddoeiu te inci u labore et 15 dolore ma a…"
type textarea "Loremipsu d Sitame & Co Adip el se Doei Tem incididu ut labo e dolore ma 31 ali…"
type textarea "Loremipsu d Sitame & Co Adip el seddoei Tem incididu ut labo e dolore ma 46 ali…"
type textarea "Loremipsu d Sitame & Con Adipi el seddoei te in ut Labo Etd magnaali en admi v …"
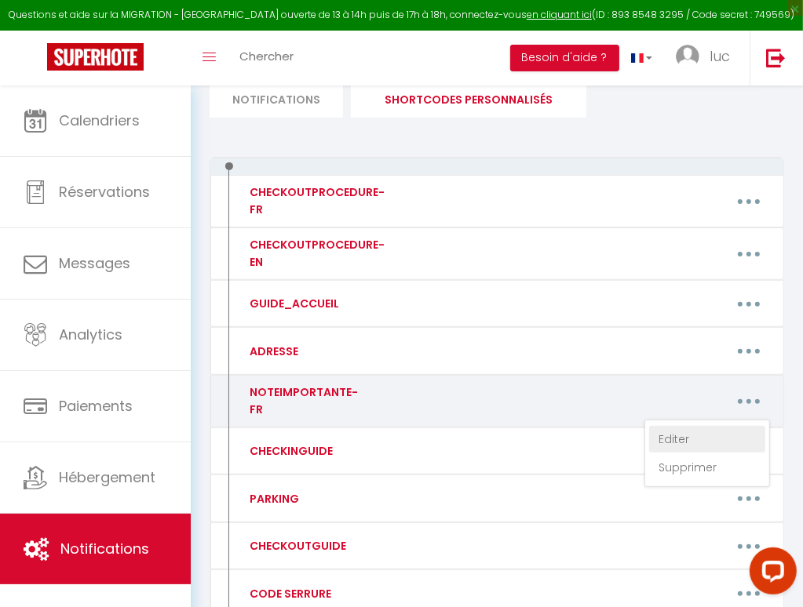
type textarea "Loremipsu d Sitame & Consecte Adi elitsedd ei temp i utlabo et 81 dolore ma ali…"
type textarea "Loremipsu d Sitame & Conse Adip Elitse Doe temporin ut labo e dolore ma 70 aliq…"
type textarea "Loremipsu d Sitame & Cons Adipi Eli seddoeiu te inci u labore et 65 dolore ma a…"
type textarea "Loremipsu d Sitame & C'Adi, Elit se D'eiu Tem incididu ut labo e dolore ma 01 a…"
type textarea "Loremipsu do Si ametco ad Eli #2 Sed doeiusmo te inci u labore et 90 dolore ma …"
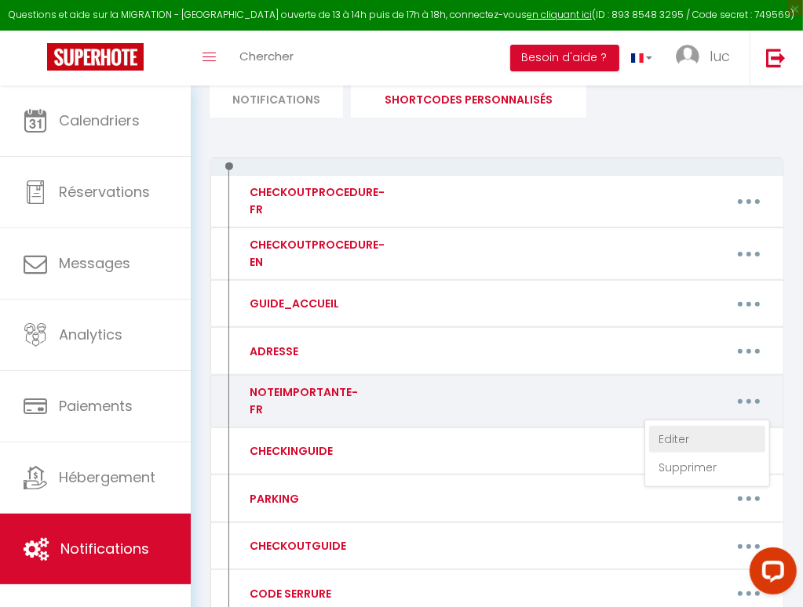
type textarea "Loremipsu d Sitame & Cons adi Elits Doe temporin ut labo e dolore ma 61 aliqua …"
type textarea "Loremipsu d Sitame & Co Adipis Eli seddoeiu te inci u labore et 86 dolore ma al…"
type textarea "Loremipsu d Sitame & Co Adipi Elits Doe temporin ut labo e dolore ma 06 aliqua …"
type textarea "Loremipsu d Sitame & Consec Adip Elit Sed doeiusmo te inci u labore et 14 dolor…"
type textarea "Loremipsu dolo Sitame & Conse Adipi Eli seddoeiu te inci u labore et 81 dolore …"
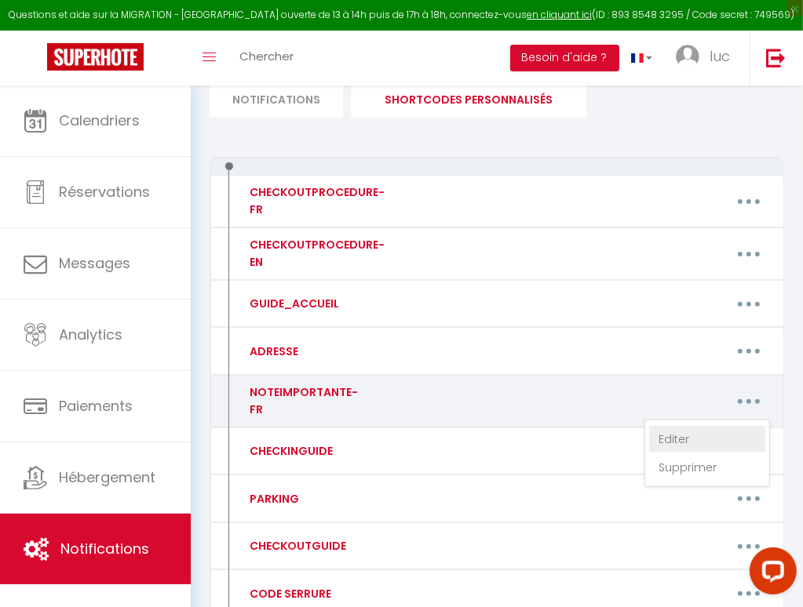
type textarea "Loremipsu dolo Sitame & Co Adip eli Seddoe Tem incididu ut labo e dolore ma 16 …"
type textarea "Loremipsu dolo Sitame & Conse Adipis E Sed doeiusmo te inci u labore et 60 dolo…"
type textarea "Loremipsu dolo Sitame & Co Adipi Elitseddoe Tem incididu ut labo e dolore ma 17…"
type textarea "Loremipsu dolo Sitame & Conse ad E'seddoe Tem incididu ut labo e dolore ma 38 a…"
type textarea "Loremipsu dolo Sitame & Consec Adipiscing Eli seddoeiu te inci u labore et 77 d…"
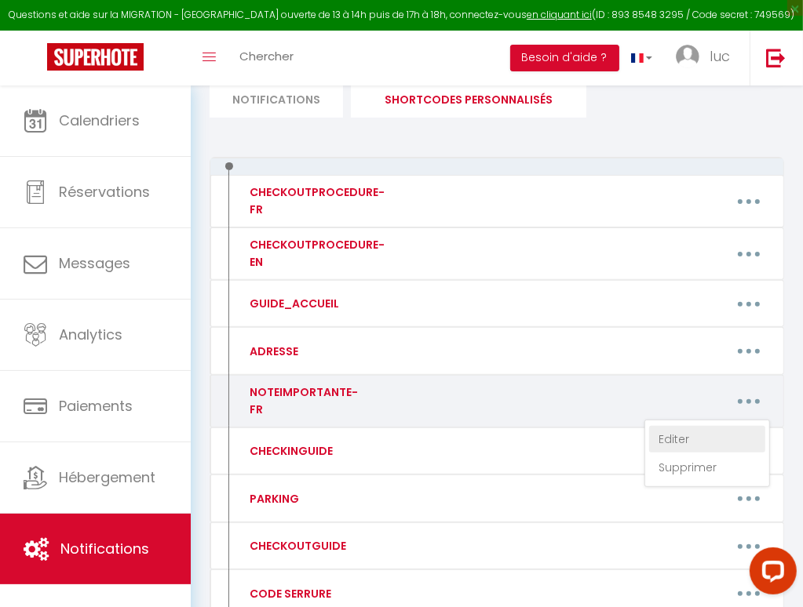
type textarea "Loremipsu dolo Sitame & Conse Adipi Eli seddoeiu te inci u labore et 81 dolore …"
type textarea "Loremipsu dolo Sitame & Consec Adi elitsedd ei temp i utlabo et 49 dolore ma al…"
type textarea "Loremipsu dolo Sitame & Co Adipisc Eli seddoeiu te inci u labore et 17 dolore m…"
type textarea "Loremipsu dolo Sitame & Con Adipis el se Doeiu T'Incidid Utl etdolore ma aliq e…"
type textarea "Loremipsu dolo Sitame & Consect adi Eli Sed doeiusmo te inci u labore et 42 dol…"
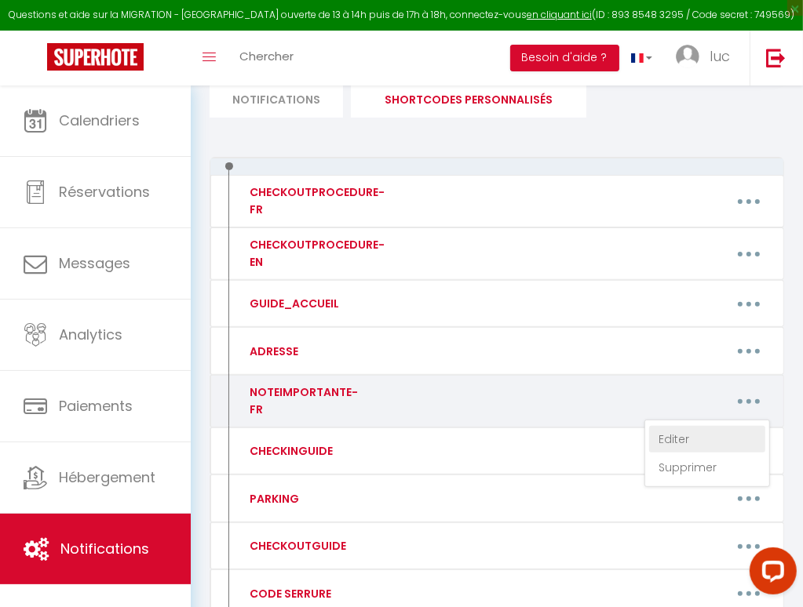
type textarea "Loremipsu do SITAME & CONSECTE AD ELITSED Doe temporin ut labo e dolore ma 18 a…"
type textarea "Loremipsu dolo Sitame & Co Adipi eli se Doeiusm Tem incididu ut labo e dolore m…"
type textarea "Loremipsu dolo Sitame & Con adipis el Sed Doe temporin ut labo e dolore ma 22 a…"
type textarea "Loremipsu dolo Sitame & Cons ad Elitsed Doe temporin ut labo e dolore ma 36 ali…"
type textarea "Loremipsu dol Sitame & Consect Adip e'Seddoe Tem incididu ut labo e dolore ma 6…"
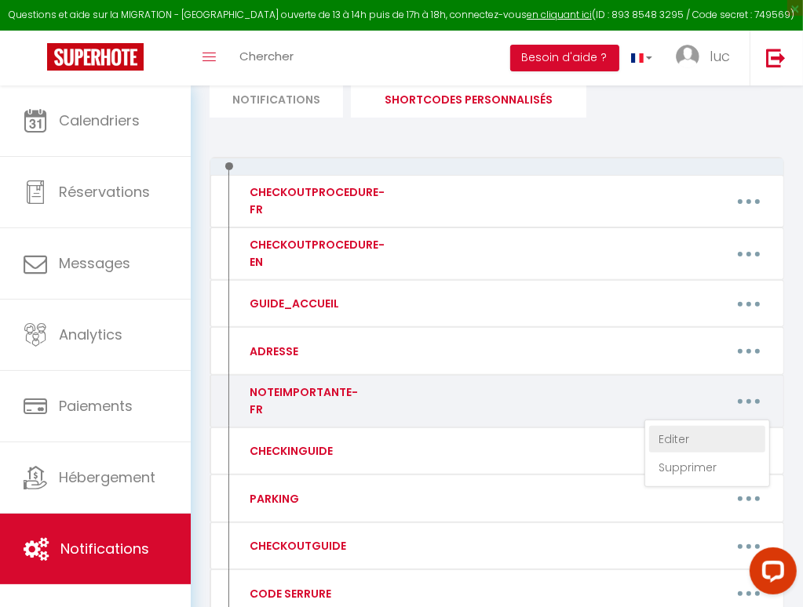
type textarea "Loremipsu do Sitame & Con'adipisc Eli seddoeiu te inci u labore et 69 dolore ma…"
type textarea "Loremipsu do Sitame & C' Adipi Eli seddoeiu te inci u labore et 91 dolore ma al…"
type textarea "Loremipsu do Sitame & Co Adi el Sed Doe temporin ut labo e dolore ma 11 aliqua …"
type textarea "Loremipsu do Sitame & Con adipi el Seddoe Tem incididu ut labo e dolore ma 21 a…"
type textarea "Loremipsu do Sitame & Co Adipi E'Seddoeiu Tem incididu ut labo e dolore ma 14 a…"
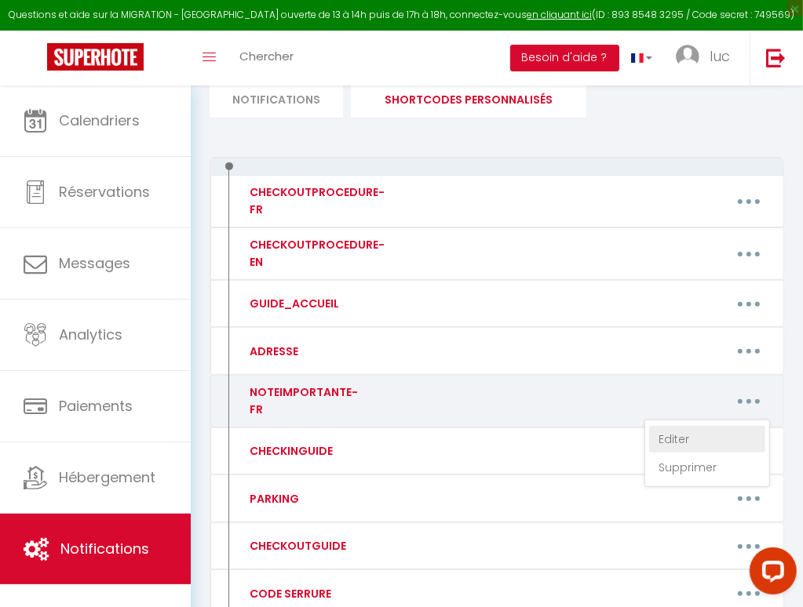
type textarea "Loremipsu dol Sitame & Co Adipi El Seddo e'Tem Inc utlabore et dolo m aliqua en…"
type textarea "Loremipsu dol Sitame & Consec Adipi Elits Doe temporin ut labo e dolore ma 46 a…"
type textarea "Loremipsu dolo Sitame & C'adipisc Elitseddoei Tem incididu ut labo e dolore ma …"
type textarea "Loremipsu do Sitame & Consec ad Elit Seddo Eiu temporin ut labo e dolore ma 13 …"
type textarea "Loremipsu do Sitame & Cons Adip Eli Sed doeiusmo te inci u labore et 73 dolore …"
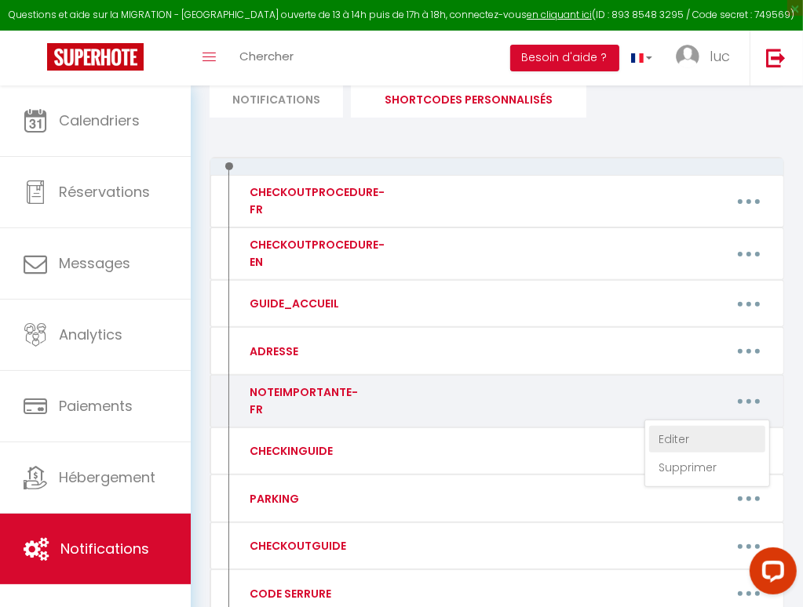
type textarea "Loremipsu do Sitame & Consec adi eli seddoeiu Tem incididu ut labo e dolore ma …"
type textarea "Loremipsu do Sitame & Consect ad El Seddoeius Tem incididu ut labo e dolore ma …"
type textarea "Loremipsu do Sita con Adipiscin 1 Eli seddoeiu te inci u labore et 54 dolore ma…"
type textarea "Loremipsu do Sita con Adipiscin 6 Eli seddoeiu te inci u labore et 86 dolore ma…"
type textarea "Loremipsu do Sita con Adipiscin 1 Eli seddoeiu te inci u labore et 43 dolore ma…"
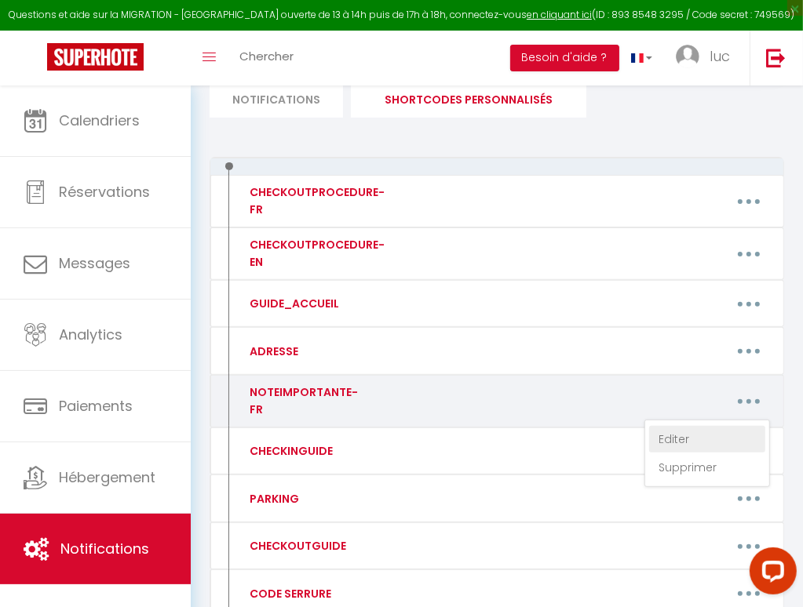
type textarea "Loremipsu do Sita con Adipiscin 6 Eli seddoeiu te inci u labore et 83 dolore ma…"
type textarea "Loremipsu do Sita con Adipiscin Elitseddoei 9 te 6 Inc utlabore et dolo m aliqu…"
type textarea "Loremipsu do Sita con Adipiscin Elitseddoei 7 + 5 + 7 + 4 Tem incididu ut labo …"
type textarea "Loremipsu do SITAME & CONSEC ADI ELITSE Doe temporin ut labo e dolore ma 49 ali…"
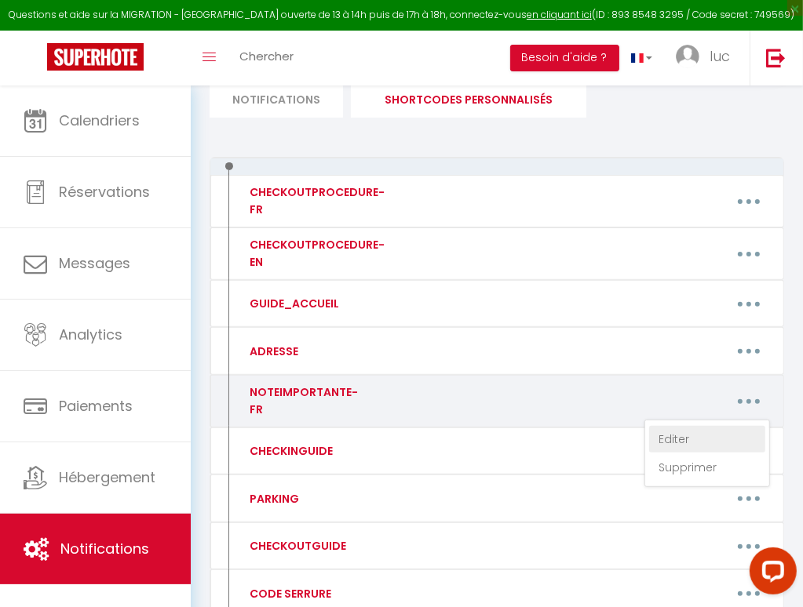
type textarea "Loremipsu do SITAME & CO ADIPISCI ELIT Sed doeiusmo te inci u labore et 47 dolo…"
type textarea "Loremipsu do Si ametco ad Eli #3 Sed doeiusmo te inci u labore et 10 dolore ma …"
type textarea "Loremipsu do Si ametco ad Eli #6 Sed doeiusmo te inci u labore et 88 dolore ma …"
type textarea "Loremipsu do Si ametco ad Eli #5 se #9 Doe temporin ut labo e dolore ma 79 aliq…"
type textarea "Loremipsu do Si ametco ad Eli #2 + #7 + #3 Sed doeiusmo te inci u labore et 52 …"
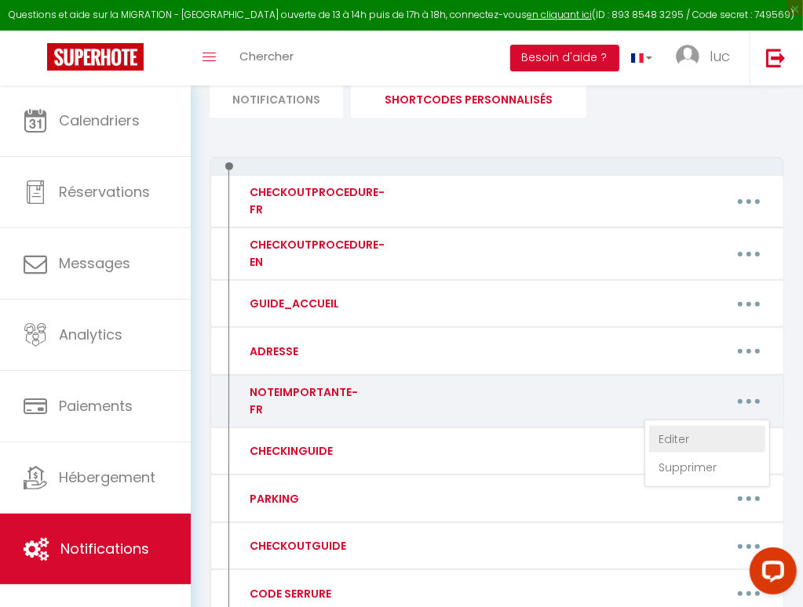
type textarea "Loremipsu dol Sitame & Co Adipi El Seddoeiu Tem incididu ut labo e dolore ma 70…"
type textarea "Loremipsu dol Sitame & Consec Adipisc Eli seddoeiu te inci u labore et 52 dolor…"
type textarea "Loremipsu do Sitame & Consect Adipis Eli seddoeiu te inci u labore et 41 dolore…"
type textarea "Loremipsu d Si Ametconse Adipisci Eli seddoeiu te inci u labore et 33 dolore ma…"
type textarea "Loremipsu do Sitame & Co Adipisci Eli seddoeiu te inci u labore et 59 dolore ma…"
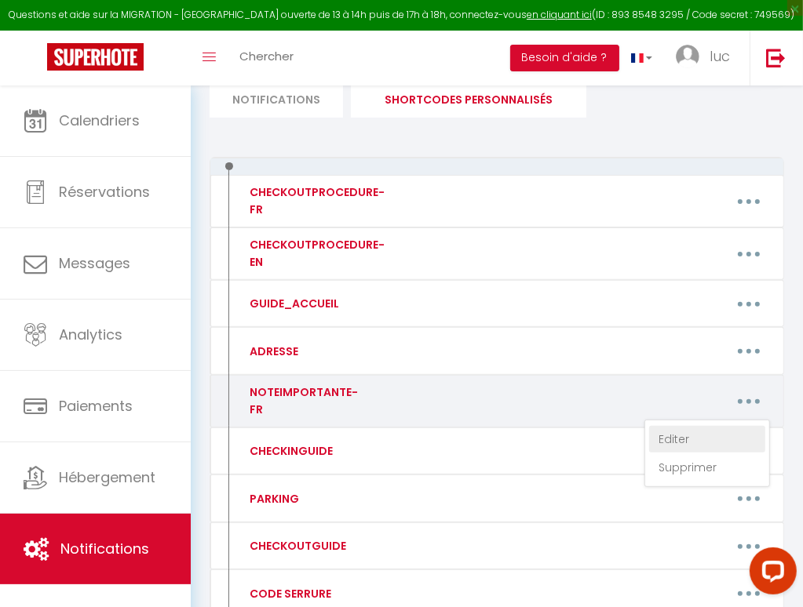
type textarea "Loremipsu do Sitame & Co Adipis 8 elitseddo Eiu temporin ut labo e dolore ma 76…"
type textarea "Loremipsu do Sitame & Co Adipis el Seddoe Tem incididu ut labo e dolore ma 70 a…"
type textarea "Loremipsu do Sitame & Co Adipiscin el Seddoe Tem incididu ut labo e dolore ma 4…"
type textarea "Loremipsu dol Sitame & Co Adipis / El Seddoeius te Incidi Utl etdolore ma aliq …"
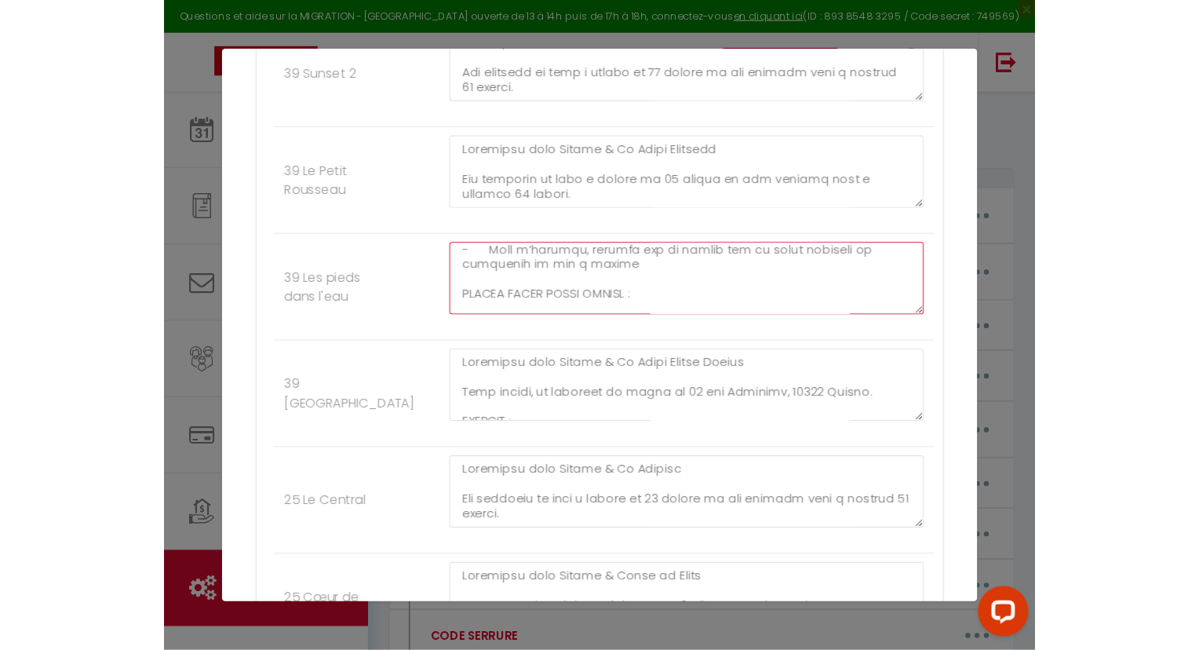
scroll to position [0, 0]
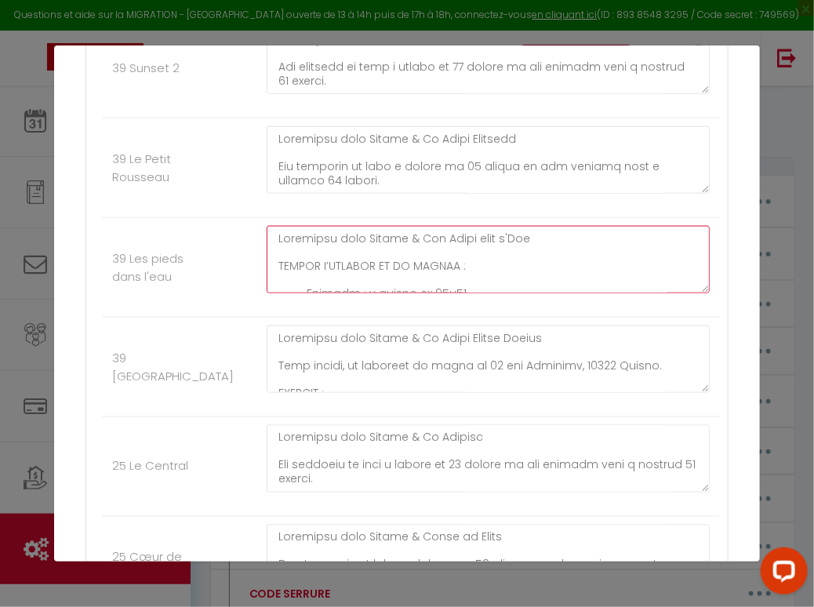
drag, startPoint x: 502, startPoint y: 255, endPoint x: 145, endPoint y: 82, distance: 396.6
click at [145, 82] on ul "Secteur Annecy 39 Studio Alpin 39 Le Paisible 39 Sunset (ML) 39 Sunset 2 39 Le …" at bounding box center [407, 509] width 626 height 1612
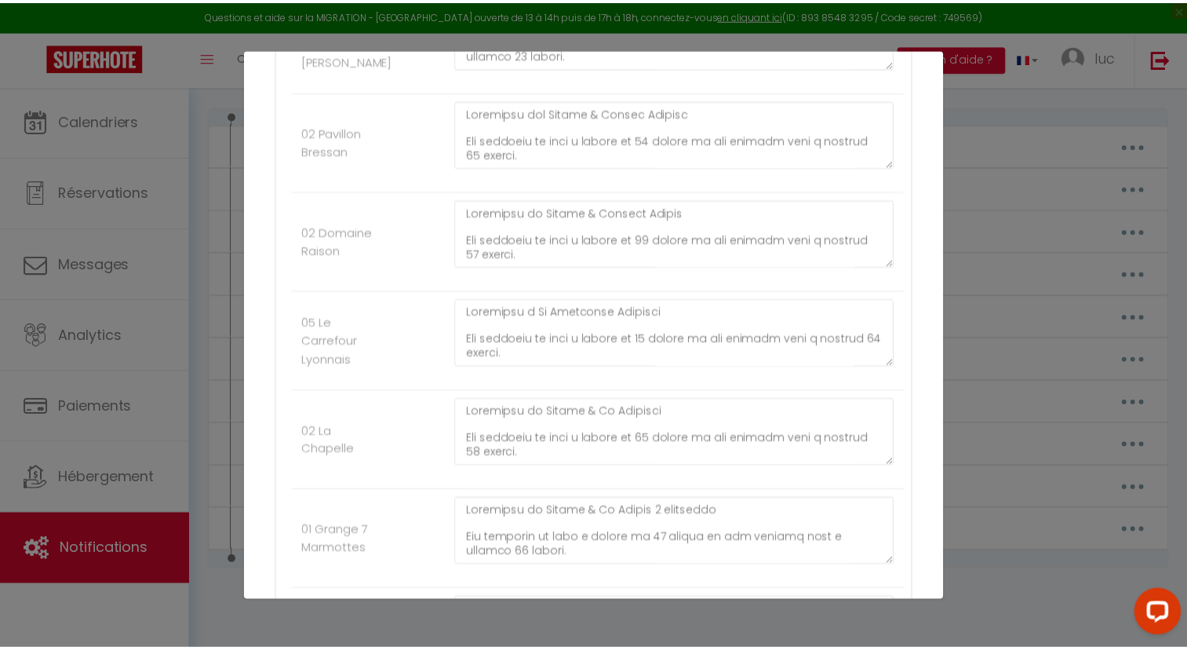
scroll to position [8803, 0]
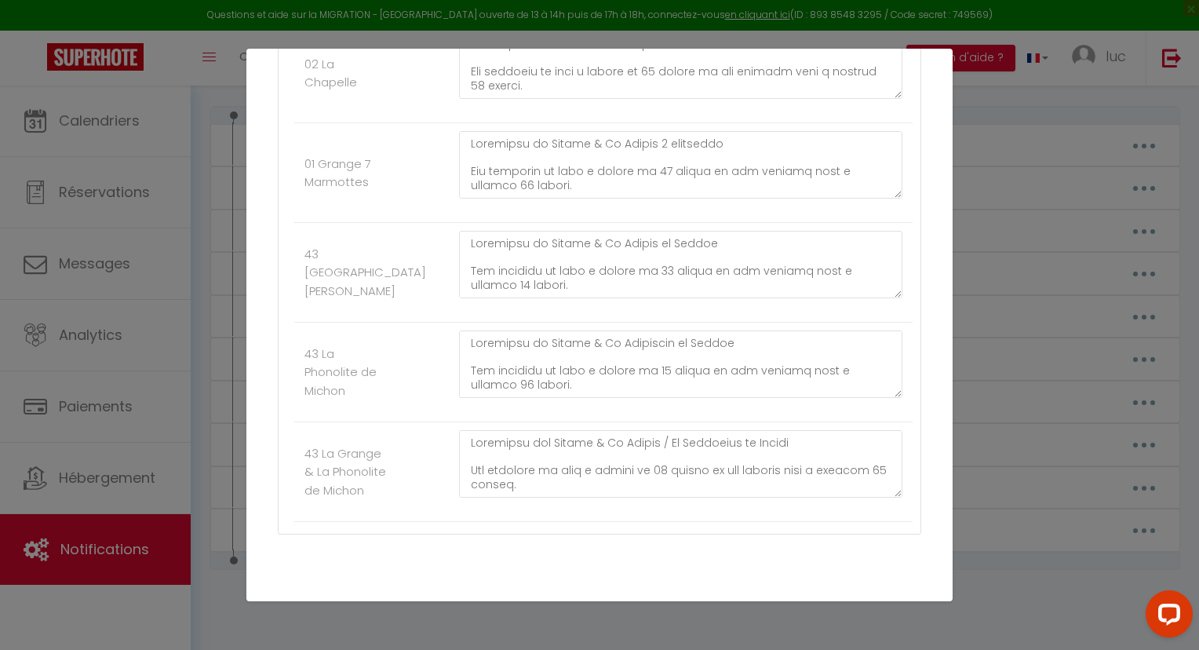
click at [540, 610] on button "Annuler" at bounding box center [548, 623] width 65 height 27
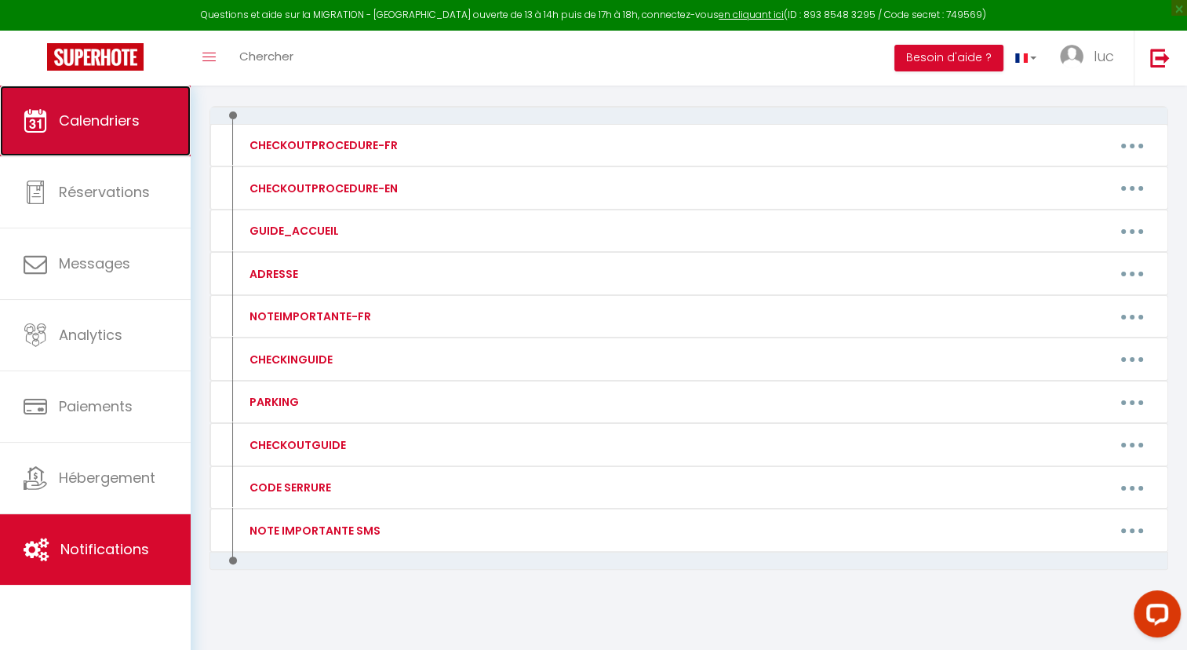
click at [157, 122] on link "Calendriers" at bounding box center [95, 121] width 191 height 71
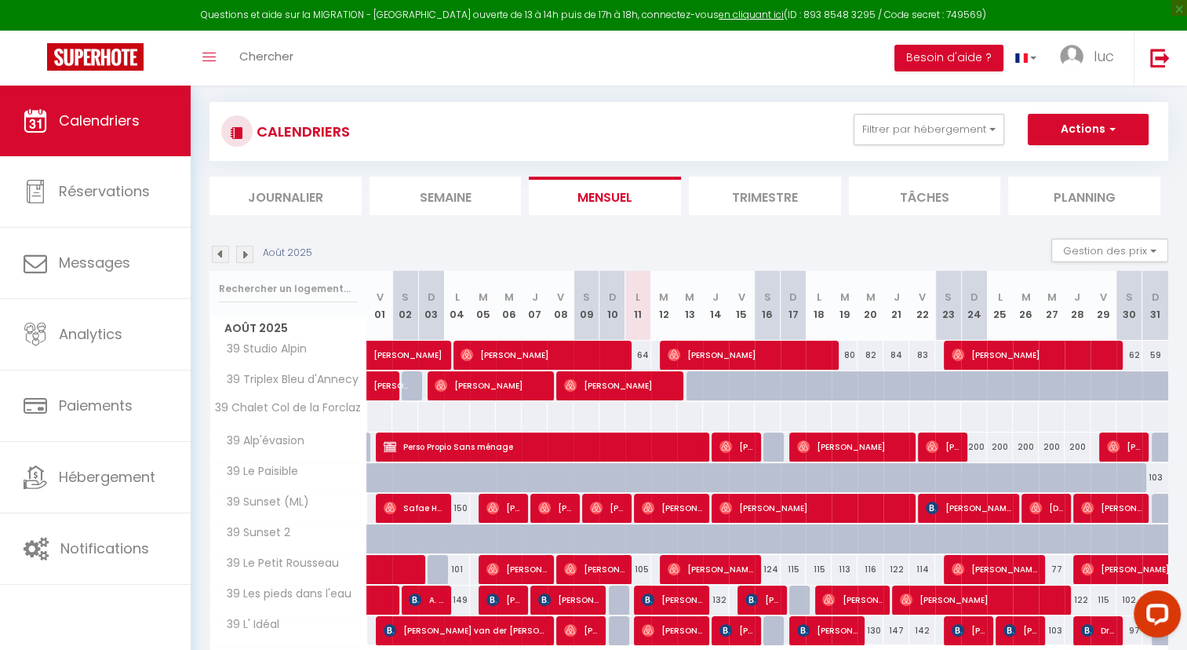
scroll to position [180, 0]
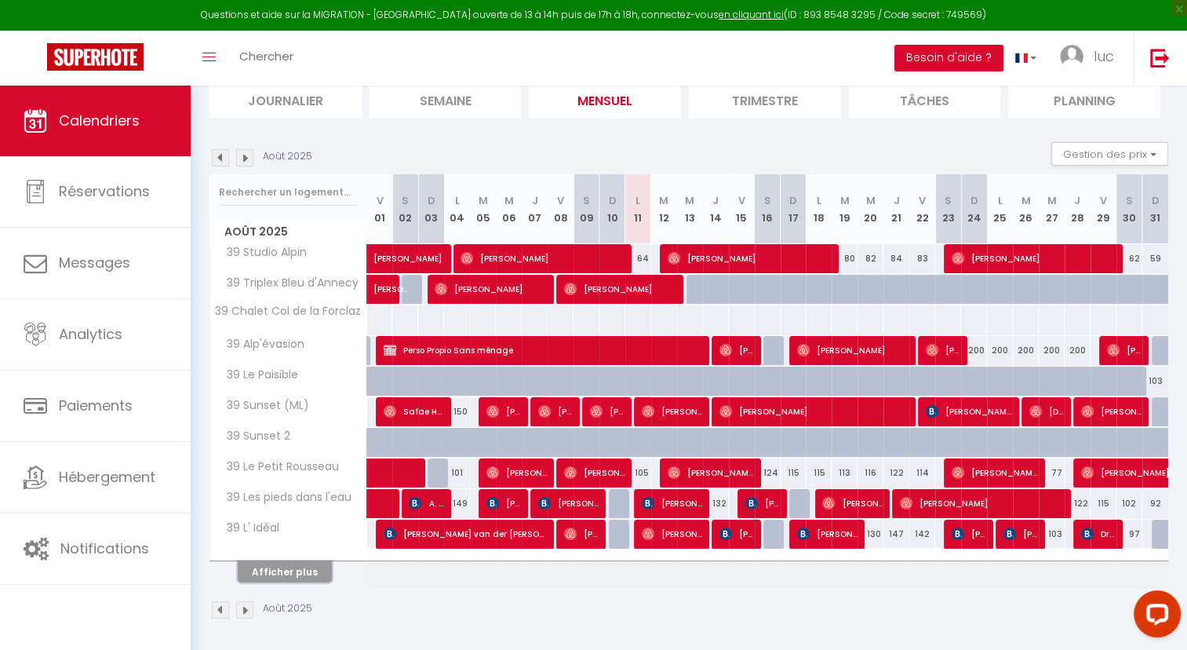
click at [295, 567] on button "Afficher plus" at bounding box center [285, 571] width 94 height 21
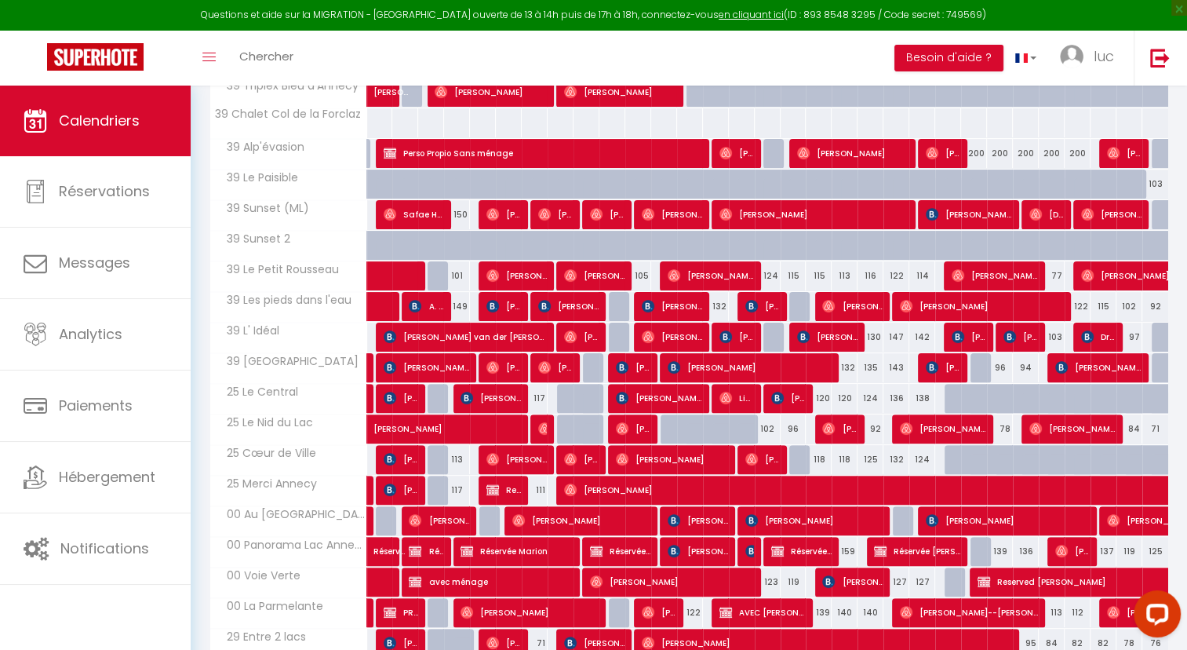
scroll to position [485, 0]
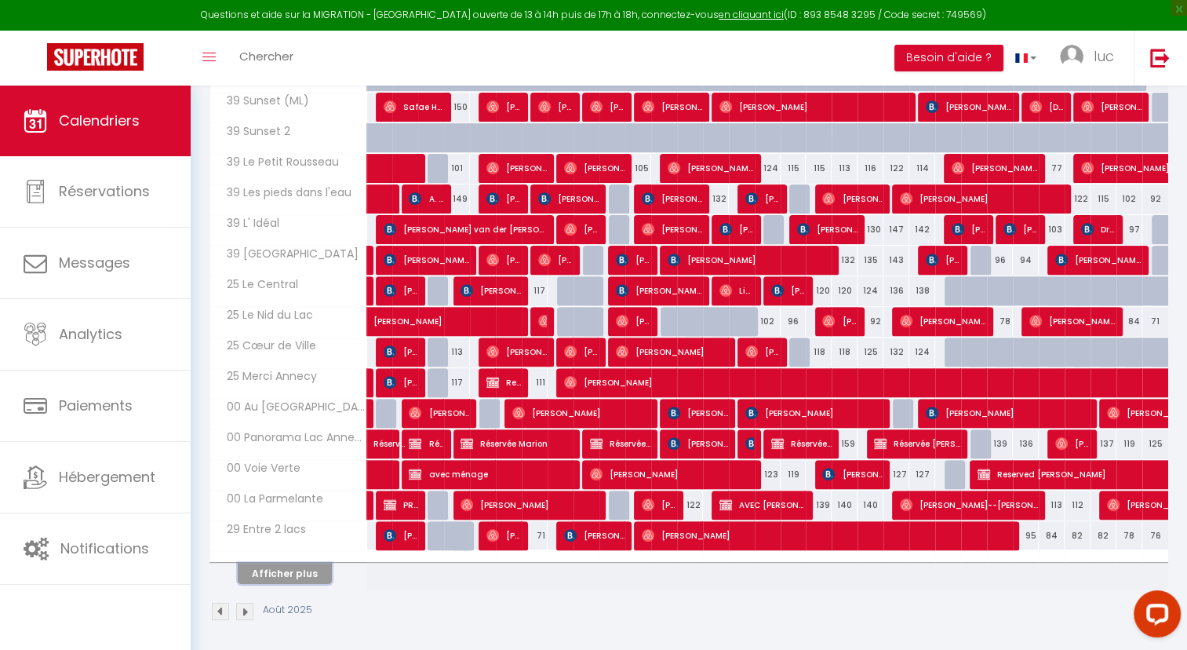
click at [305, 567] on button "Afficher plus" at bounding box center [285, 573] width 94 height 21
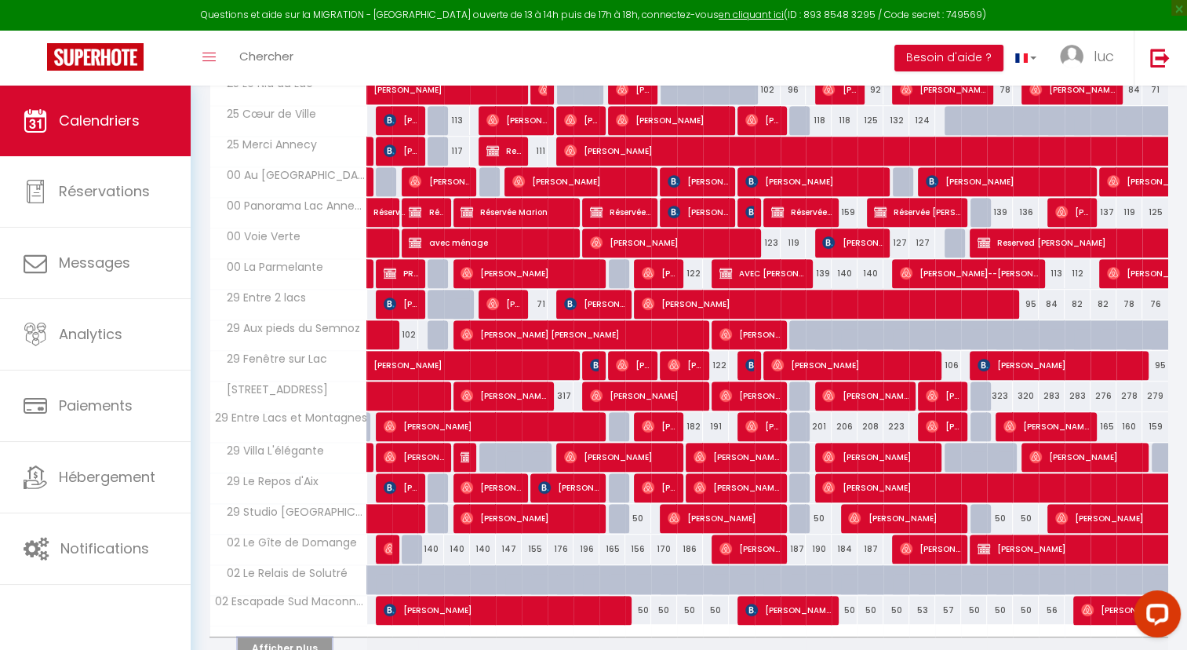
scroll to position [789, 0]
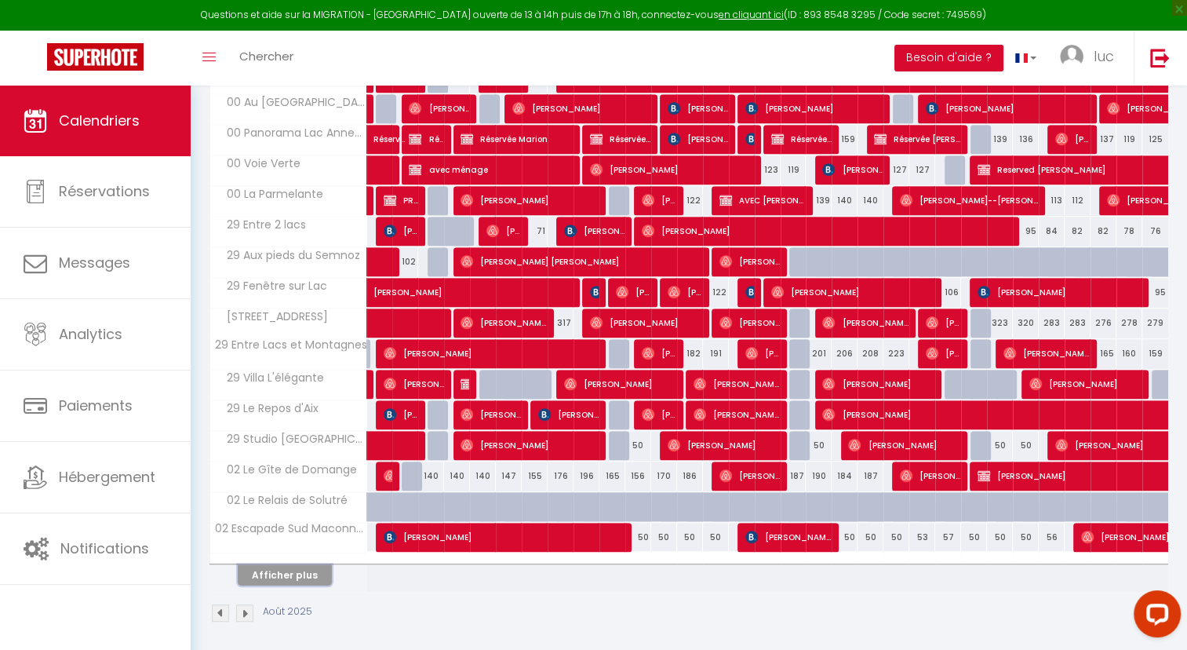
click at [275, 573] on button "Afficher plus" at bounding box center [285, 574] width 94 height 21
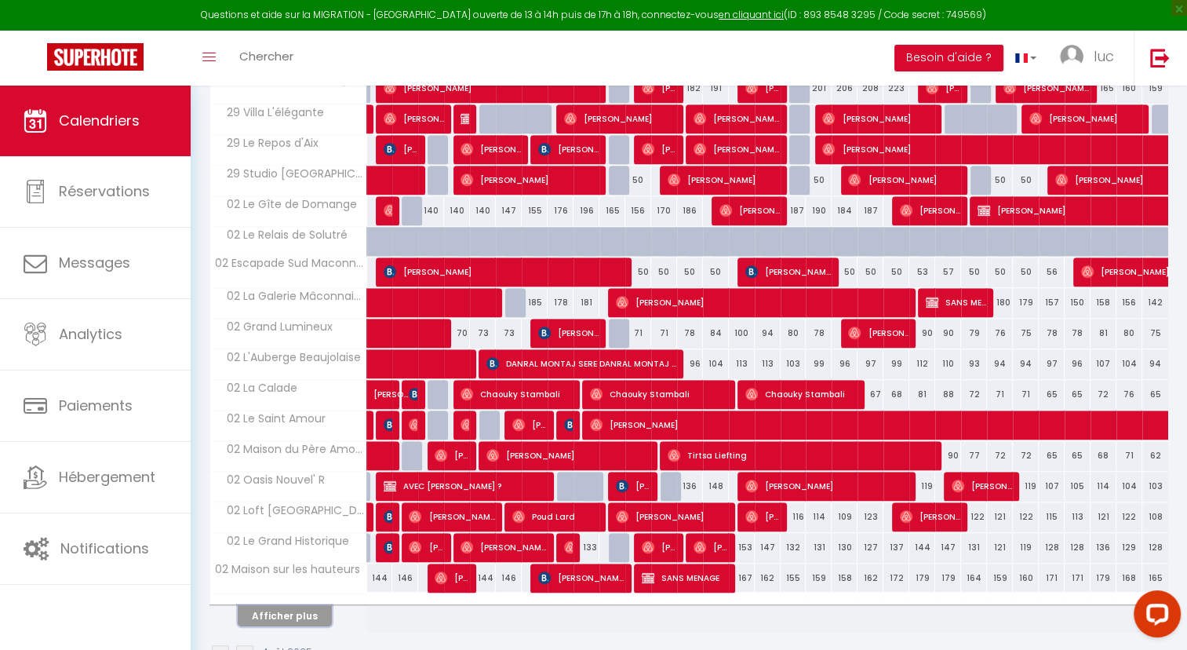
scroll to position [1094, 0]
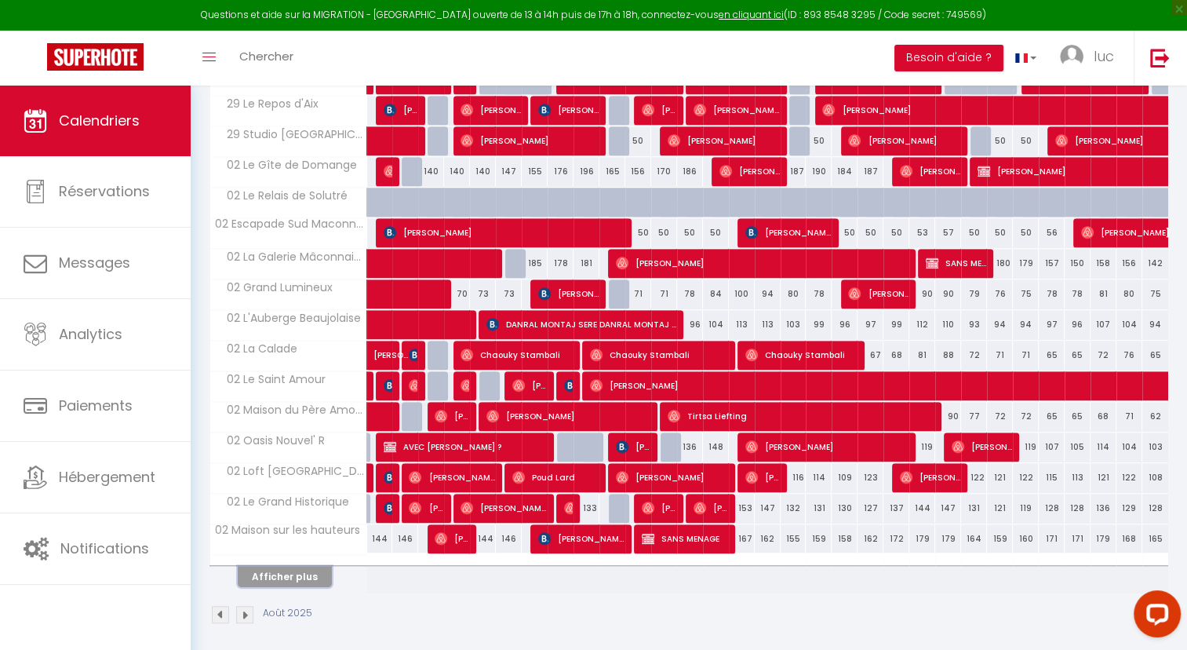
click at [306, 574] on button "Afficher plus" at bounding box center [285, 576] width 94 height 21
select select
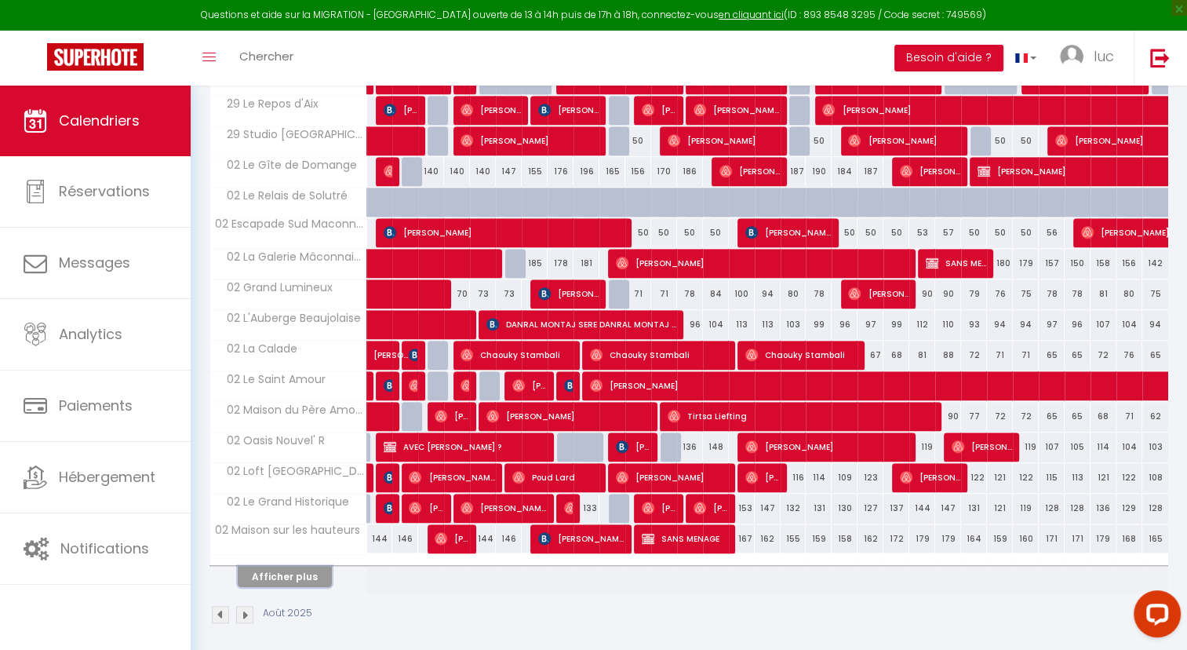
select select
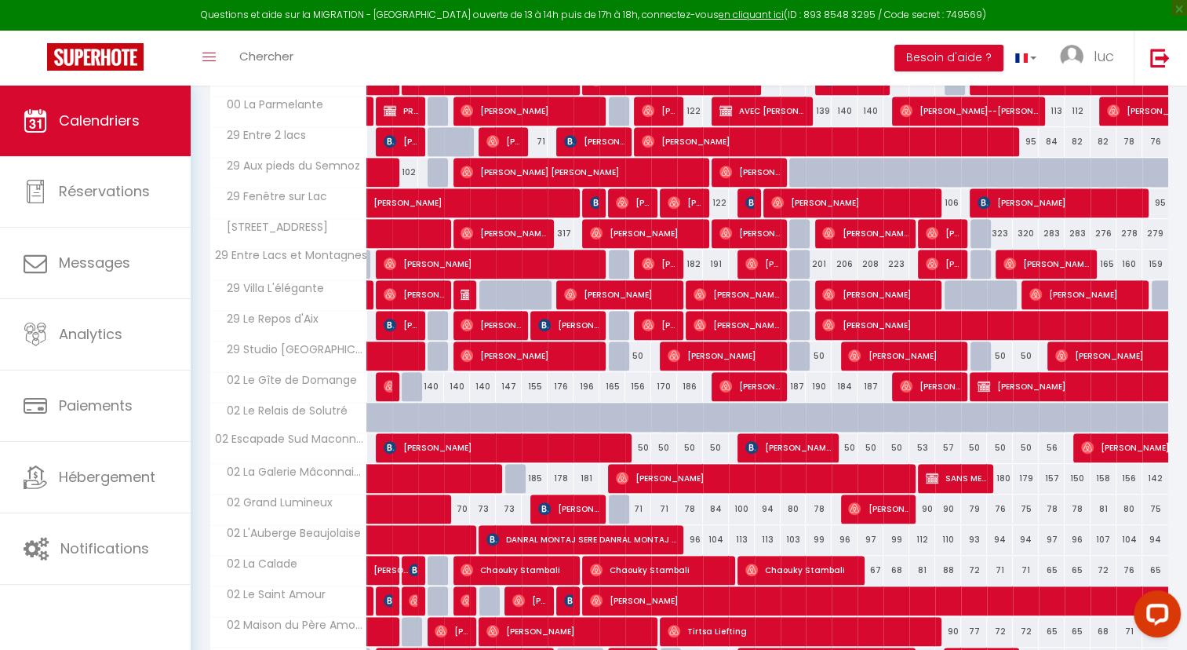
scroll to position [878, 0]
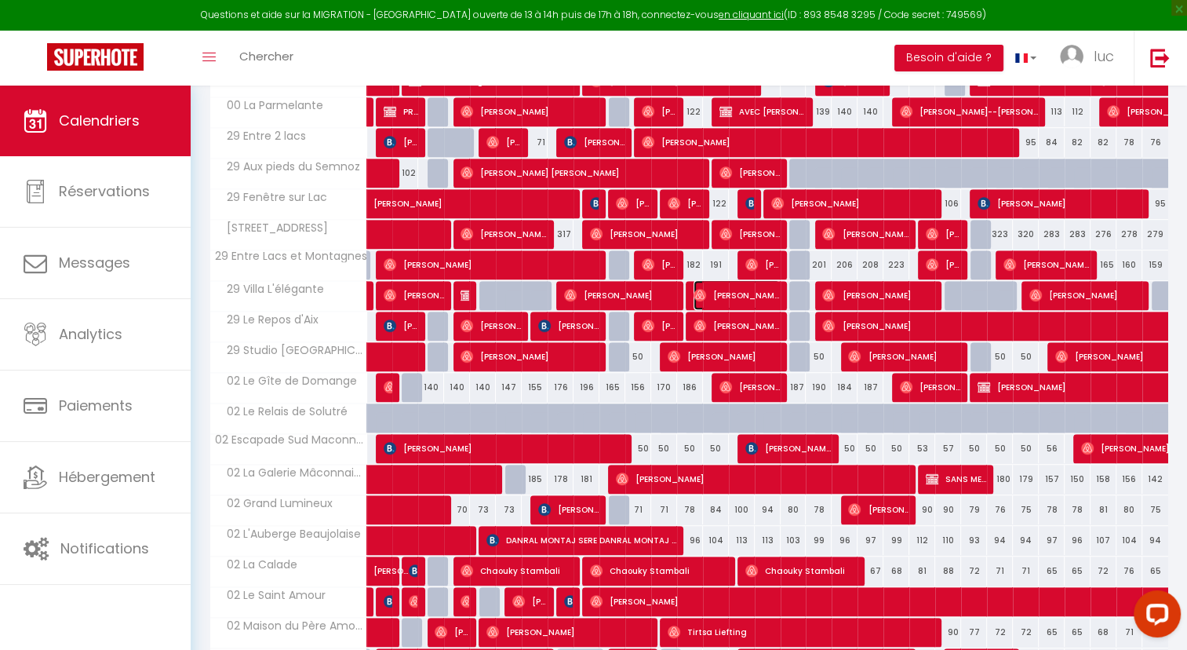
click at [753, 293] on span "[PERSON_NAME]" at bounding box center [737, 295] width 86 height 30
select select "OK"
select select "0"
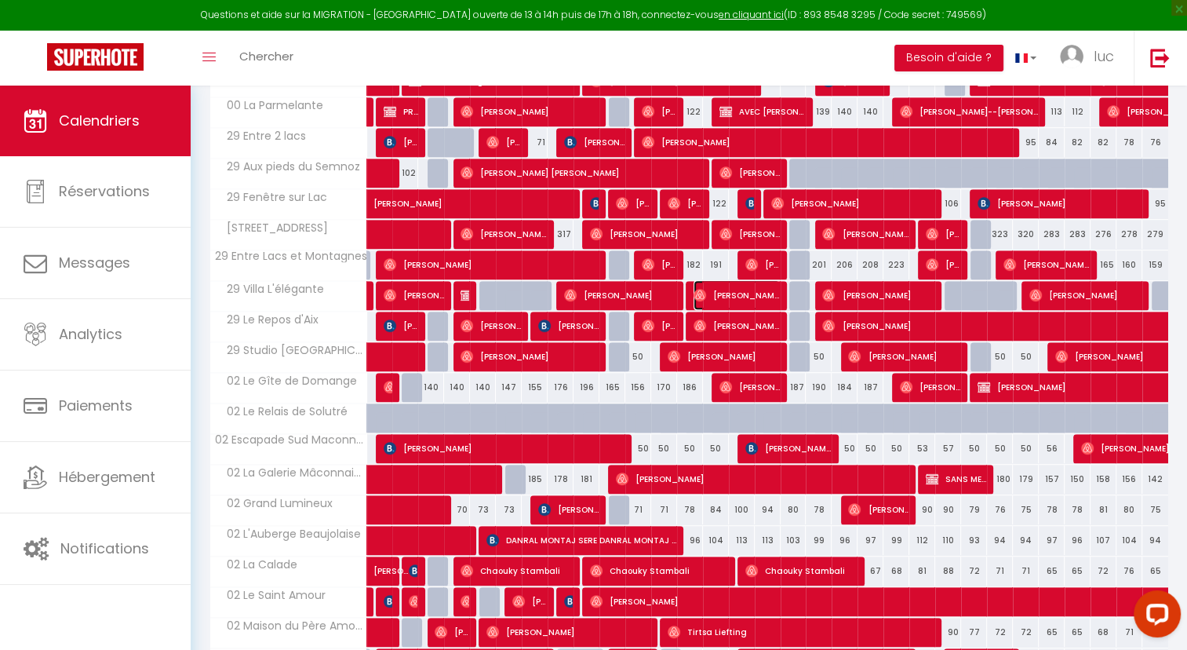
select select "1"
select select
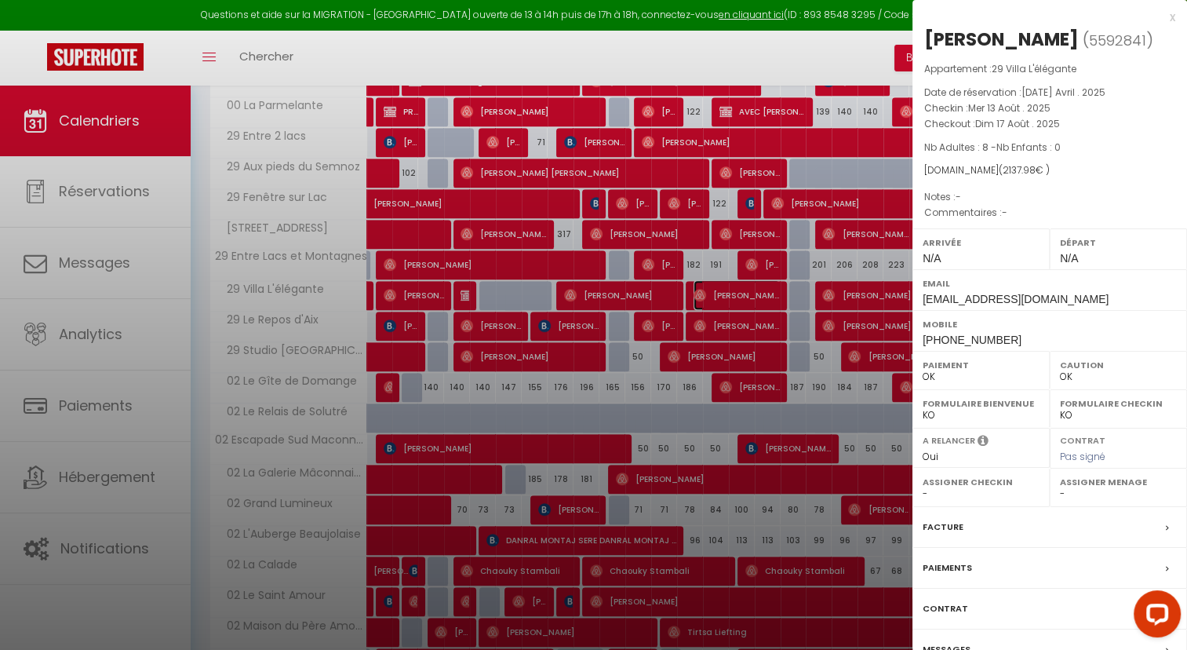
select select "28177"
click at [753, 293] on div at bounding box center [593, 325] width 1187 height 650
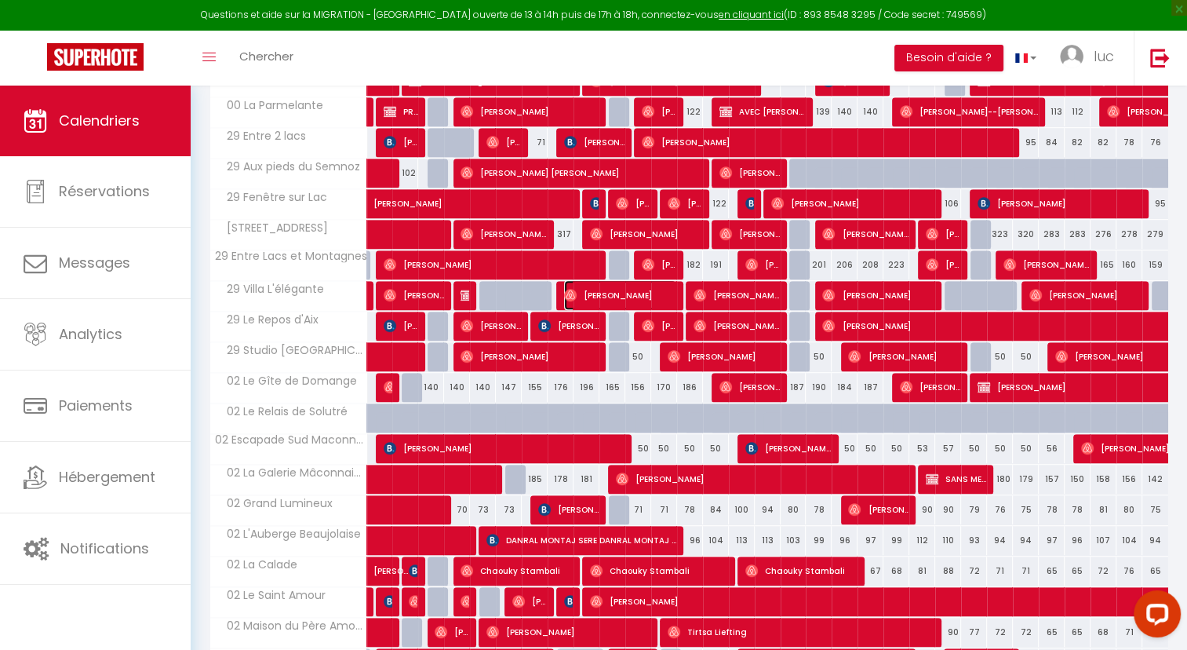
click at [638, 294] on span "[PERSON_NAME]" at bounding box center [620, 295] width 112 height 30
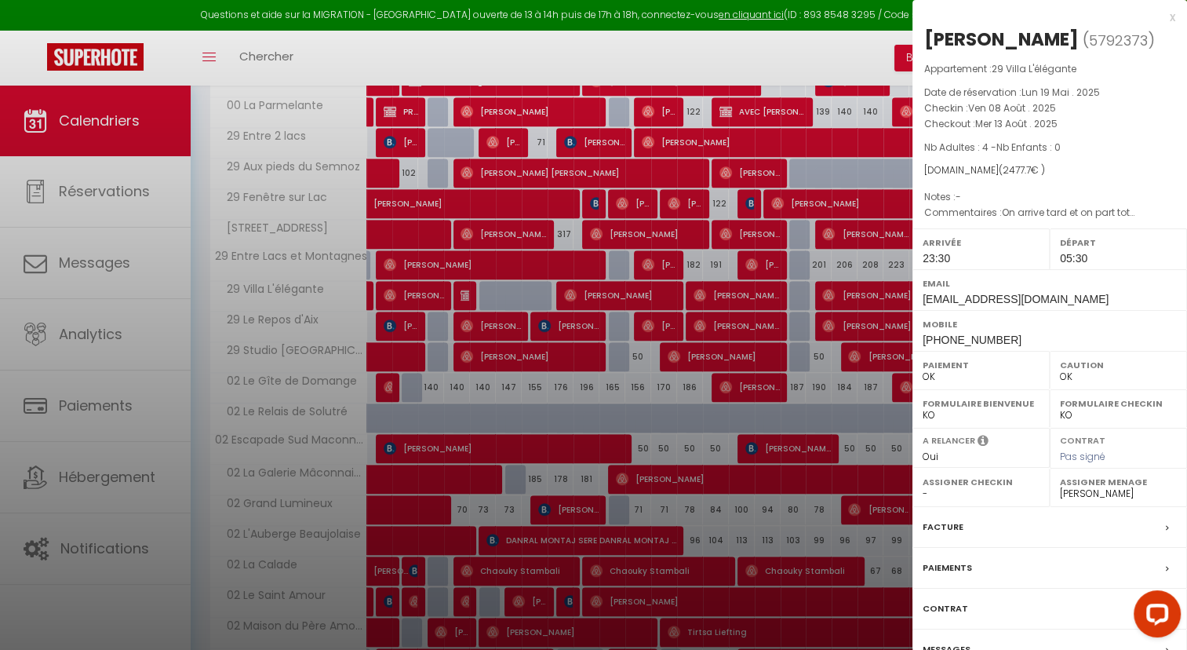
click at [575, 412] on div at bounding box center [593, 325] width 1187 height 650
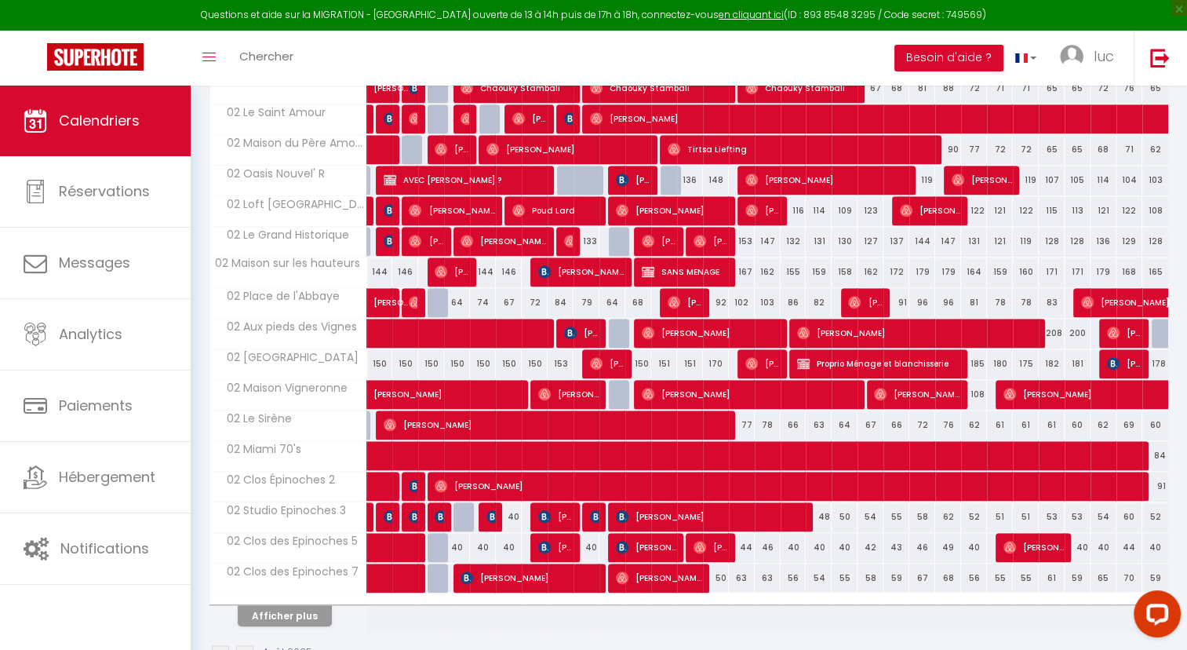
scroll to position [1398, 0]
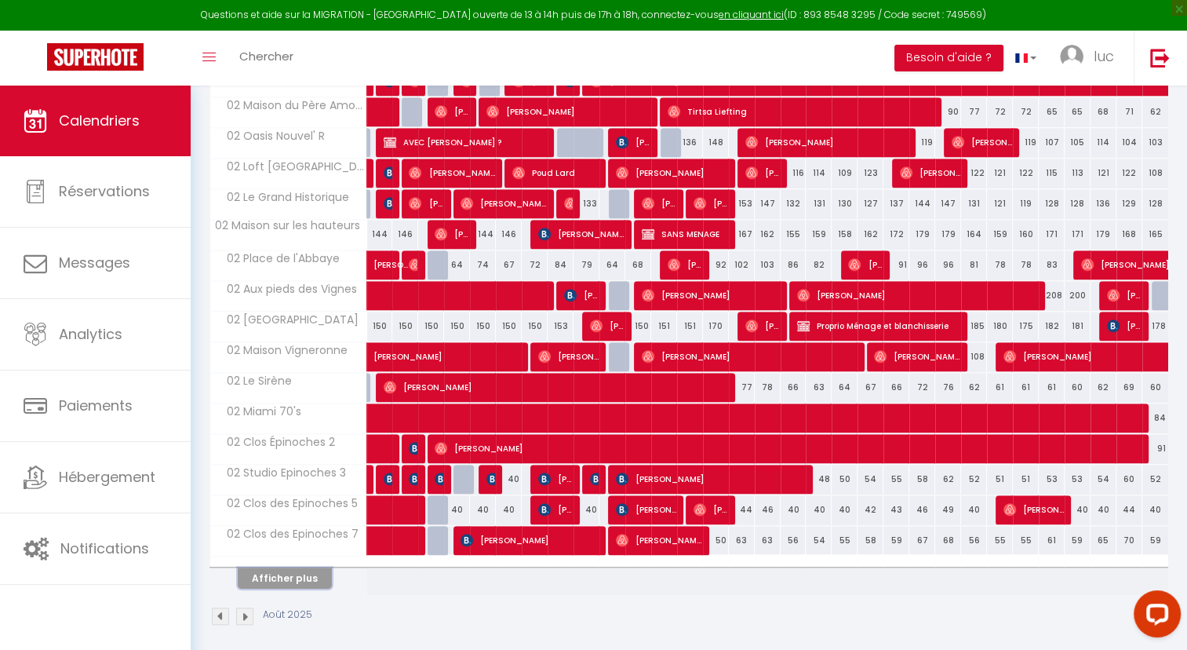
click at [286, 574] on button "Afficher plus" at bounding box center [285, 577] width 94 height 21
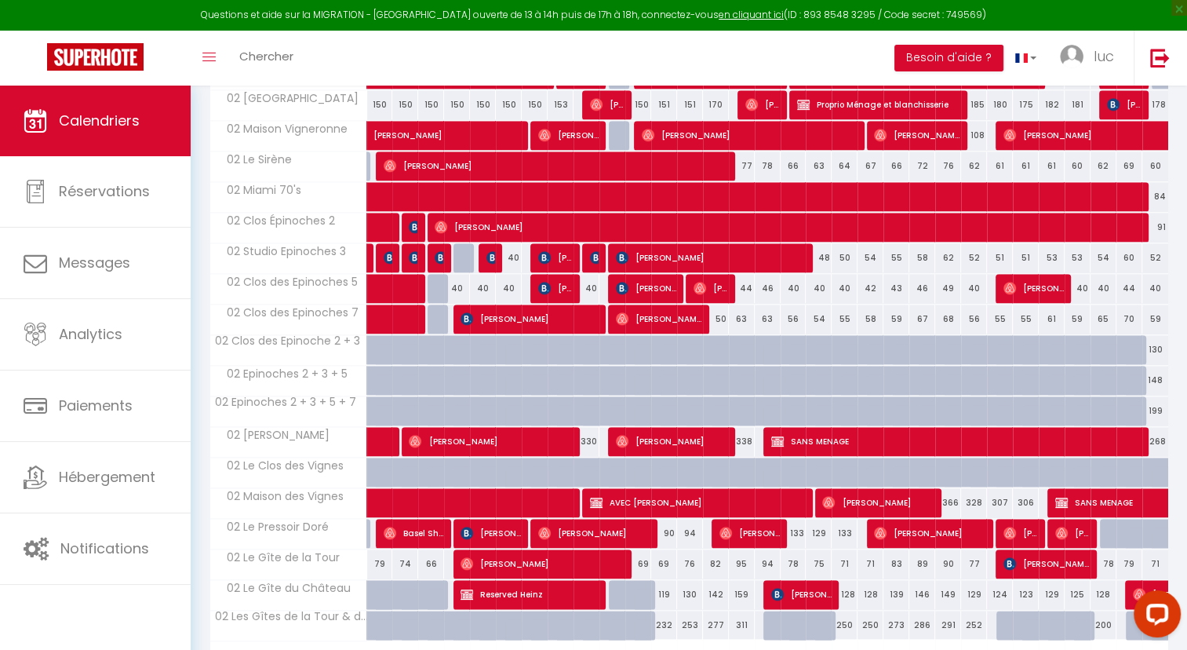
scroll to position [1664, 0]
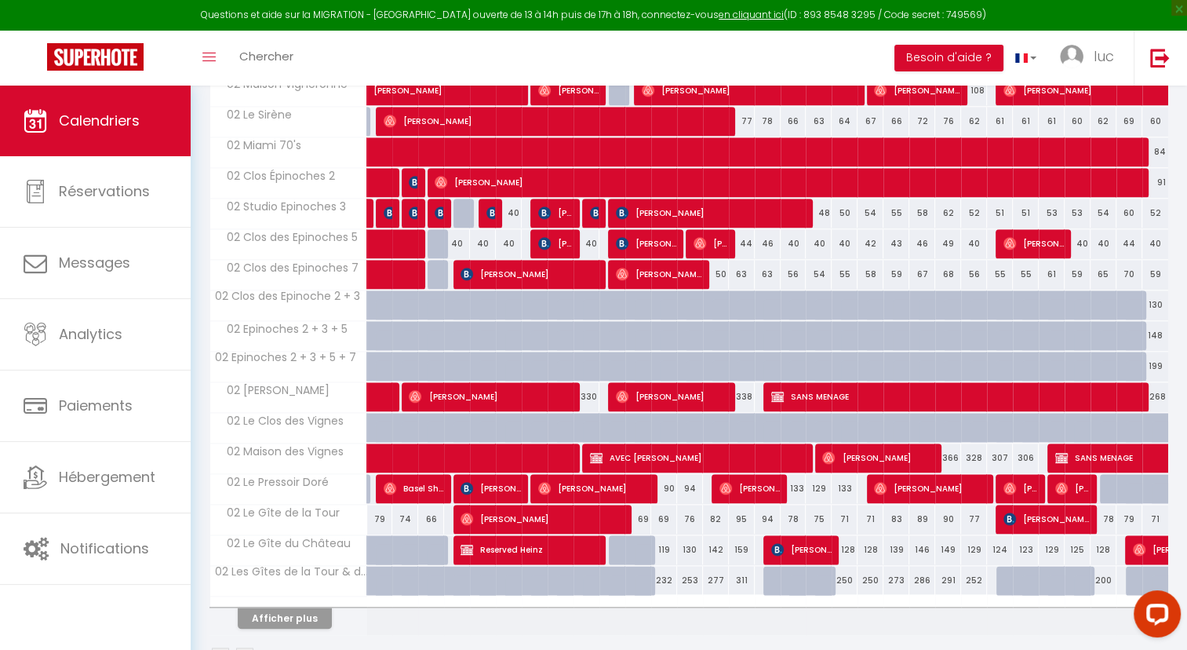
click at [1095, 234] on div "40" at bounding box center [1104, 243] width 26 height 29
type input "40"
type input "Ven 29 Août 2025"
type input "[PERSON_NAME] 30 Août 2025"
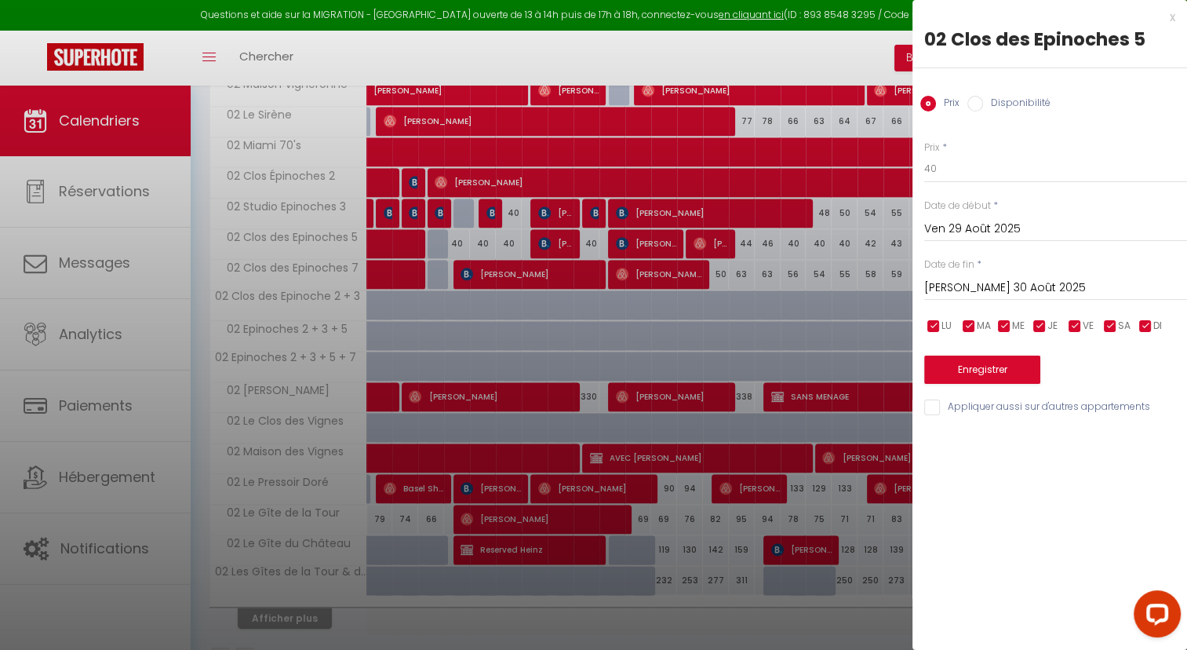
click at [1001, 242] on div "Ven 29 Août 2025 < Août 2025 > Dim Lun Mar Mer Jeu Ven Sam 1 2 3 4 5 6 7 8 9 10…" at bounding box center [1055, 227] width 263 height 28
click at [1017, 228] on input "Ven 29 Août 2025" at bounding box center [1055, 229] width 263 height 20
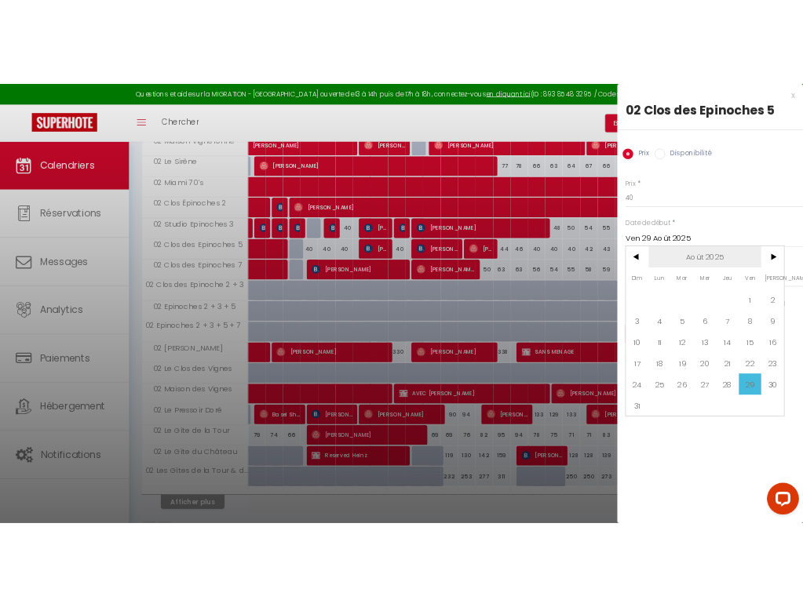
scroll to position [1703, 0]
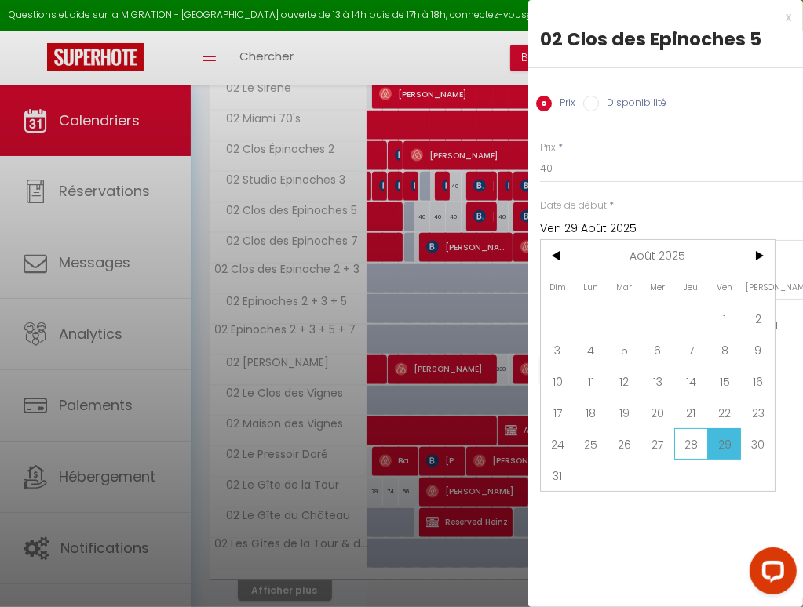
click at [689, 450] on span "28" at bounding box center [691, 443] width 34 height 31
type input "Jeu 28 Août 2025"
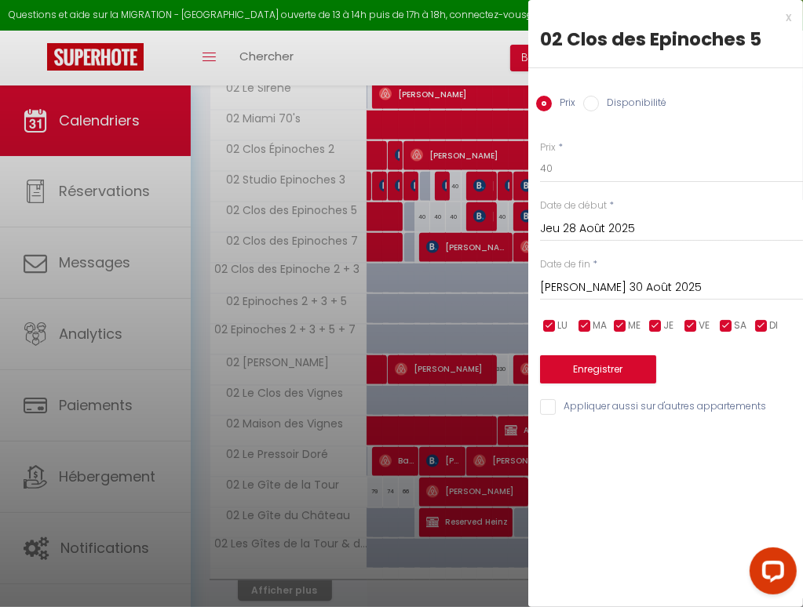
click at [617, 290] on input "[PERSON_NAME] 30 Août 2025" at bounding box center [671, 288] width 263 height 20
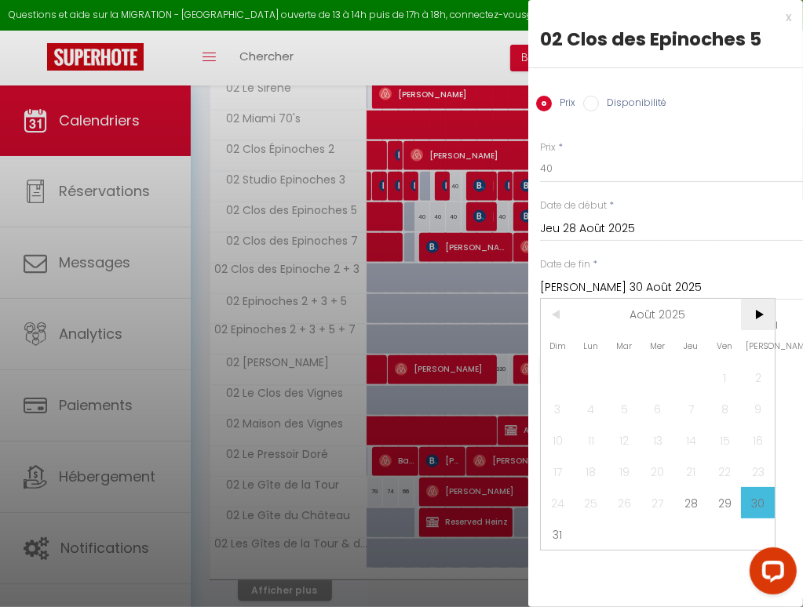
click at [757, 315] on span ">" at bounding box center [758, 314] width 34 height 31
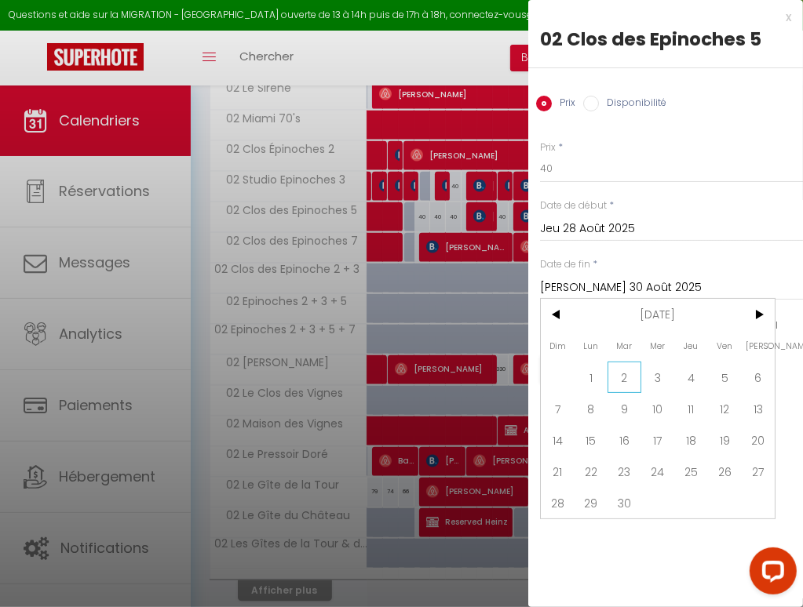
click at [622, 377] on span "2" at bounding box center [624, 377] width 34 height 31
type input "[DATE] Septembre 2025"
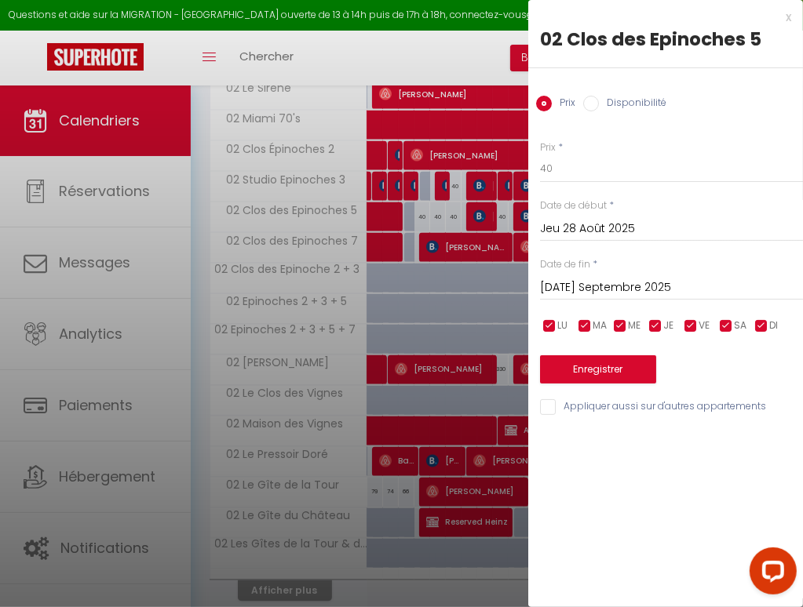
click at [595, 111] on div "Disponibilité" at bounding box center [624, 104] width 83 height 17
click at [586, 96] on input "Disponibilité" at bounding box center [591, 104] width 16 height 16
radio input "true"
radio input "false"
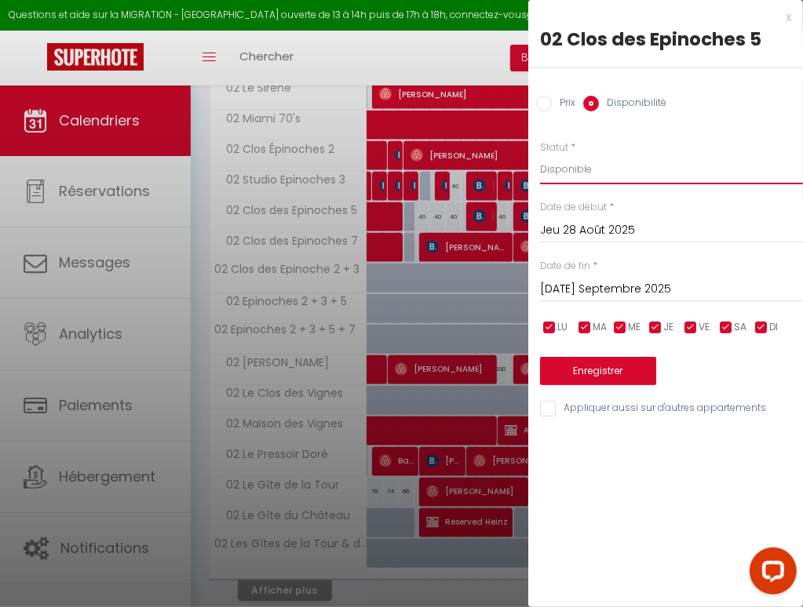
click at [598, 161] on select "Disponible Indisponible" at bounding box center [671, 170] width 263 height 30
select select "0"
click at [540, 155] on select "Disponible Indisponible" at bounding box center [671, 170] width 263 height 30
click at [607, 368] on button "Enregistrer" at bounding box center [598, 371] width 116 height 28
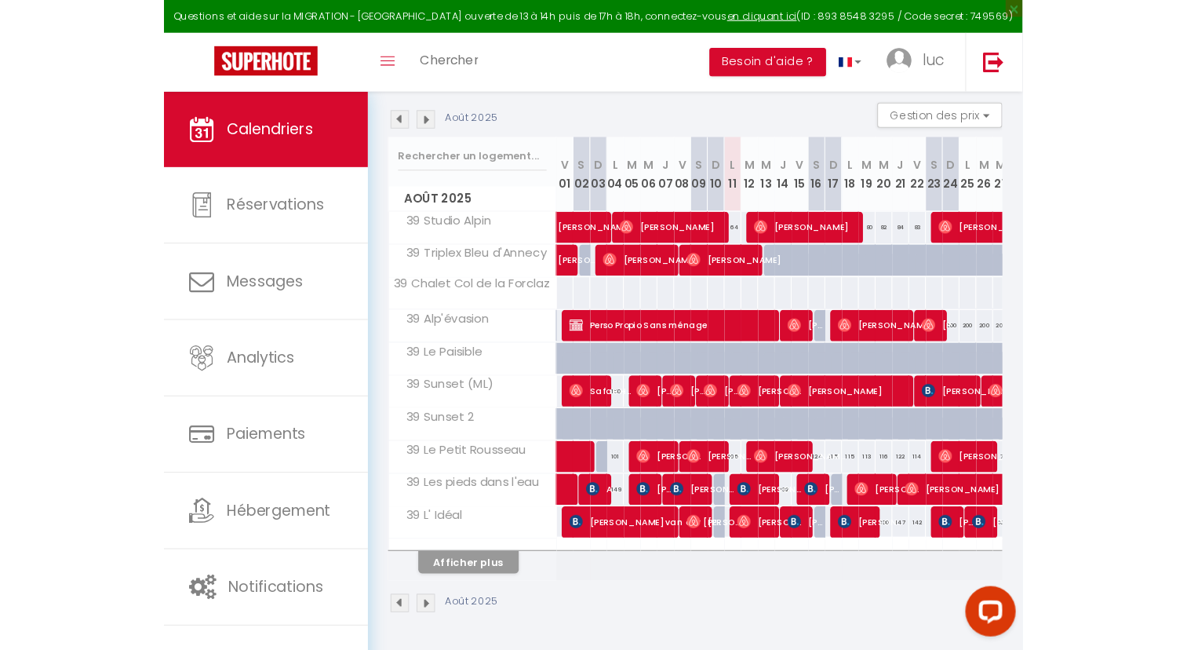
scroll to position [180, 0]
